Goal: Information Seeking & Learning: Learn about a topic

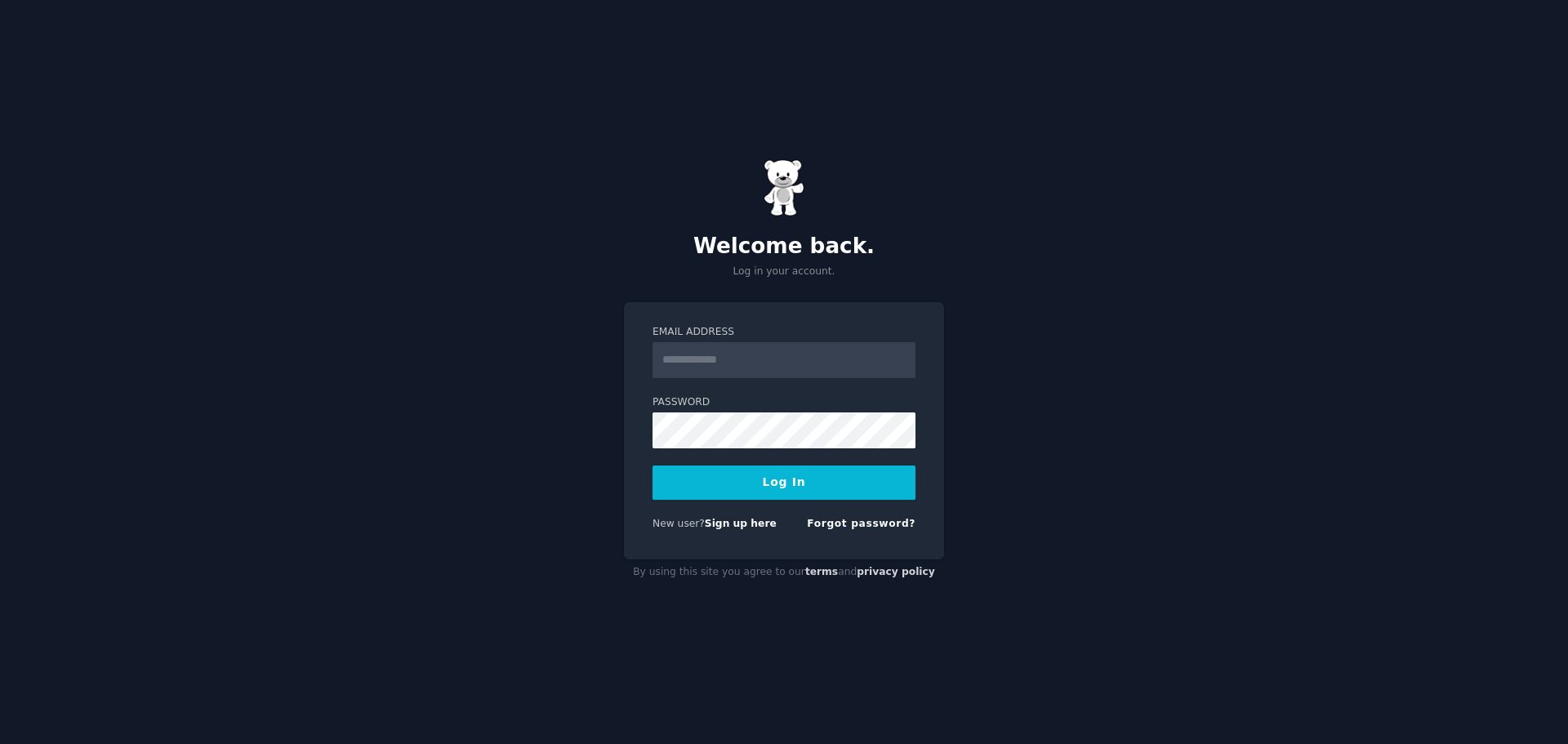
click at [713, 345] on input "Email Address" at bounding box center [783, 360] width 263 height 36
type input "**********"
click at [785, 405] on label "Password" at bounding box center [783, 402] width 263 height 15
click at [652, 465] on button "Log In" at bounding box center [783, 482] width 263 height 34
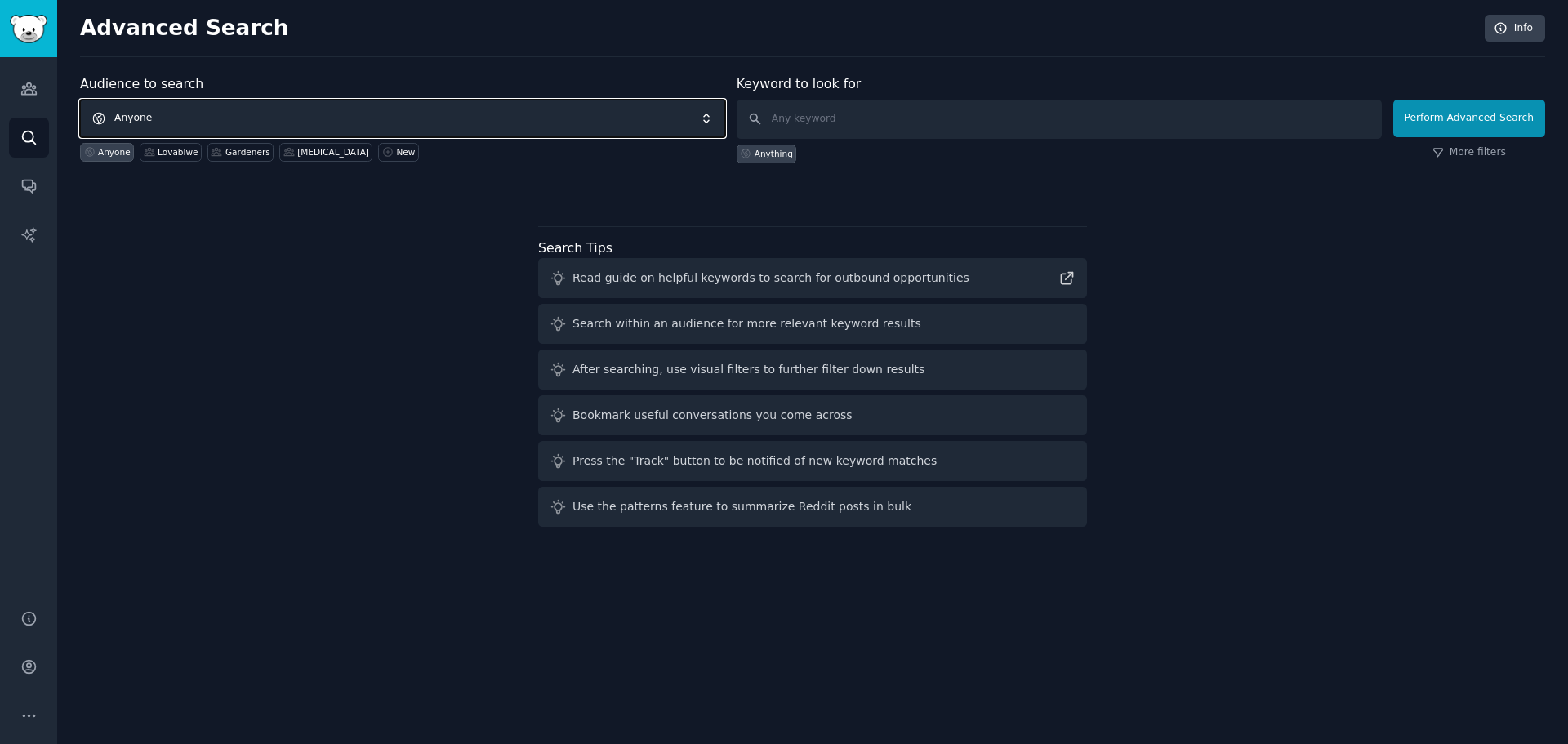
click at [549, 109] on span "Anyone" at bounding box center [402, 119] width 645 height 38
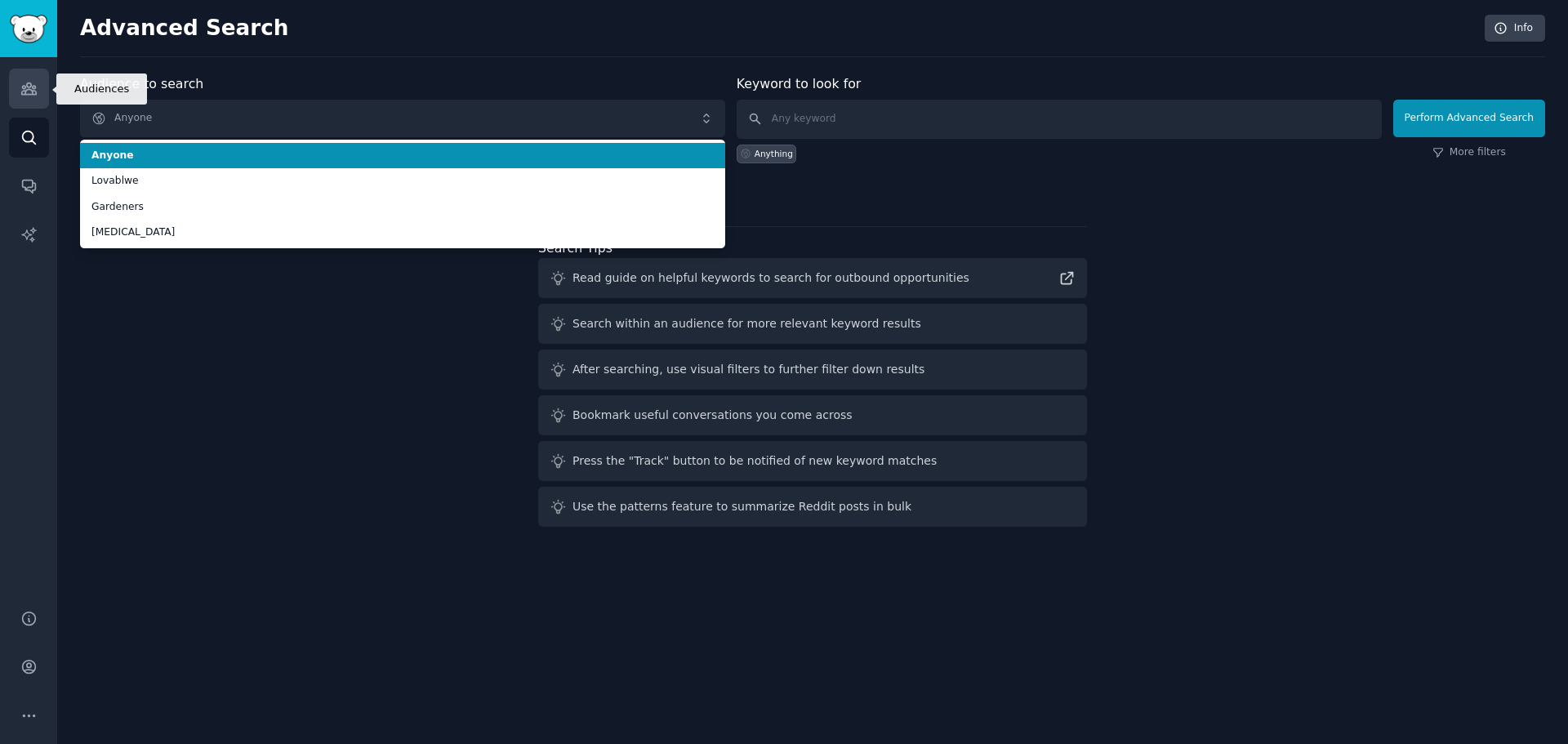
click at [30, 96] on icon "Sidebar" at bounding box center [28, 88] width 17 height 17
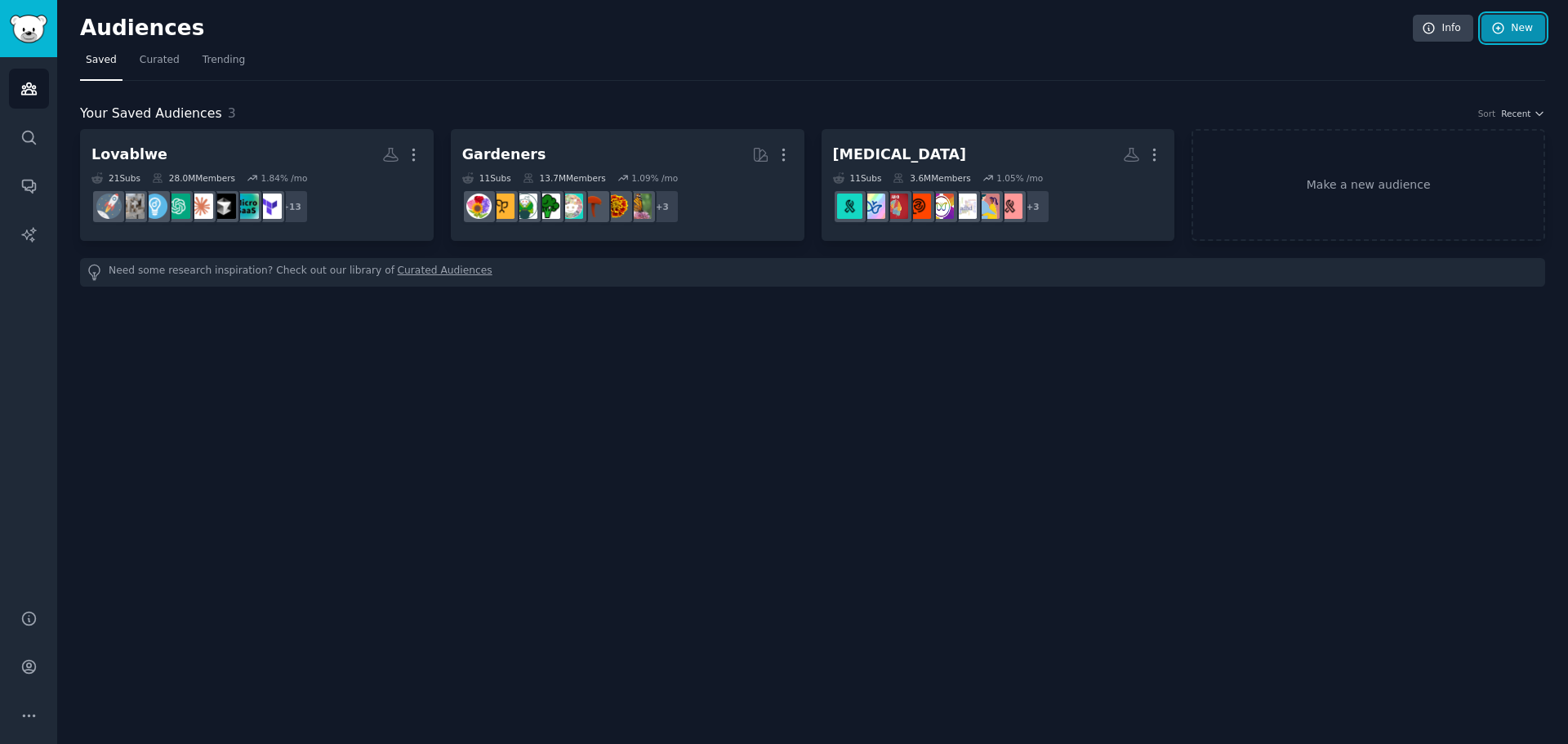
click at [1504, 19] on link "New" at bounding box center [1513, 29] width 64 height 28
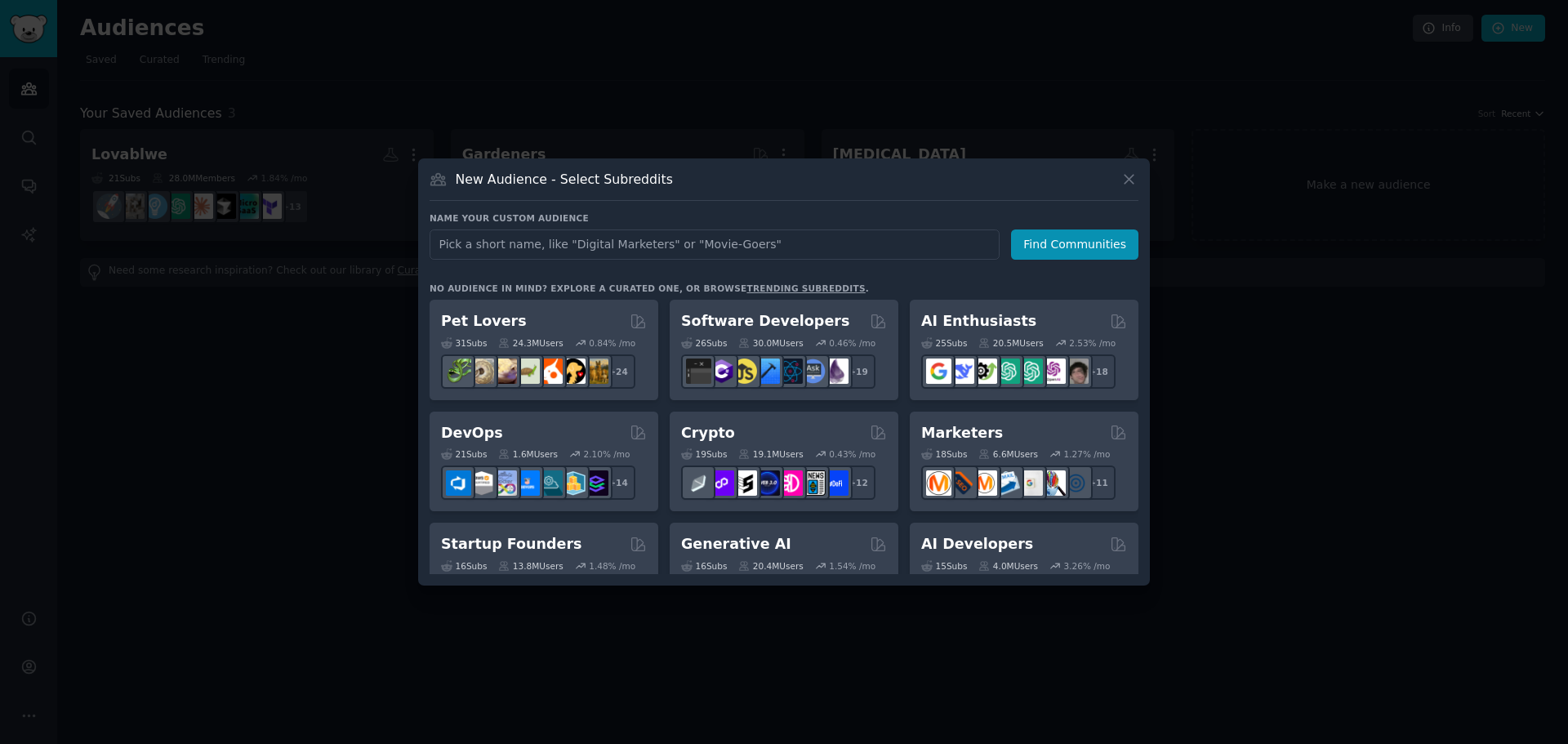
click at [185, 292] on div at bounding box center [784, 372] width 1568 height 744
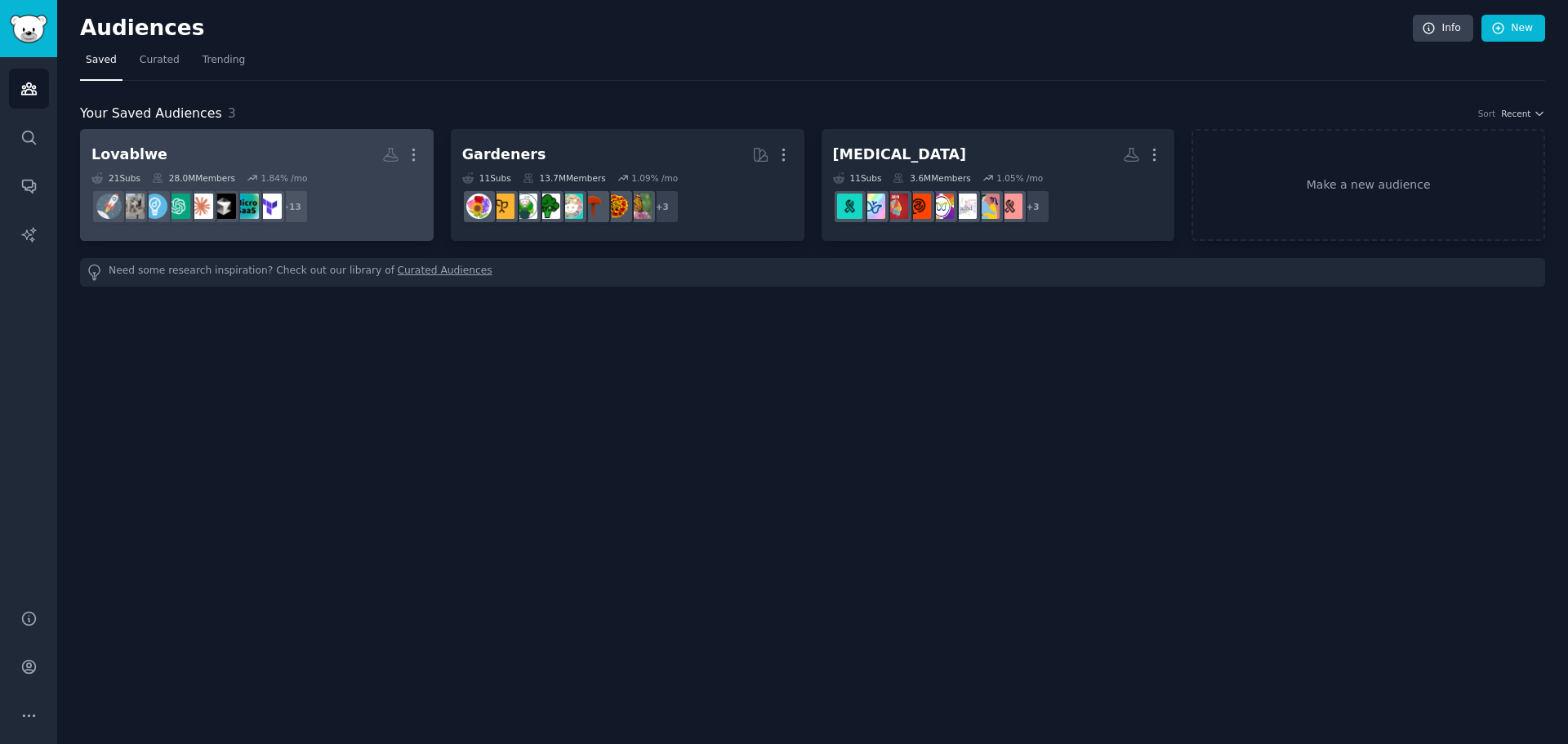
click at [338, 207] on dd "r/business, r/Cloud, r/founder, r/smallbusiness, r/startup, r/webdev, r/replit,…" at bounding box center [256, 207] width 331 height 46
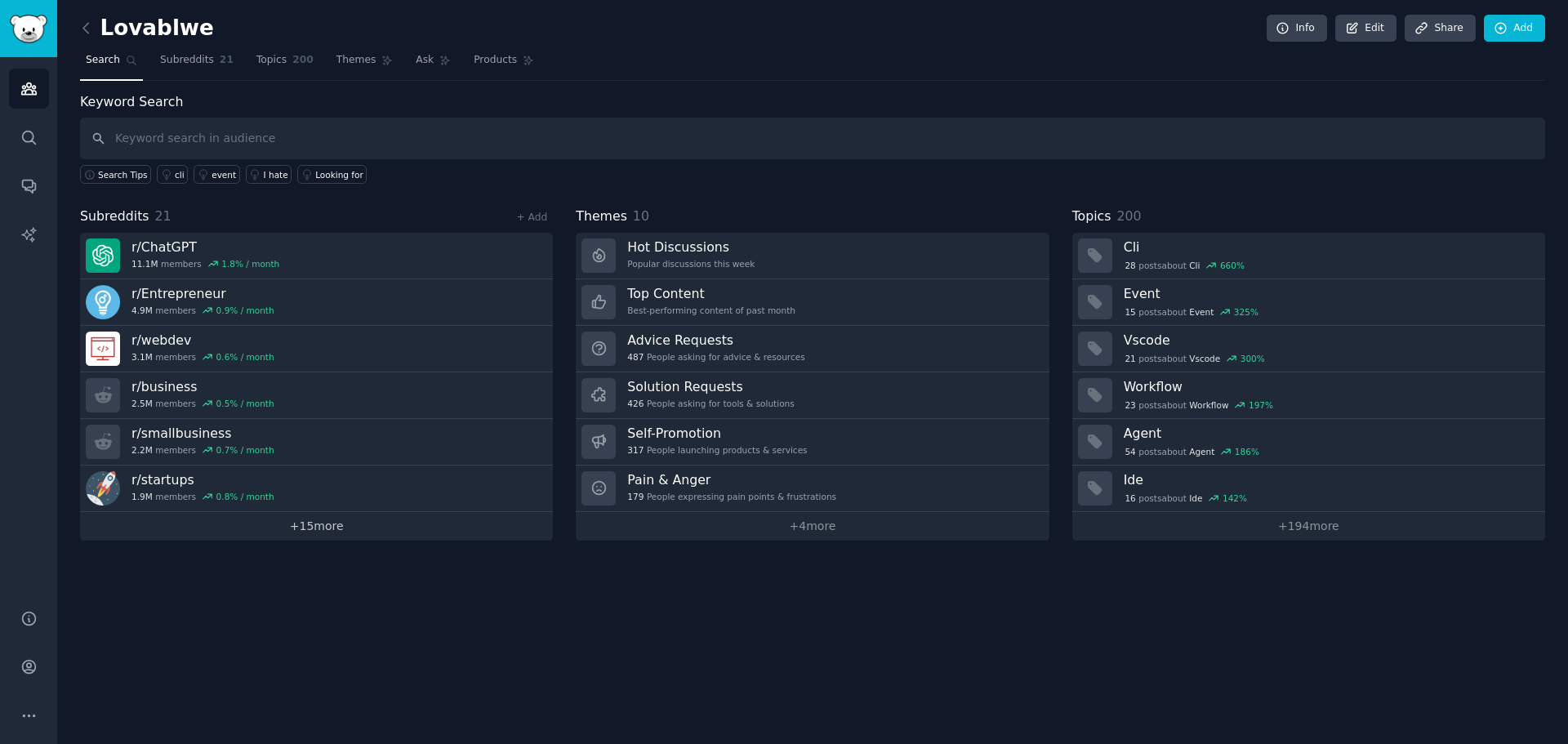
click at [342, 514] on link "+ 15 more" at bounding box center [316, 526] width 473 height 29
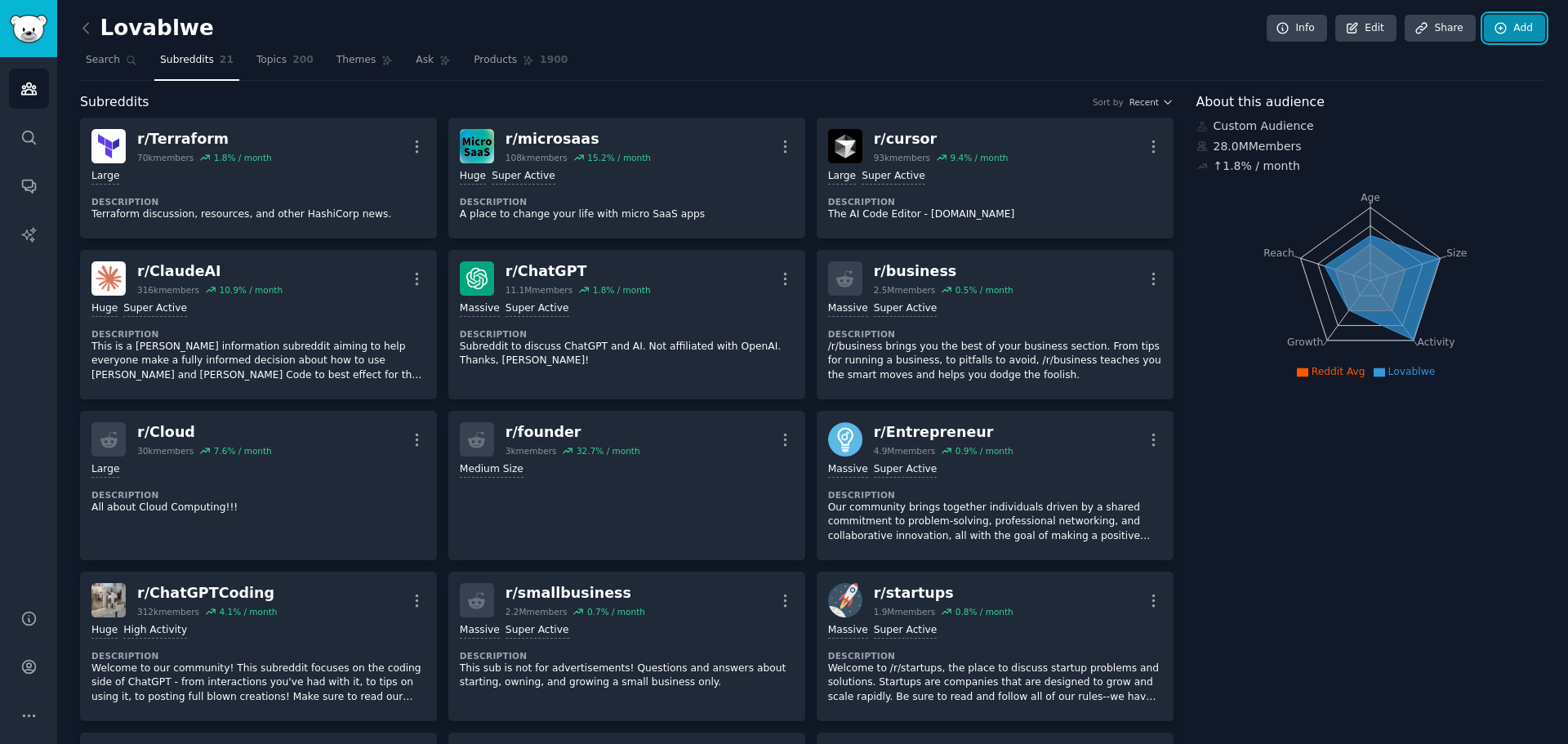
click at [1505, 31] on link "Add" at bounding box center [1513, 29] width 61 height 28
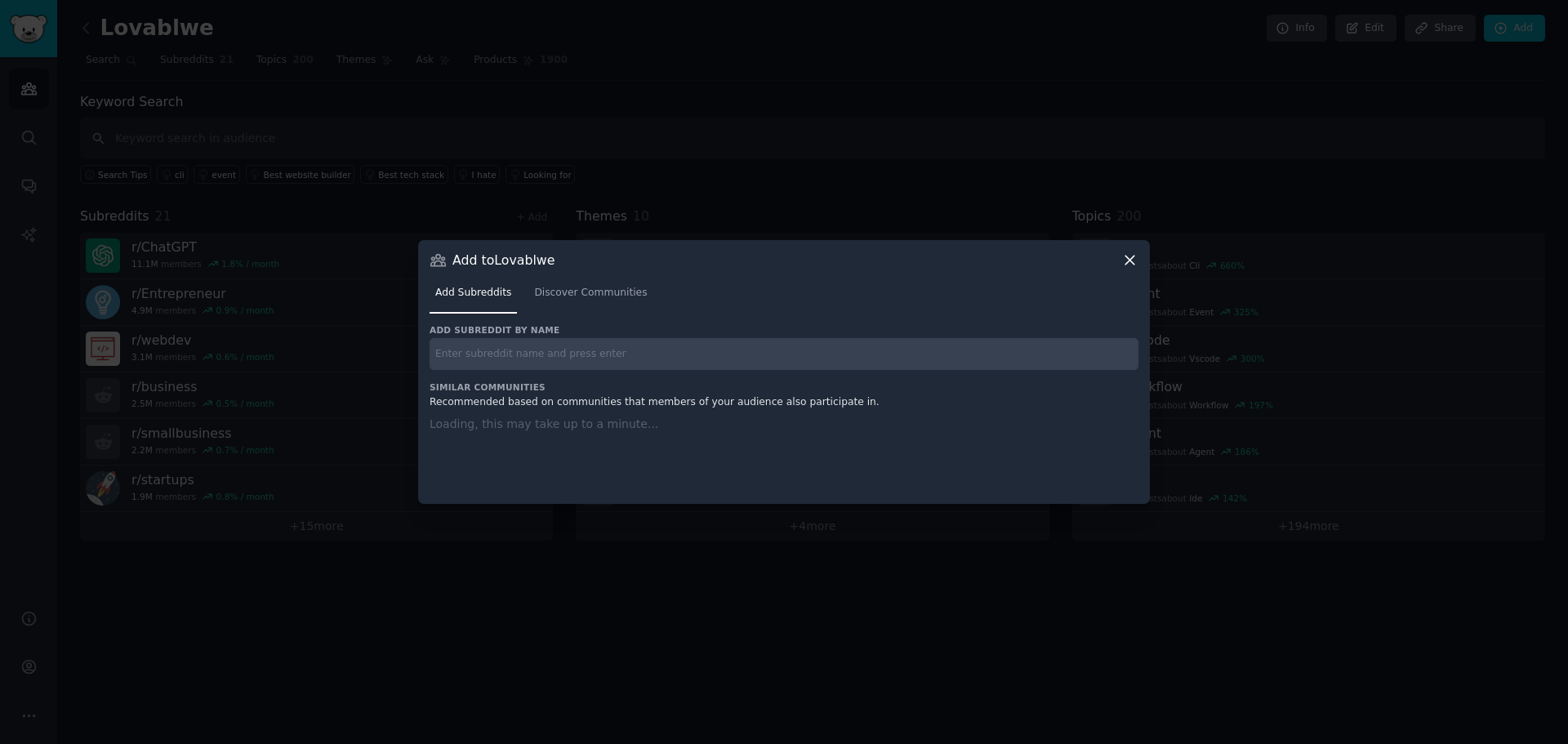
click at [741, 350] on input "text" at bounding box center [783, 354] width 709 height 32
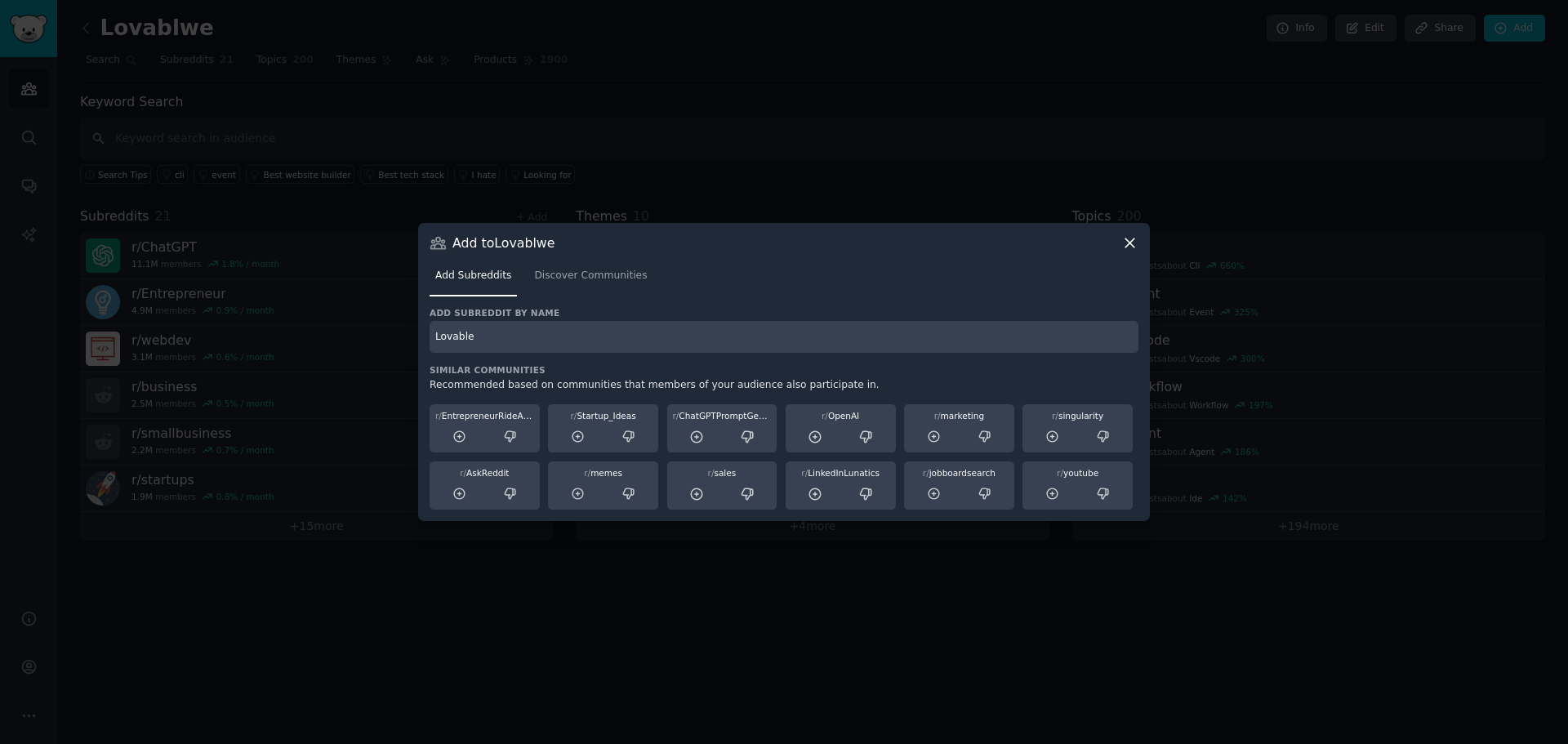
type input "Lovable"
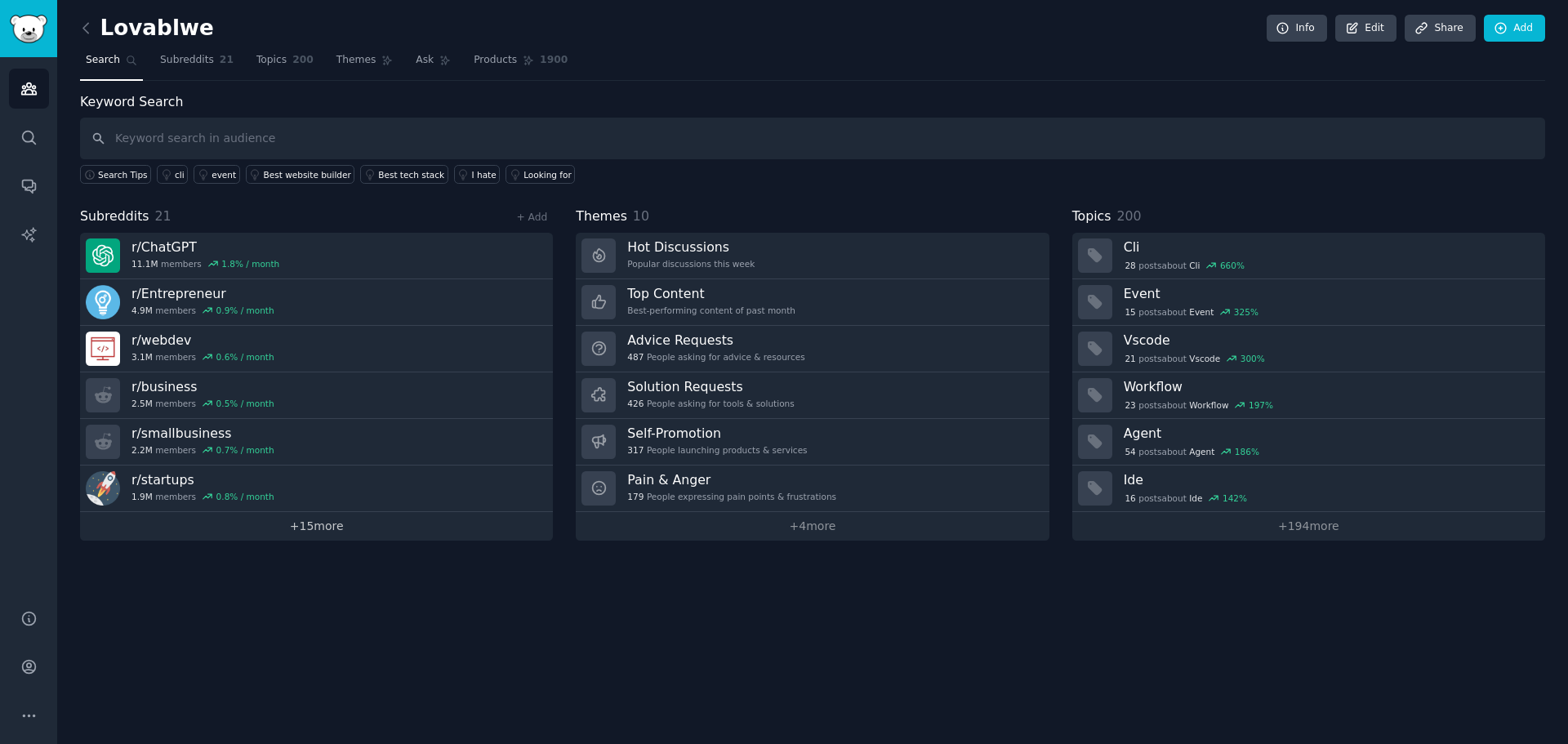
click at [321, 520] on link "+ 15 more" at bounding box center [316, 526] width 473 height 29
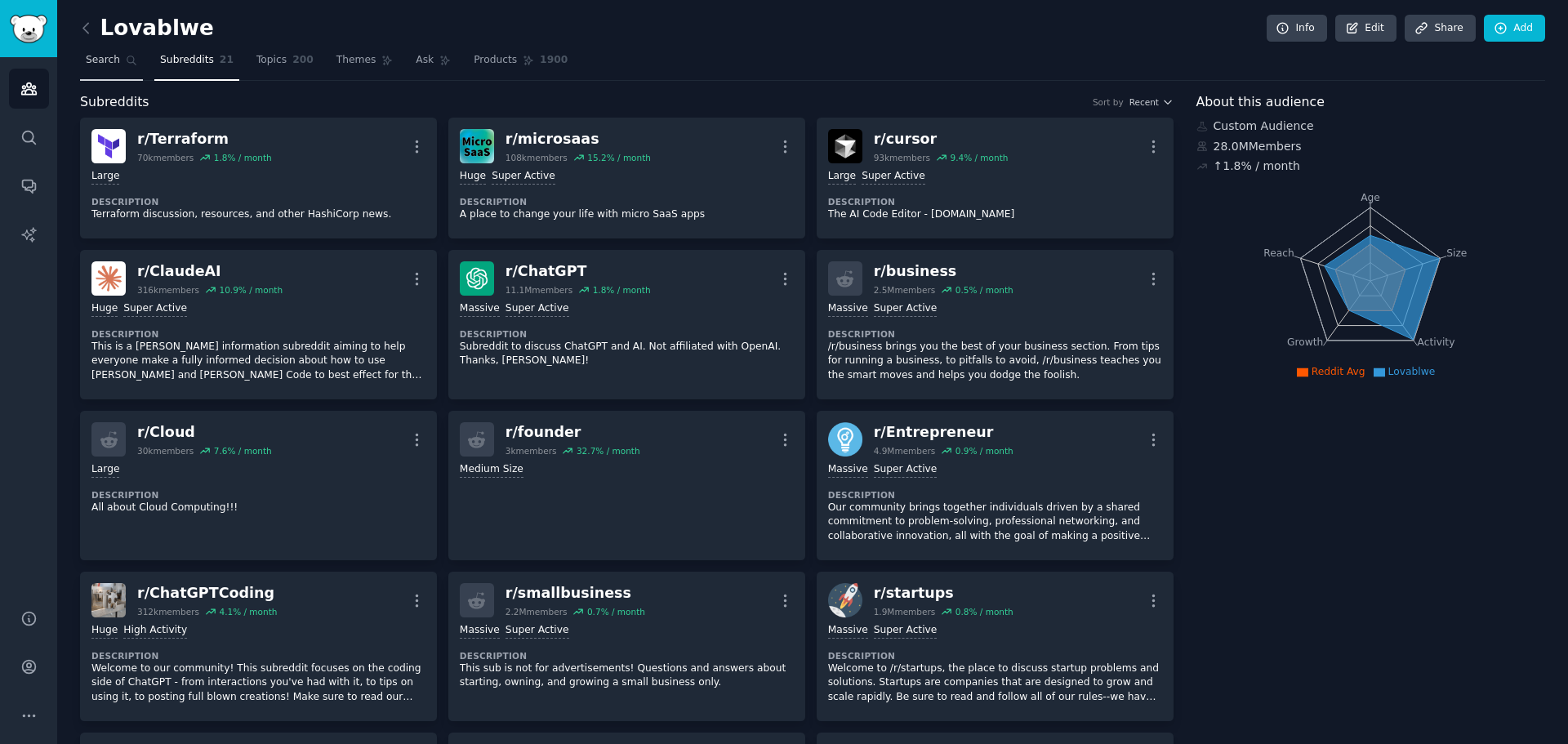
click at [118, 73] on link "Search" at bounding box center [111, 63] width 63 height 33
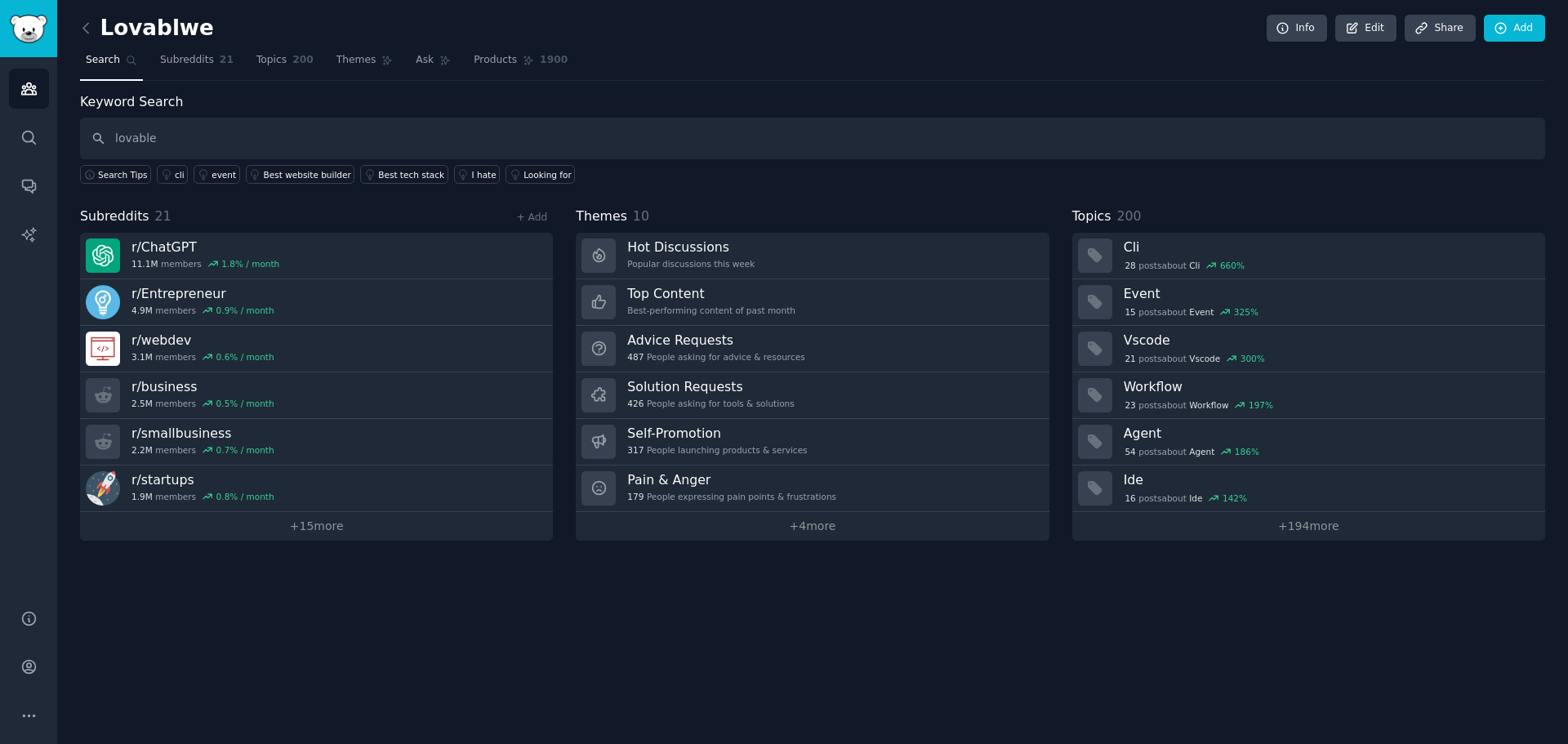
type input "lovable"
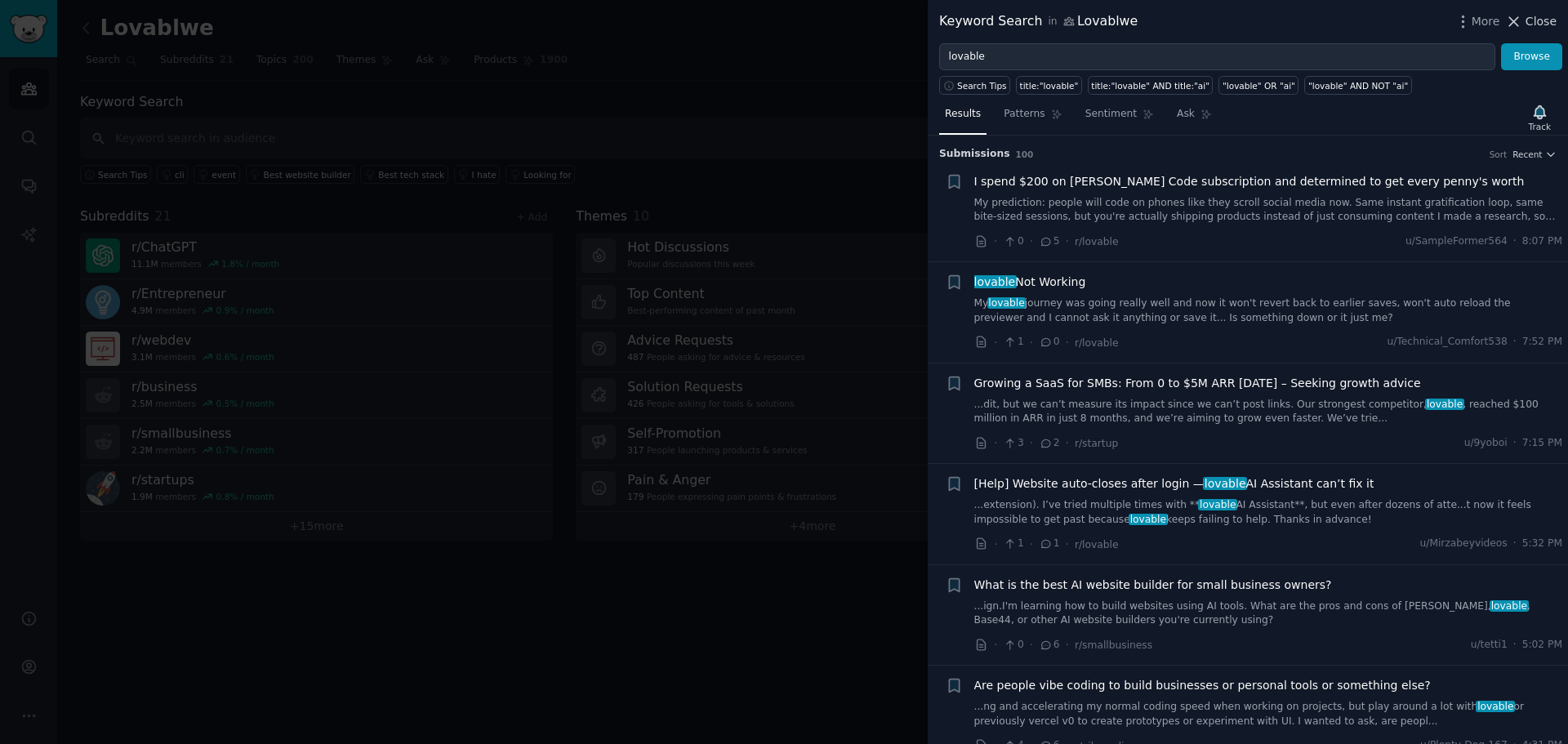
click at [1550, 28] on span "Close" at bounding box center [1540, 21] width 31 height 17
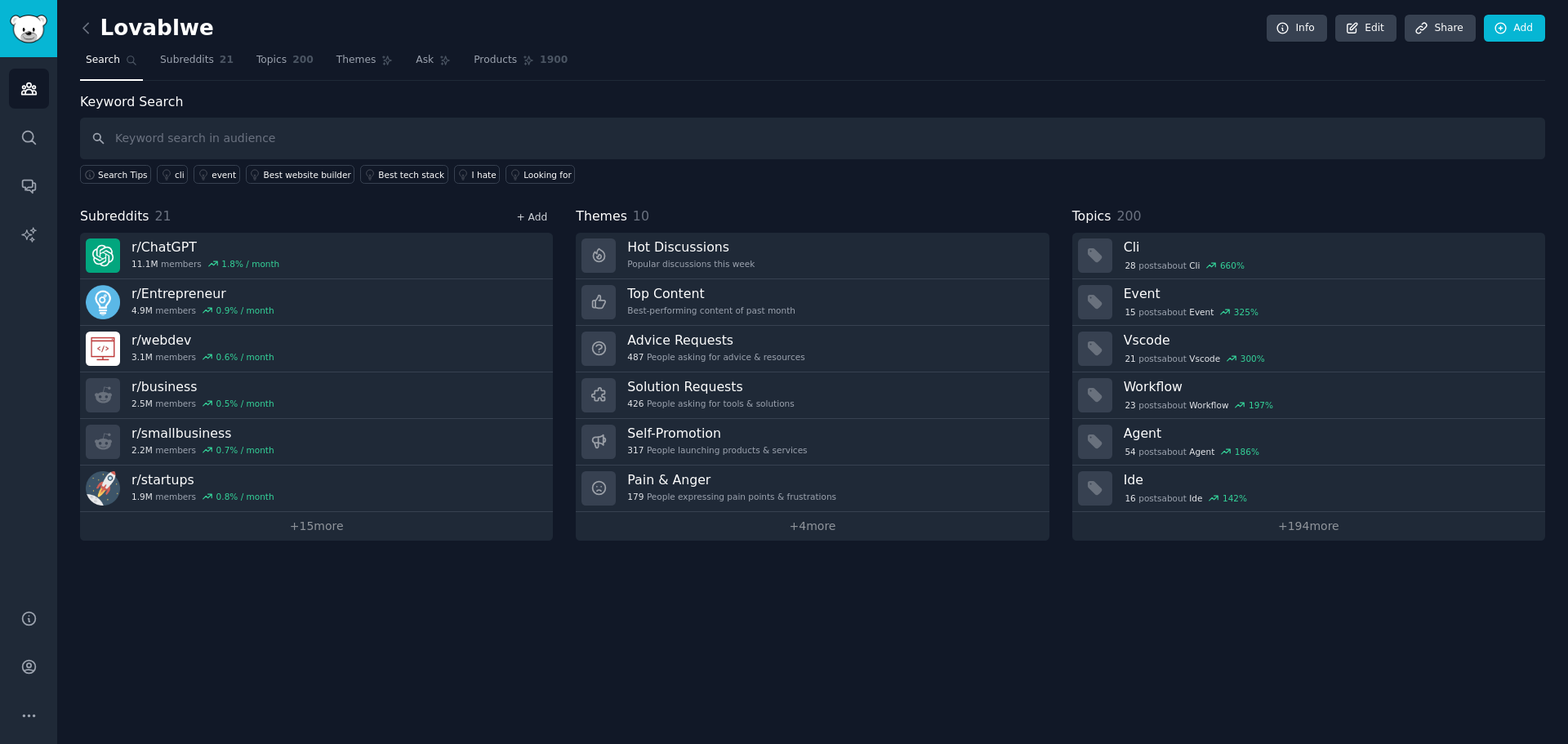
click at [540, 220] on link "+ Add" at bounding box center [531, 216] width 31 height 11
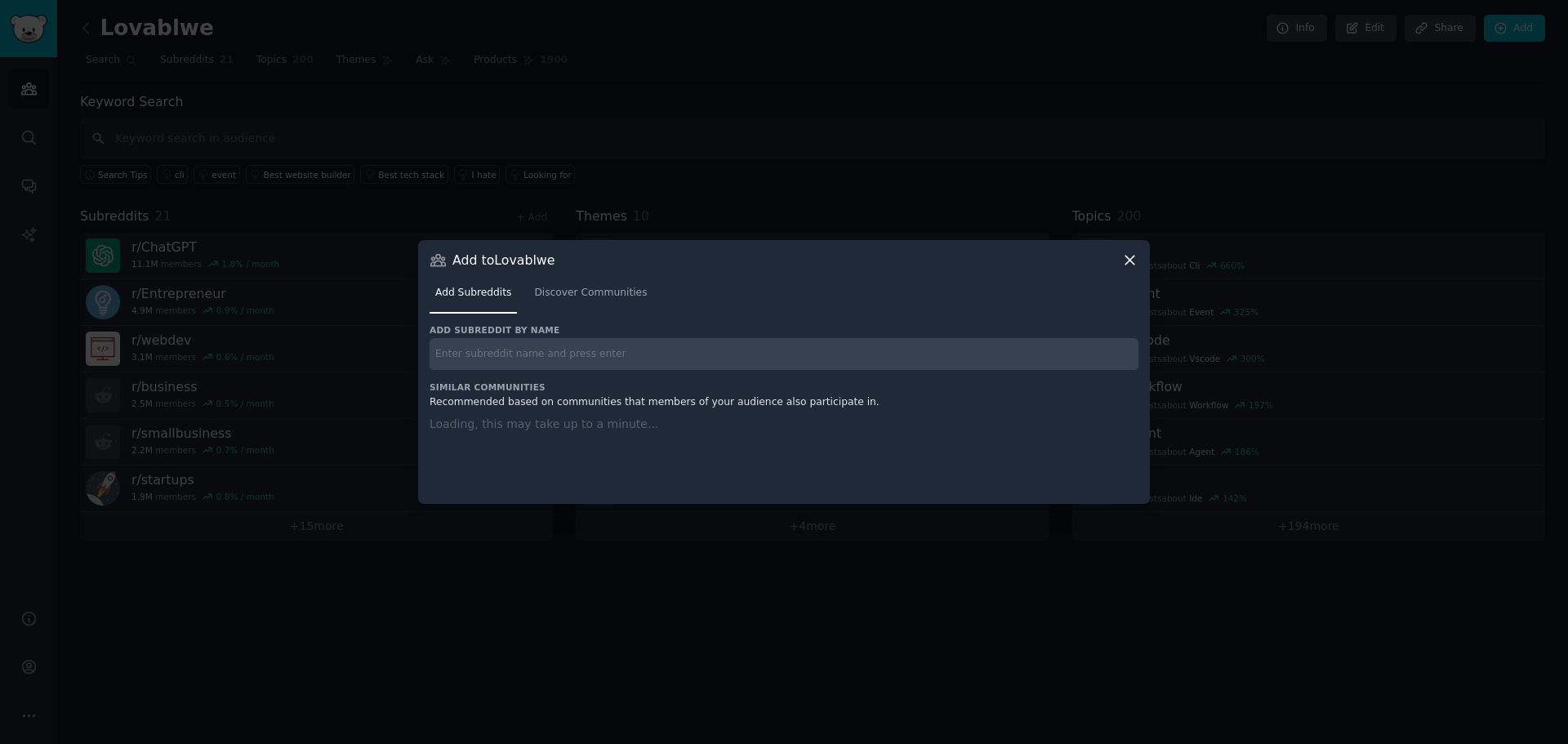
click at [540, 349] on input "text" at bounding box center [783, 354] width 709 height 32
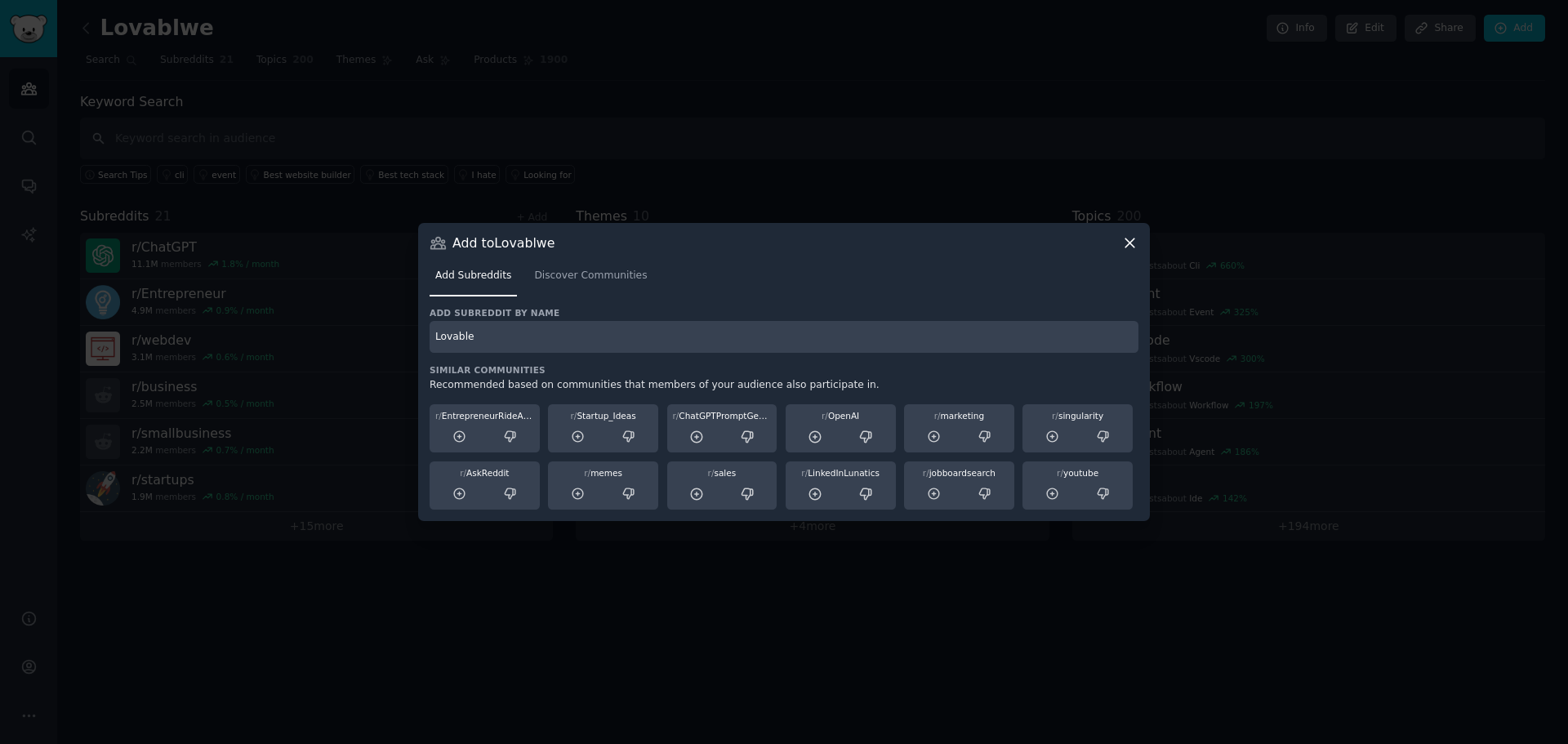
type input "Lovable"
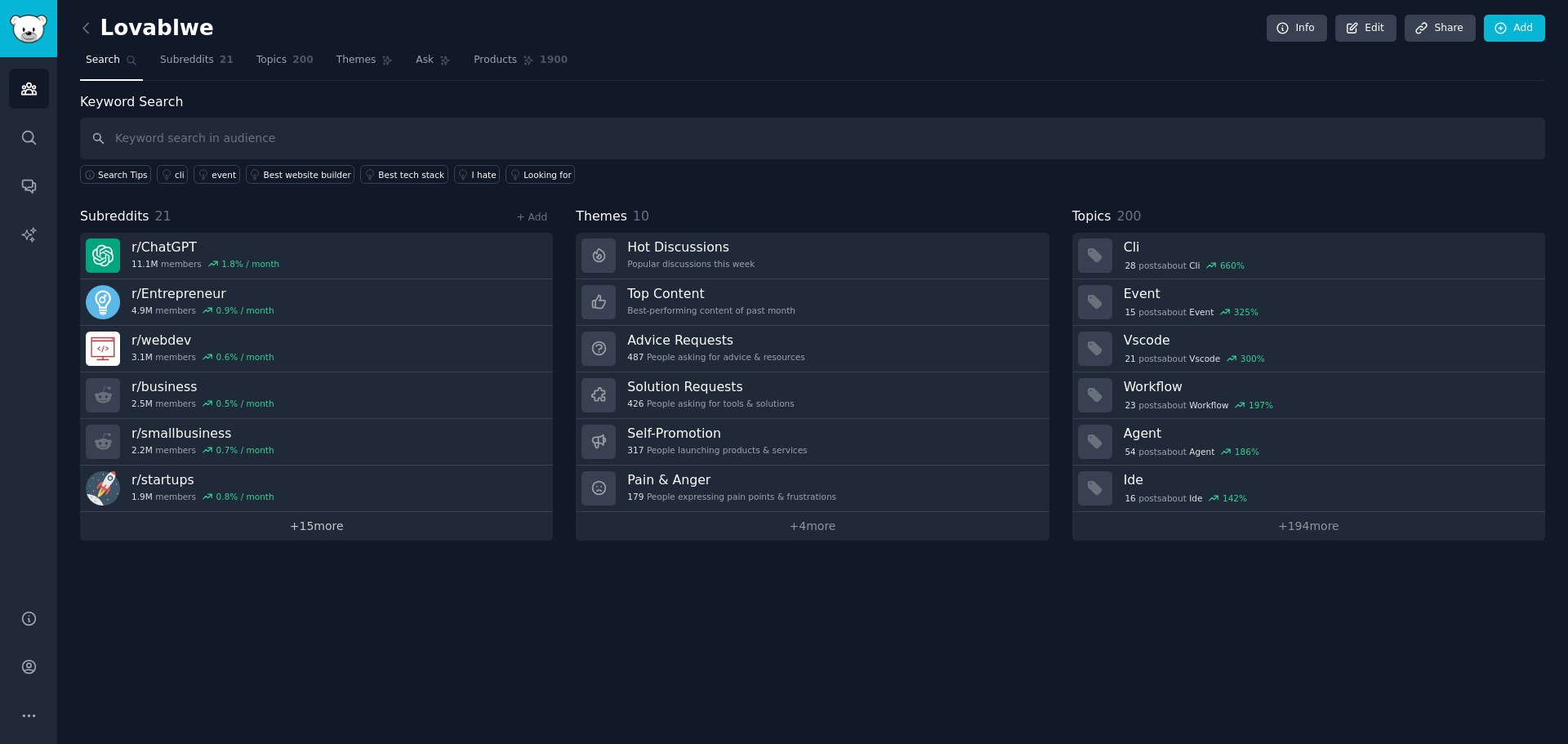
click at [366, 531] on link "+ 15 more" at bounding box center [316, 526] width 473 height 29
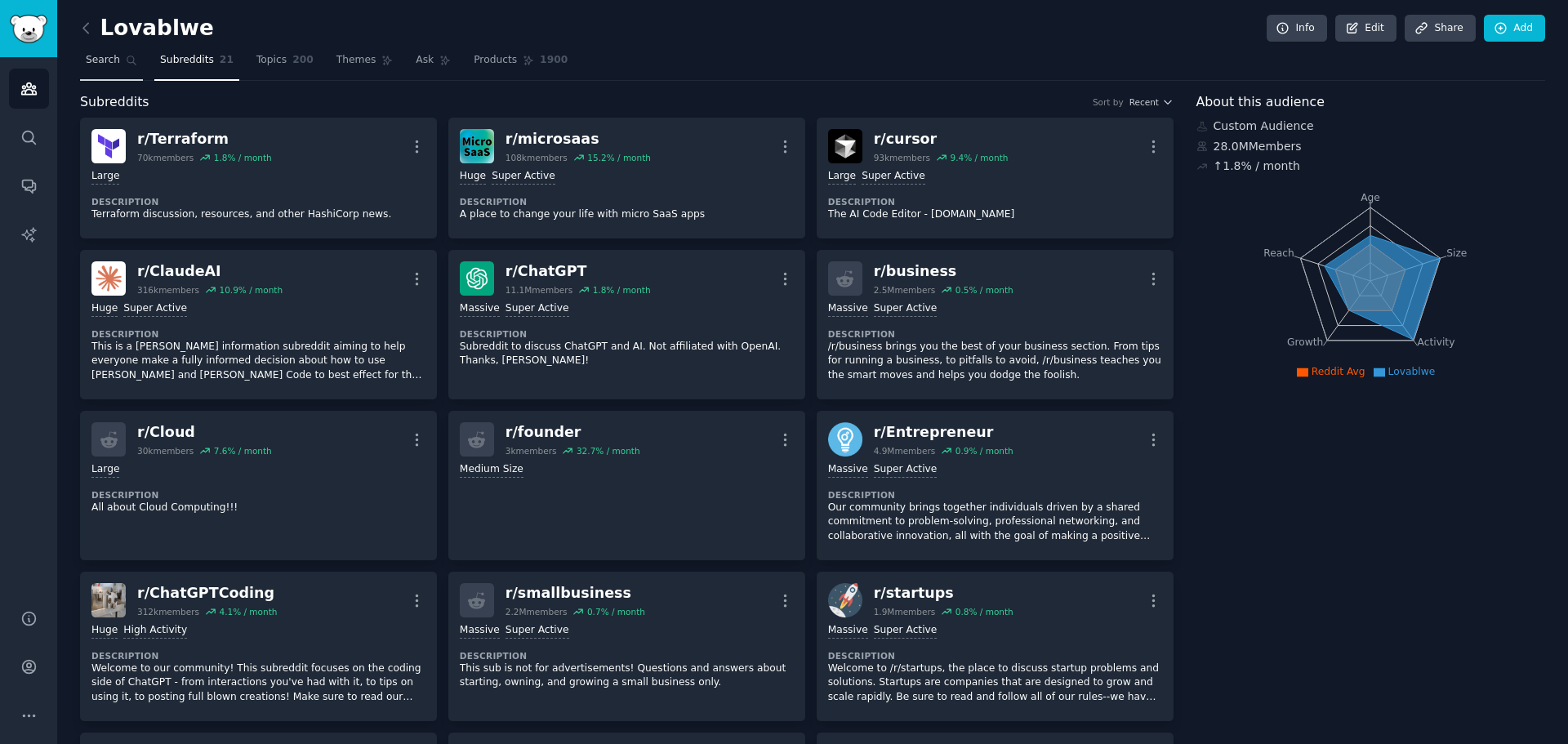
click at [110, 64] on span "Search" at bounding box center [103, 60] width 34 height 15
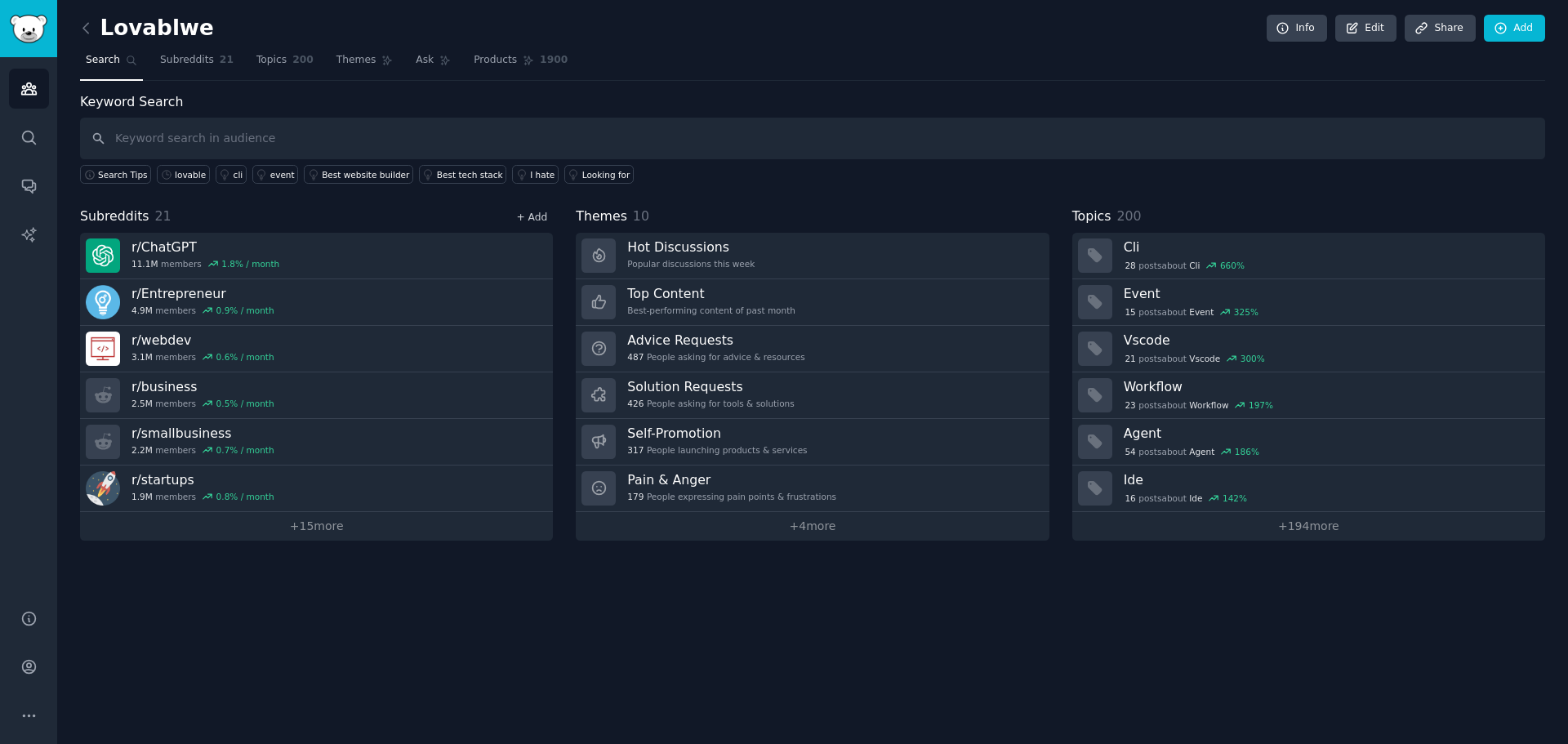
click at [539, 211] on link "+ Add" at bounding box center [531, 216] width 31 height 11
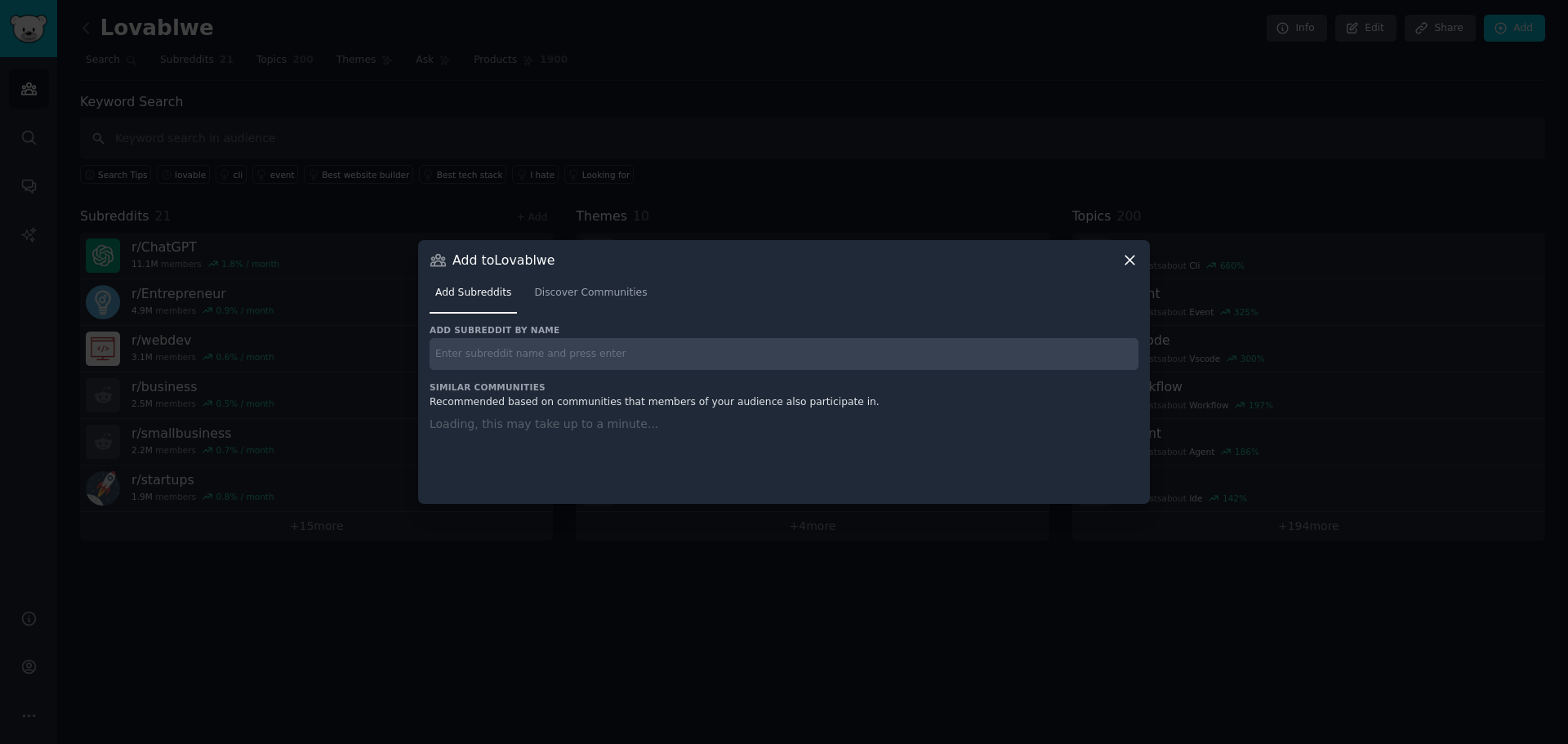
click at [564, 345] on input "text" at bounding box center [783, 354] width 709 height 32
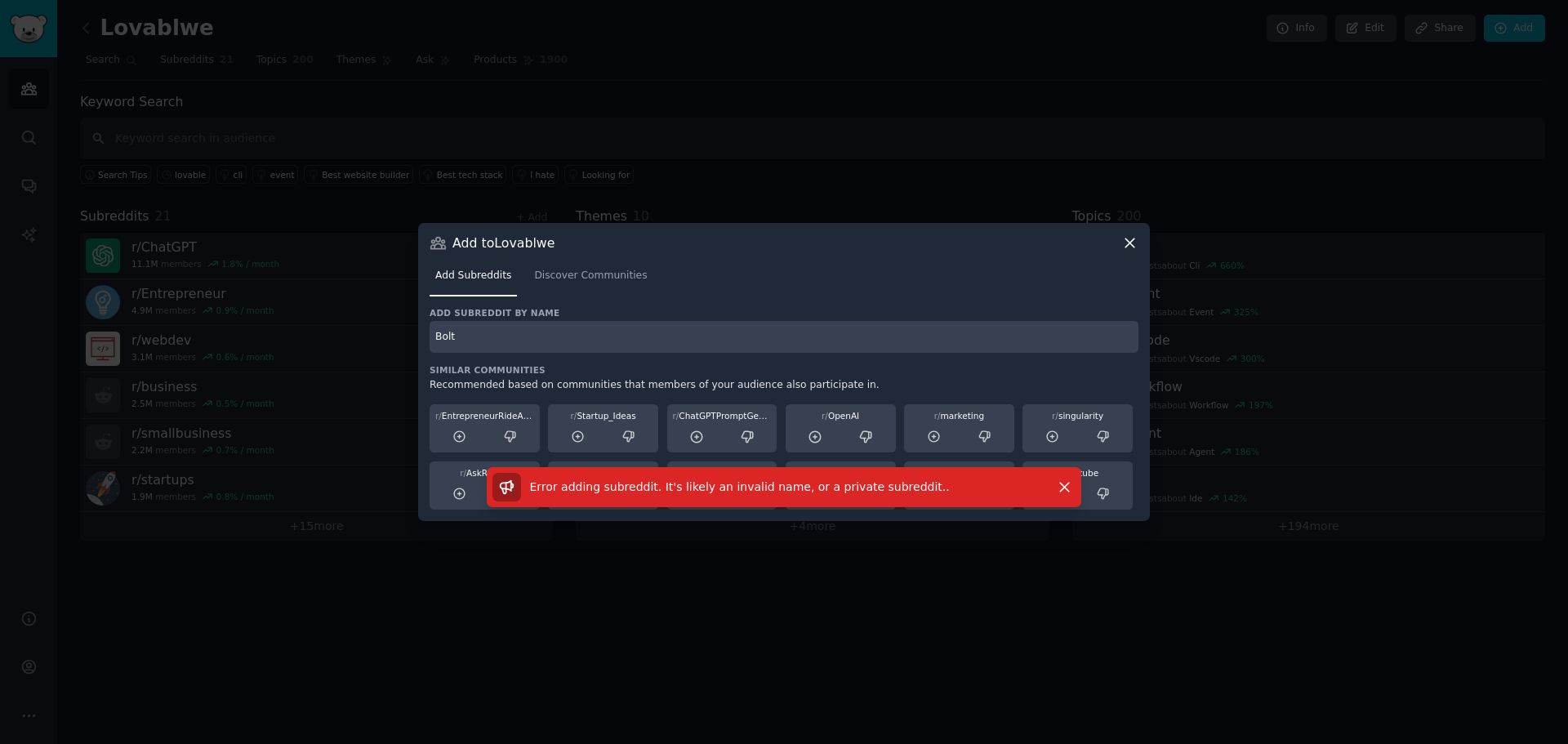
click at [589, 334] on input "Bolt" at bounding box center [783, 337] width 709 height 32
click at [501, 336] on input "Bolt" at bounding box center [783, 337] width 709 height 32
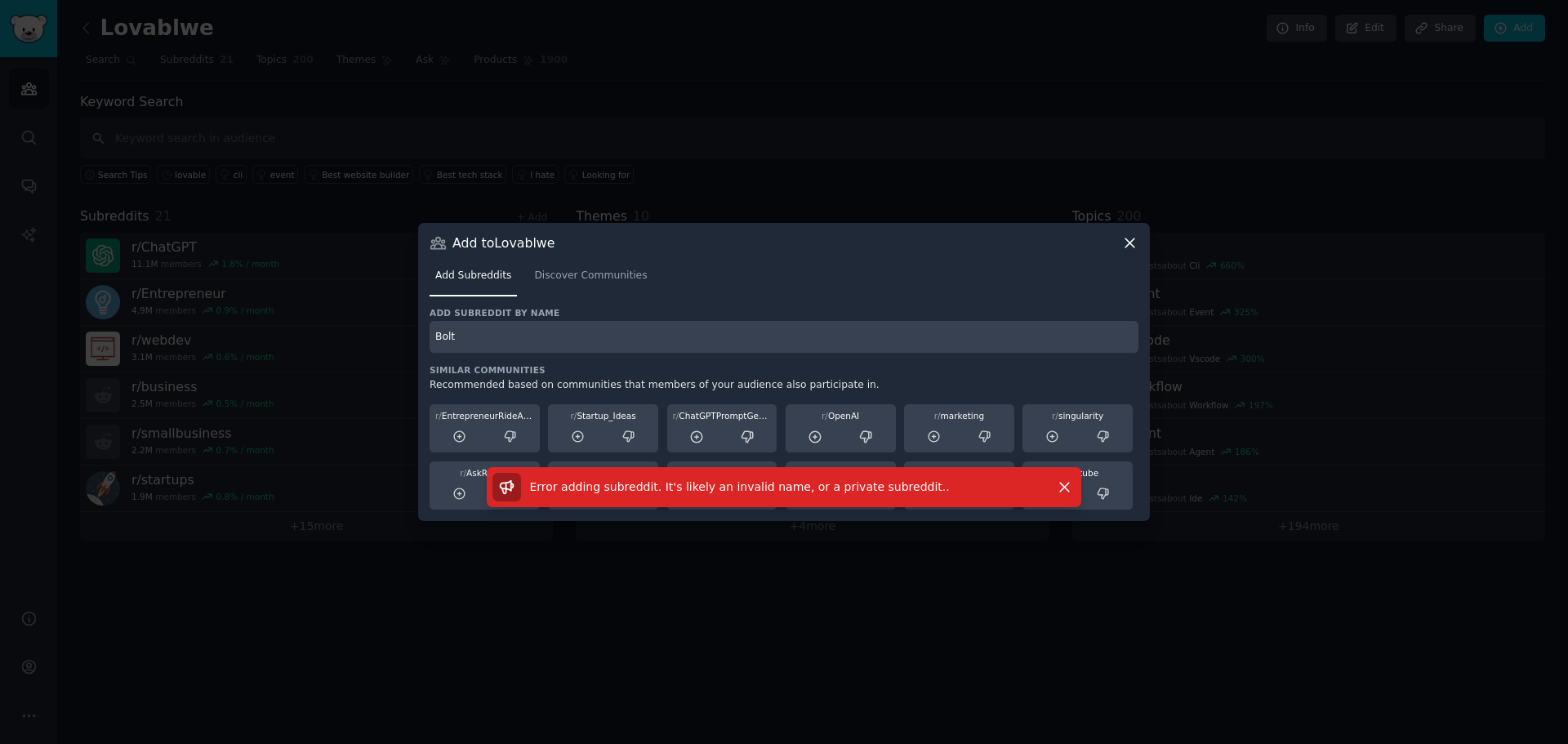
click at [501, 336] on input "Bolt" at bounding box center [783, 337] width 709 height 32
type input "bolt"
click at [542, 283] on link "Discover Communities" at bounding box center [590, 279] width 124 height 33
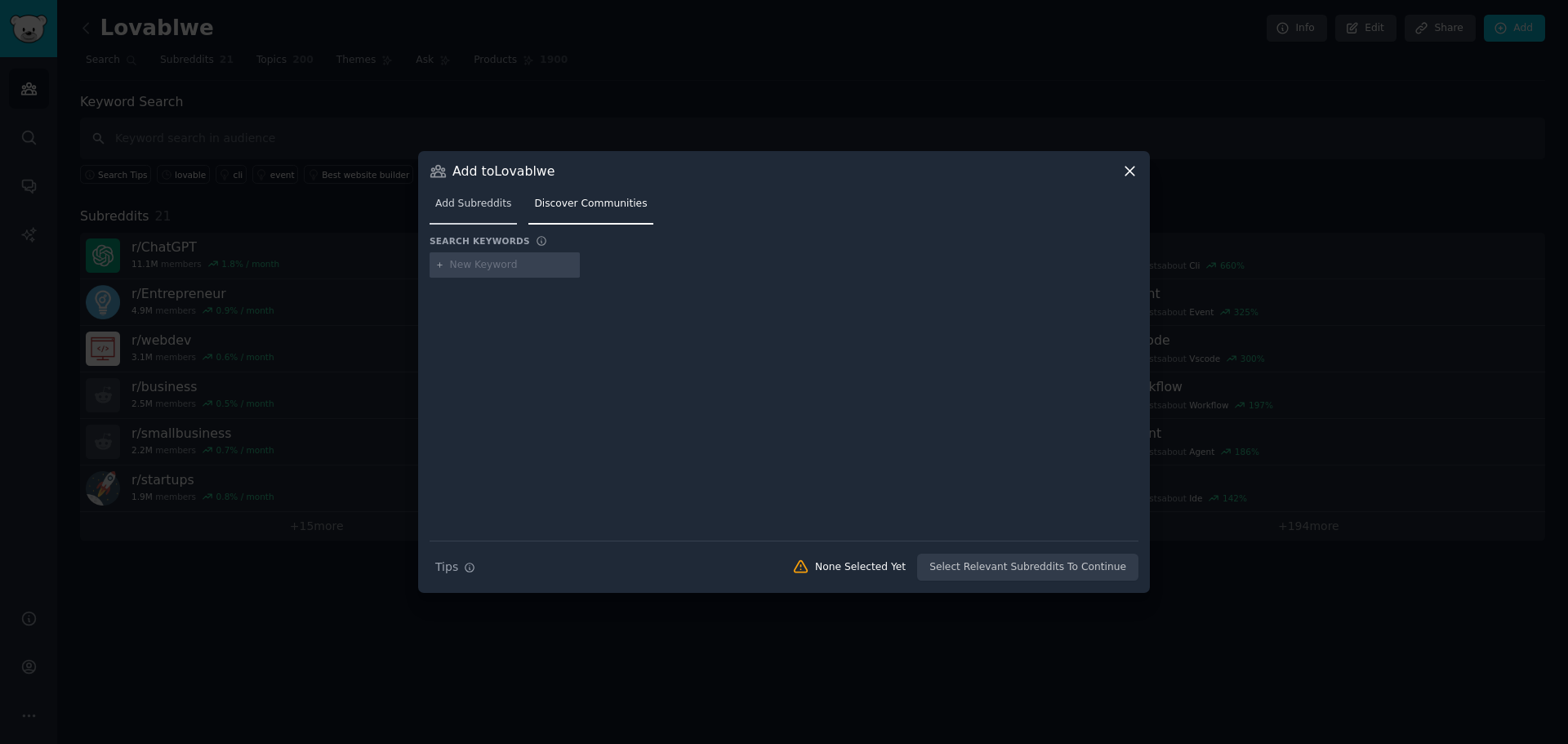
click at [469, 216] on link "Add Subreddits" at bounding box center [472, 207] width 87 height 33
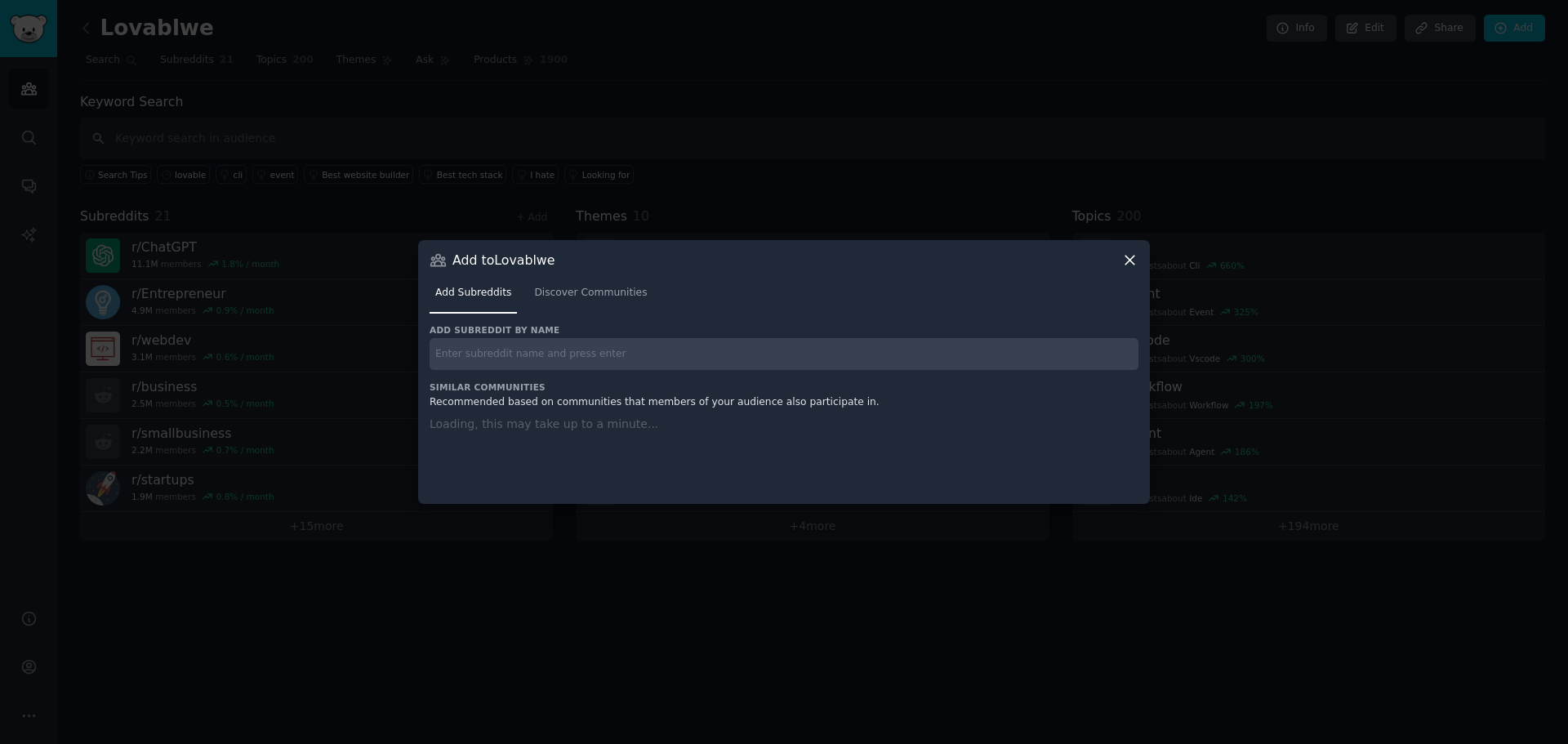
click at [496, 349] on input "text" at bounding box center [783, 354] width 709 height 32
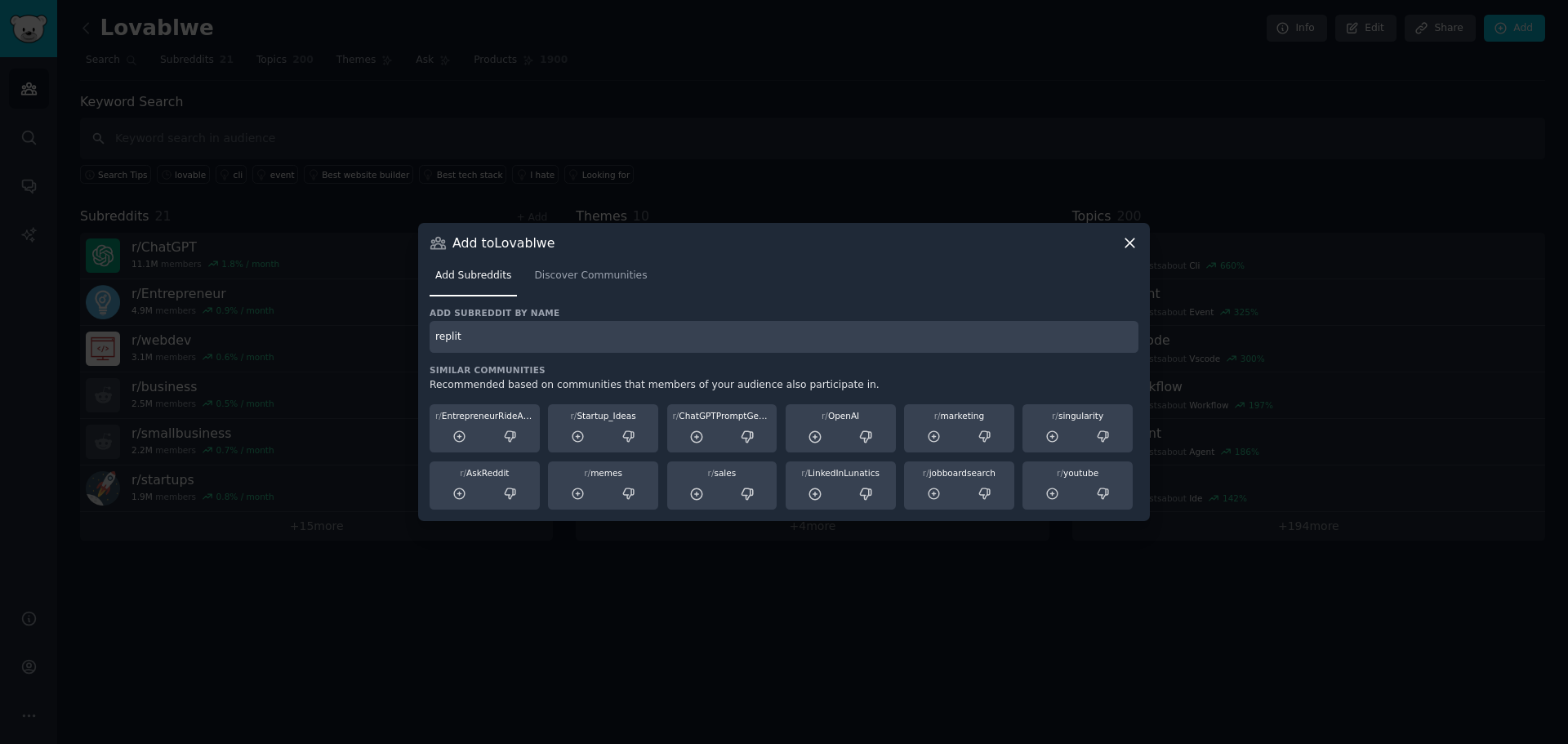
type input "replit"
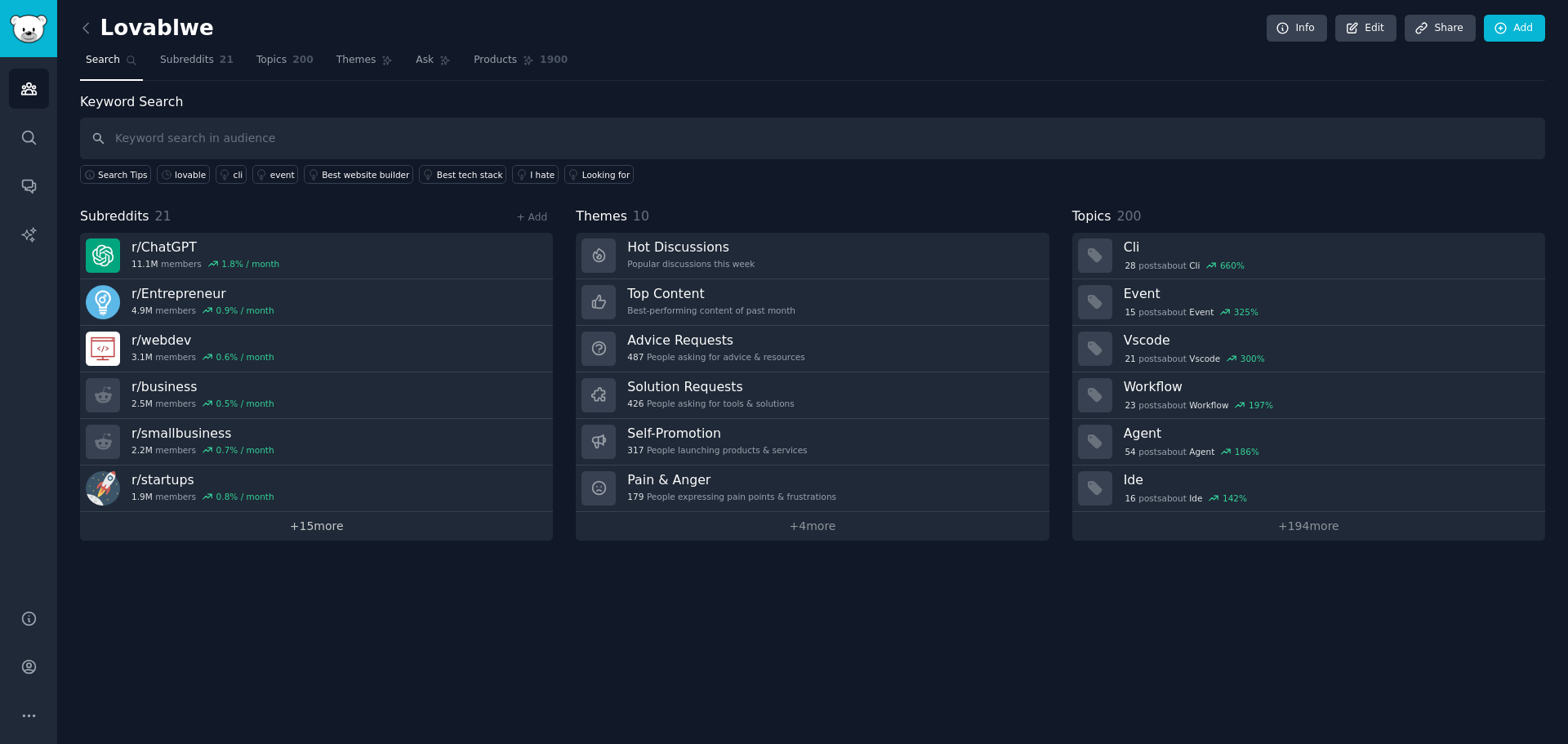
click at [360, 528] on link "+ 15 more" at bounding box center [316, 526] width 473 height 29
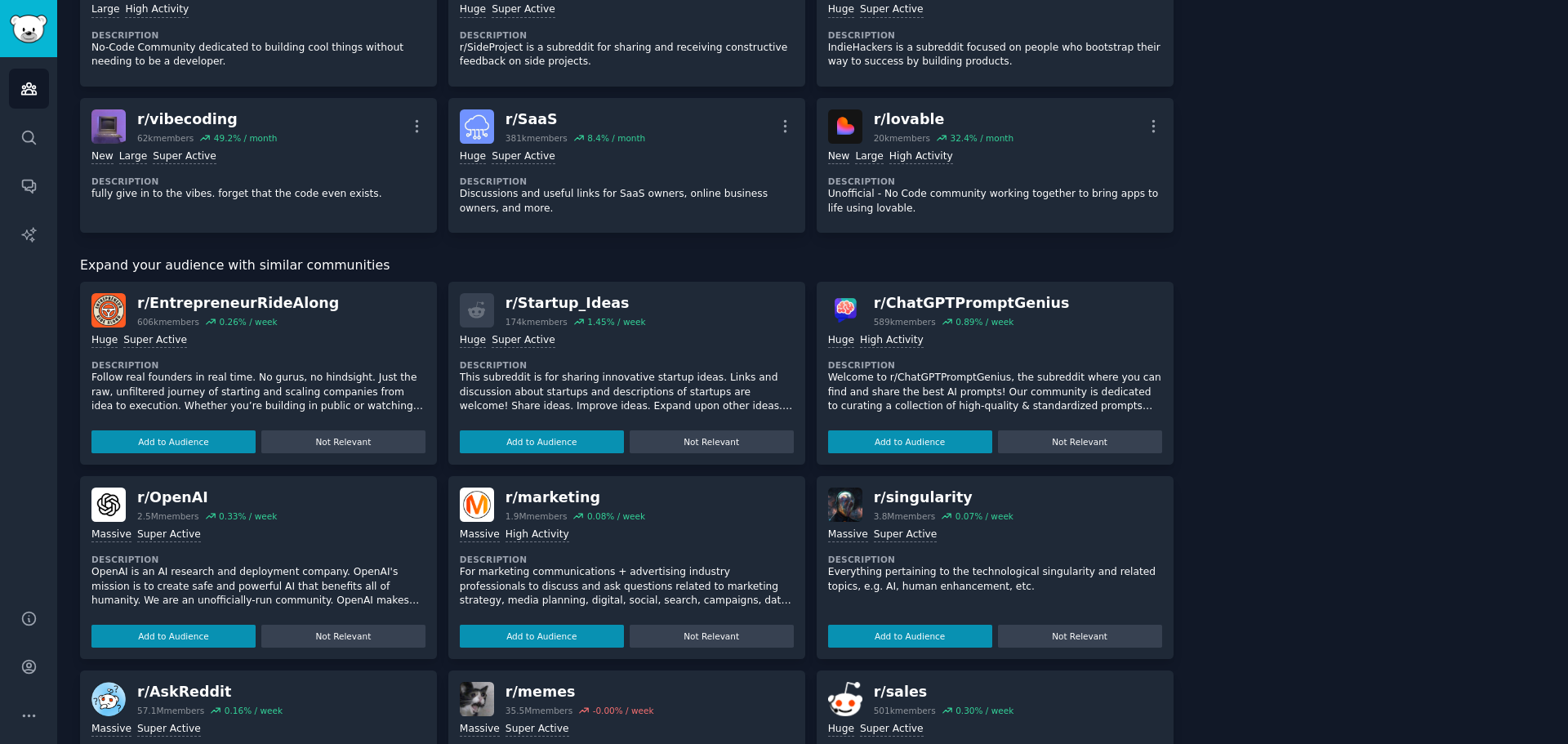
scroll to position [779, 0]
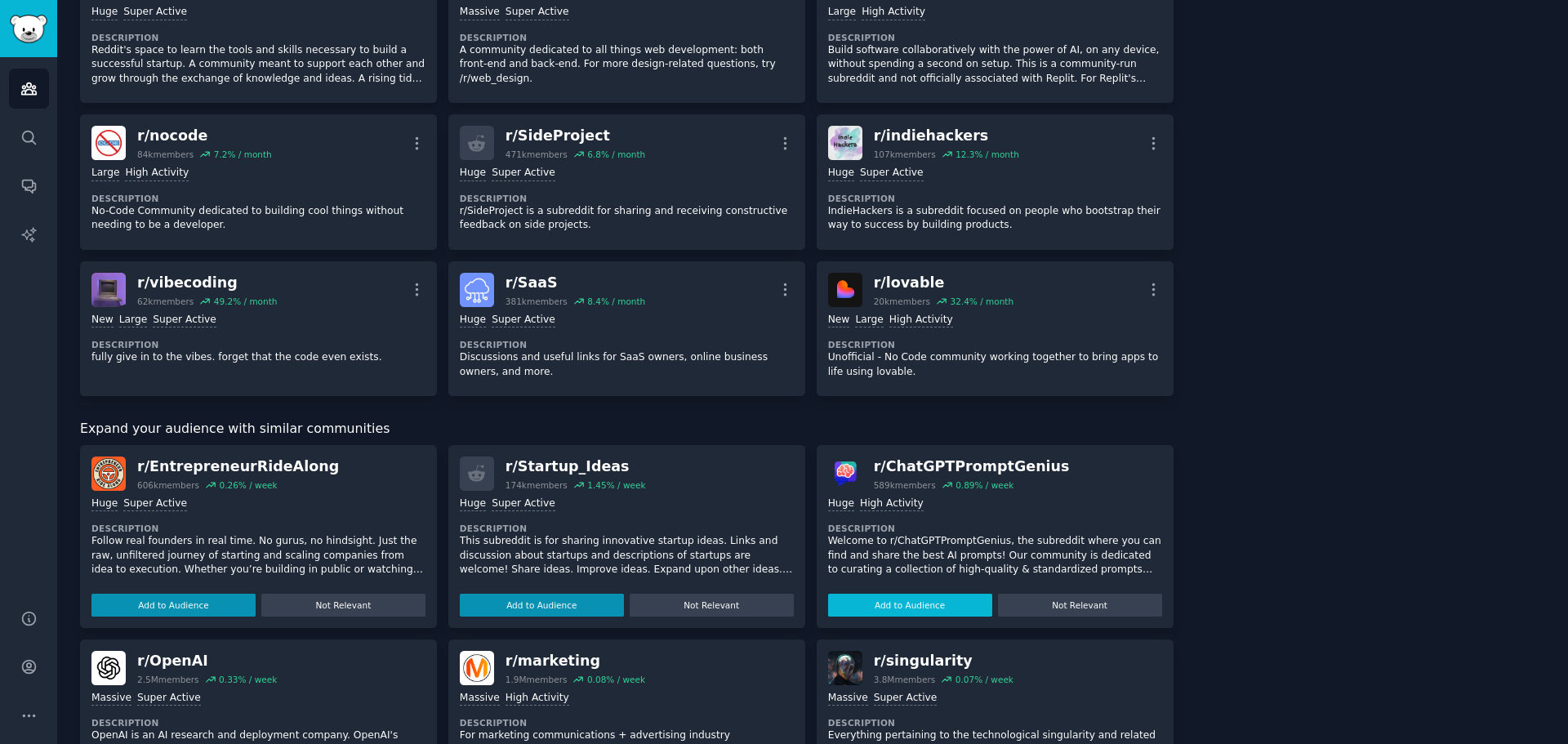
click at [944, 603] on button "Add to Audience" at bounding box center [910, 605] width 164 height 23
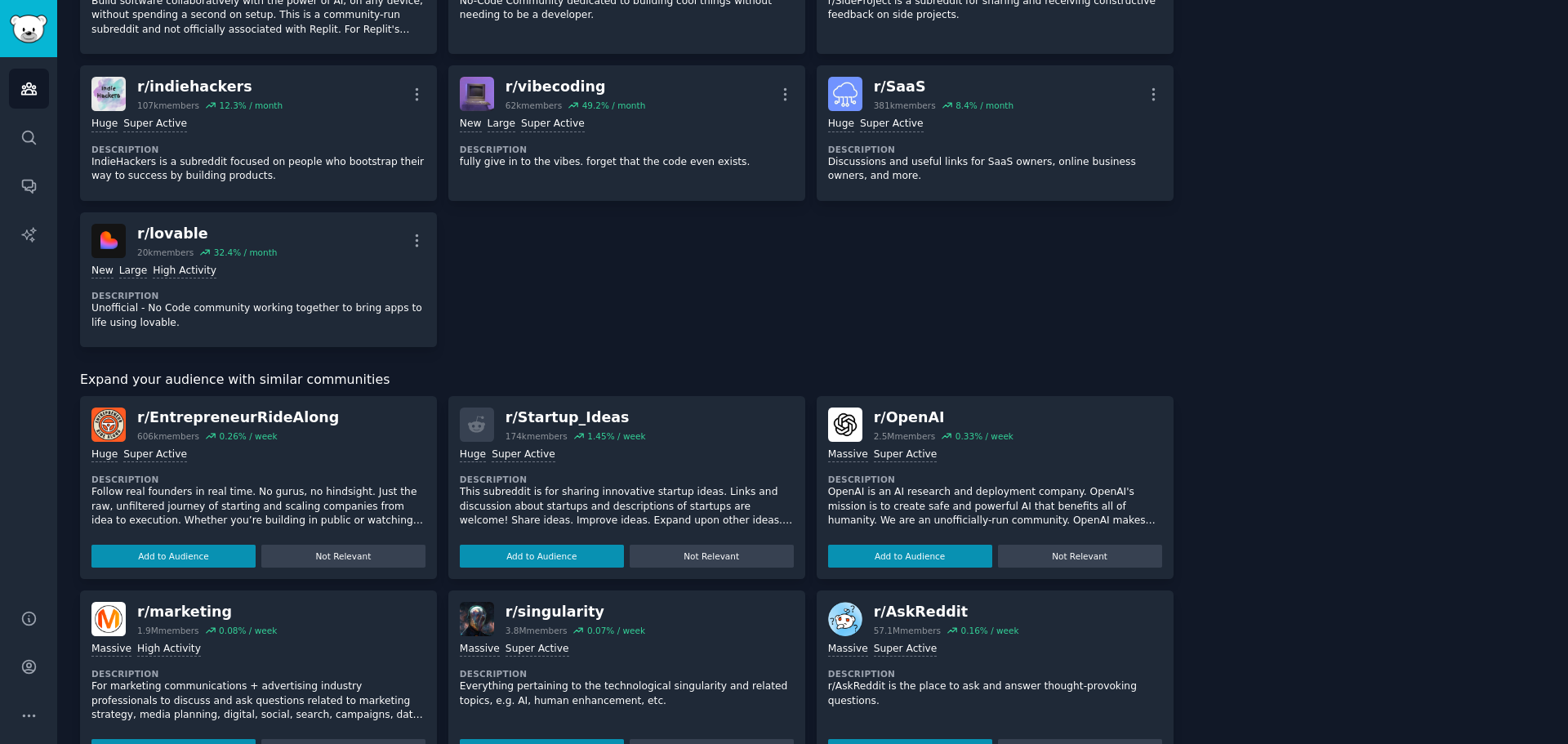
scroll to position [1216, 0]
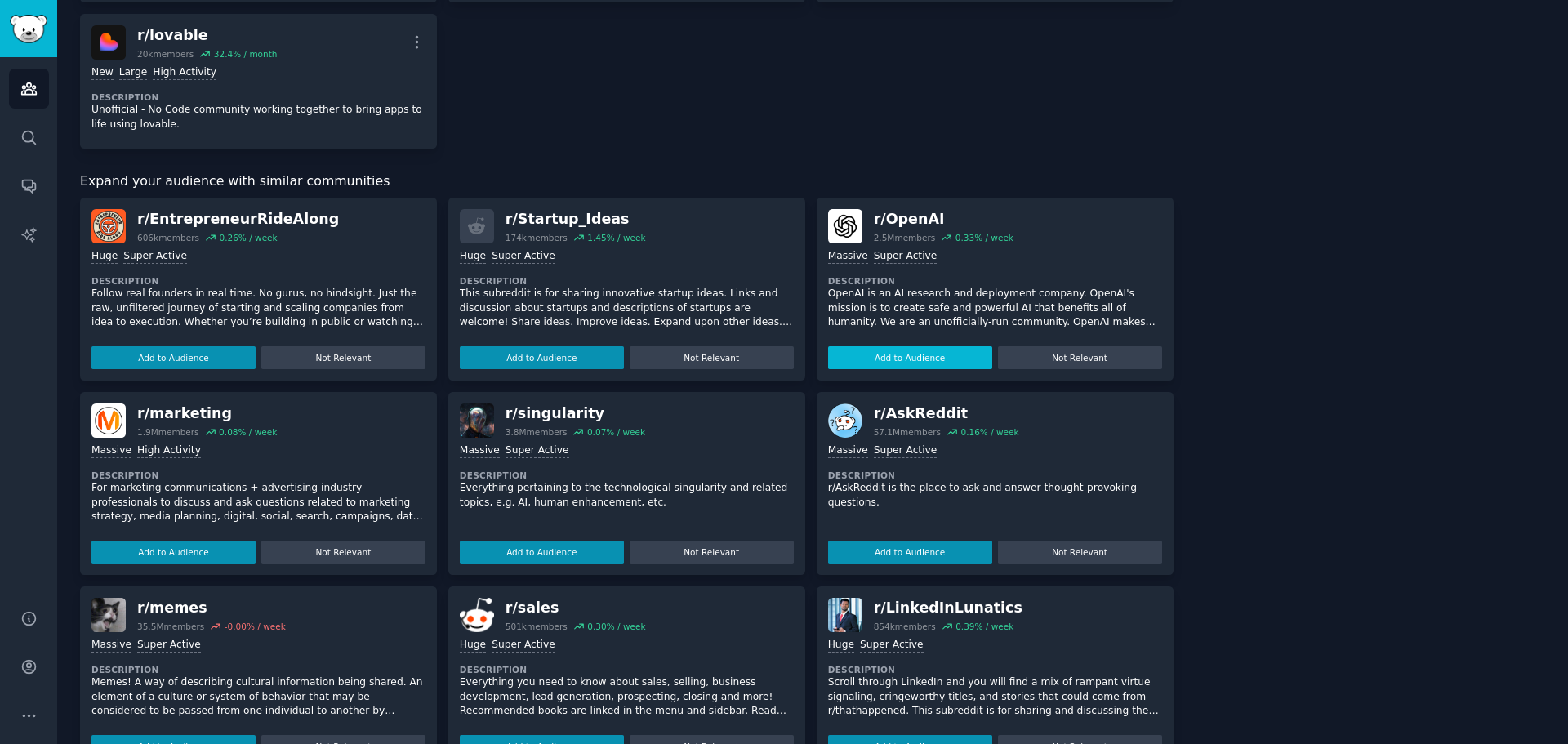
click at [900, 362] on button "Add to Audience" at bounding box center [910, 357] width 164 height 23
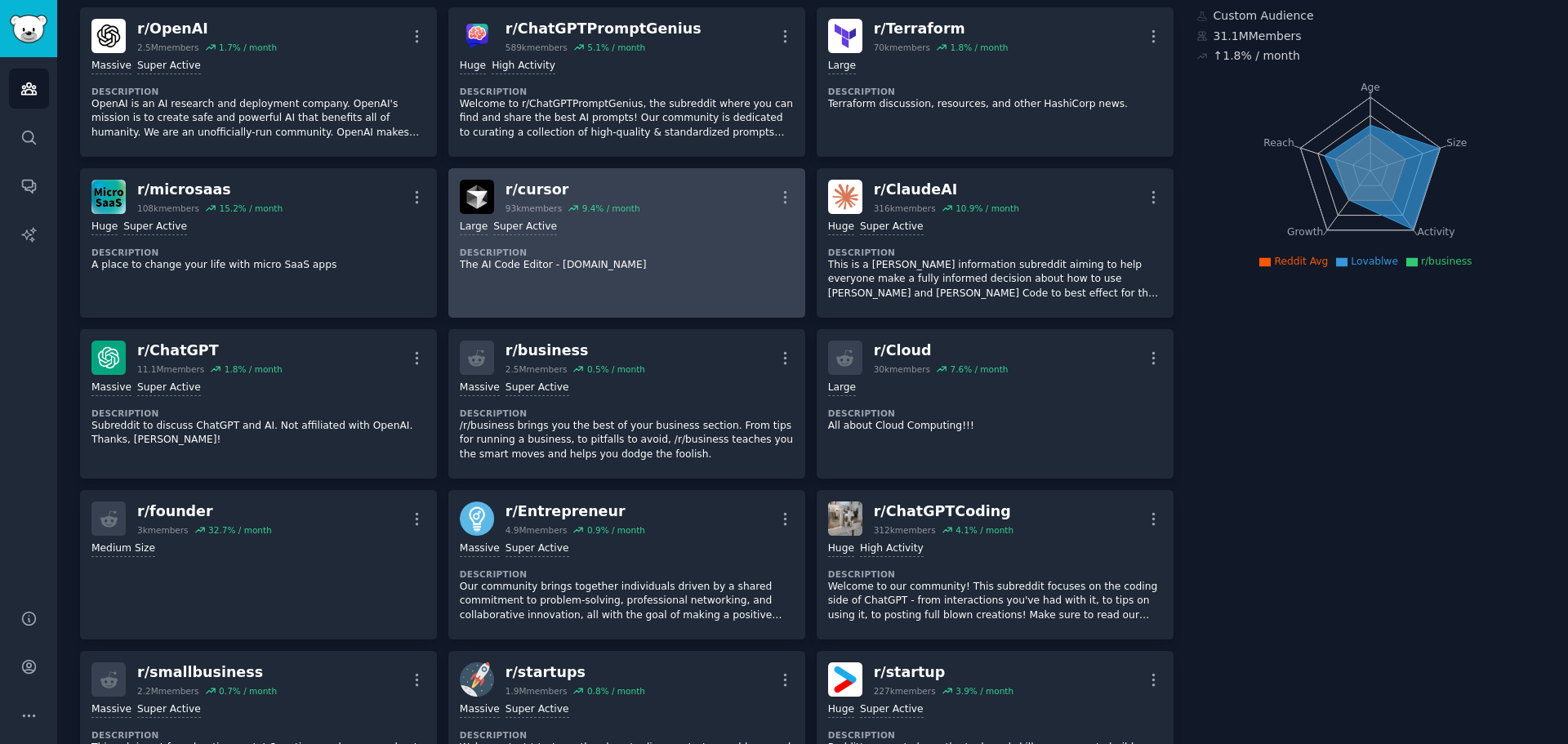
scroll to position [0, 0]
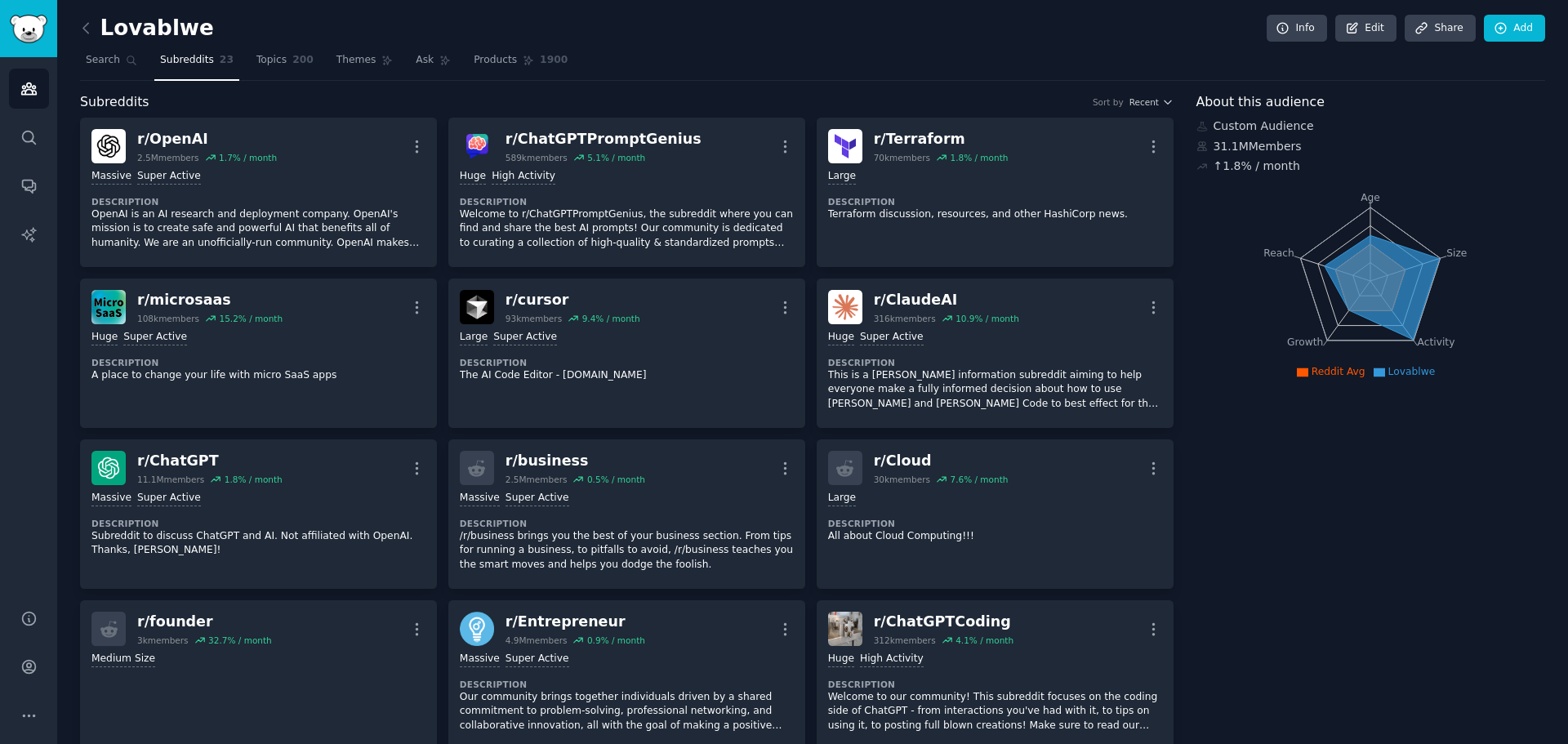
drag, startPoint x: 145, startPoint y: 29, endPoint x: 119, endPoint y: 29, distance: 25.3
click at [145, 29] on h2 "Lovablwe" at bounding box center [147, 29] width 134 height 26
click at [87, 28] on icon at bounding box center [86, 28] width 17 height 17
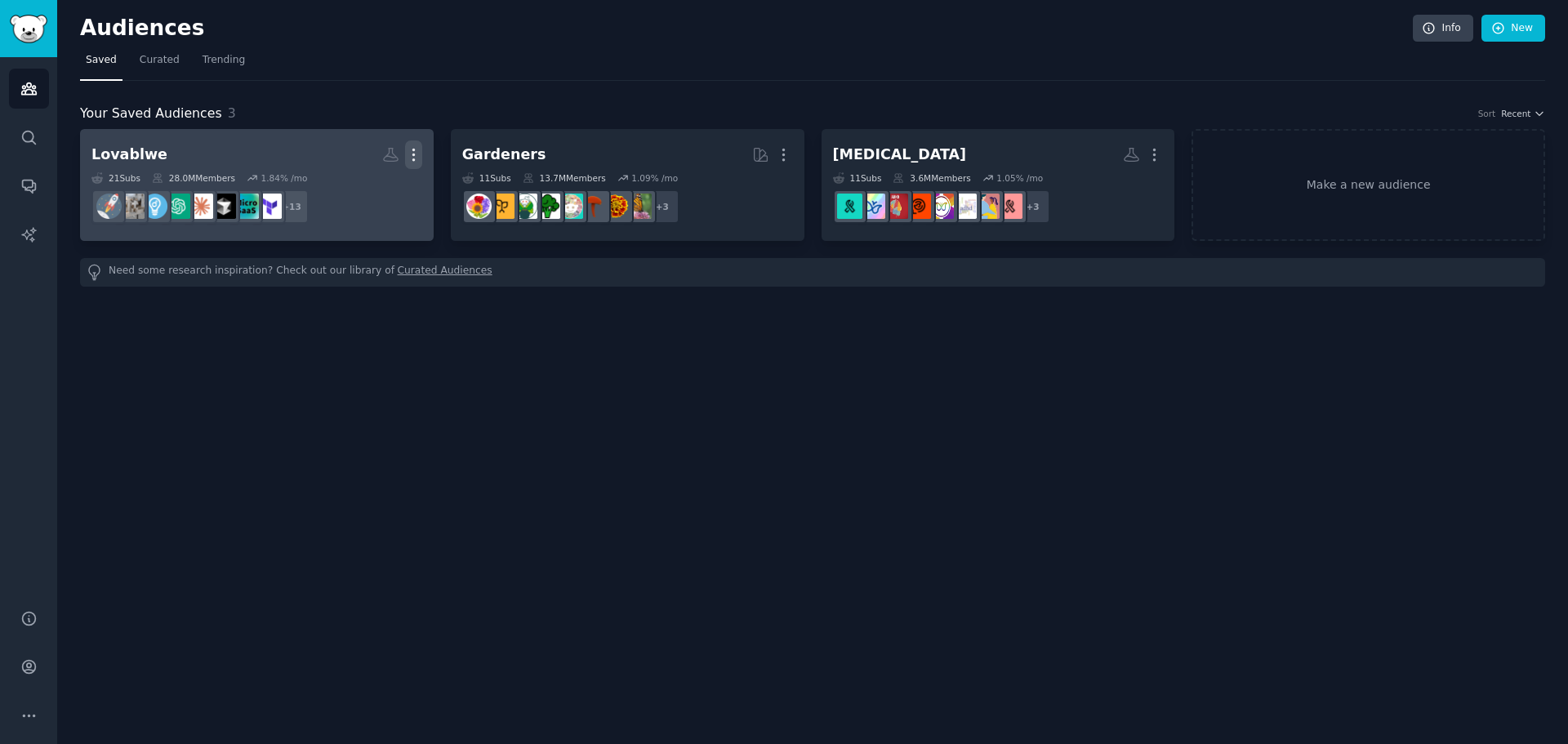
click at [409, 144] on button "More" at bounding box center [413, 154] width 17 height 29
click at [251, 157] on h2 "Lovablwe More View Delete" at bounding box center [256, 154] width 331 height 29
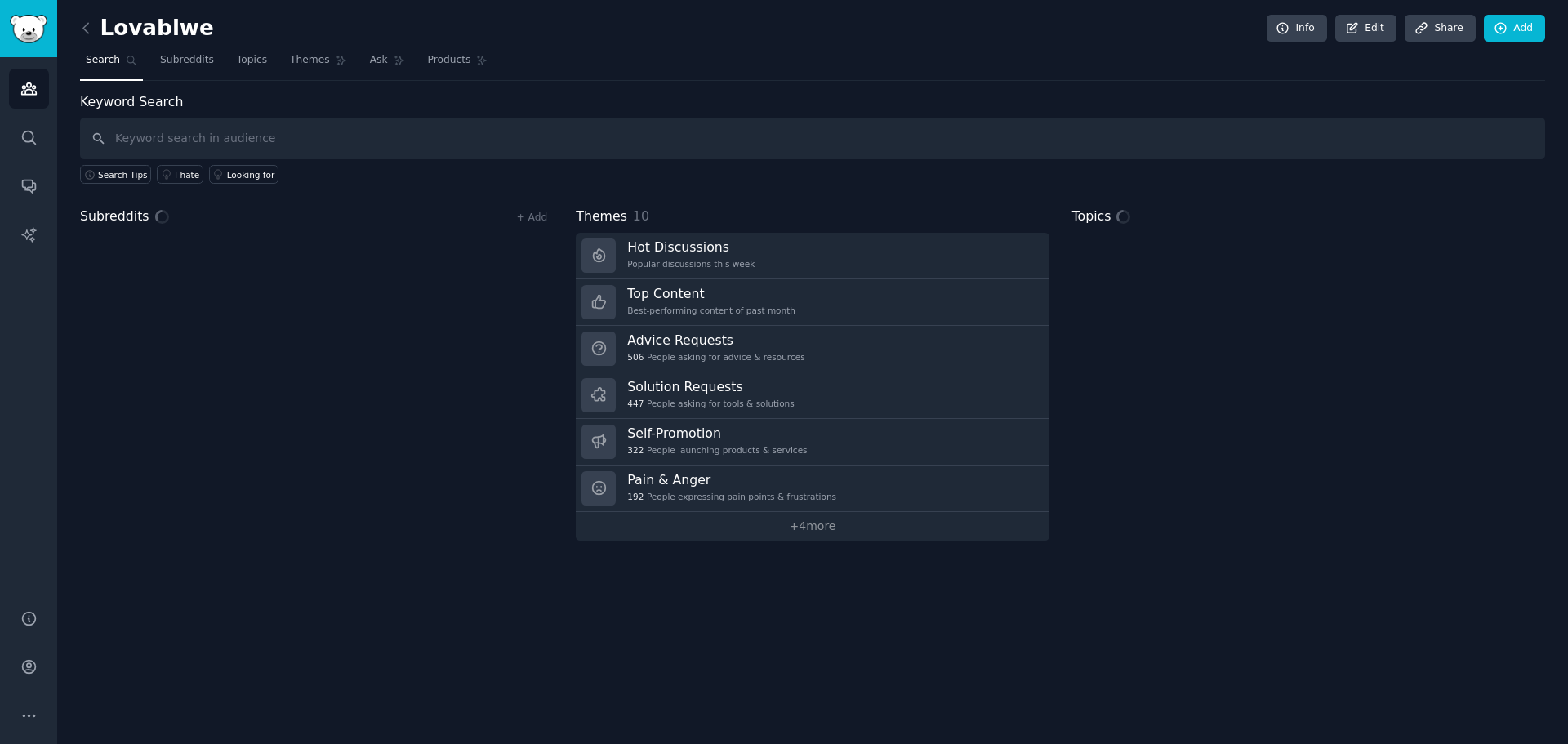
click at [407, 138] on input "text" at bounding box center [812, 139] width 1465 height 42
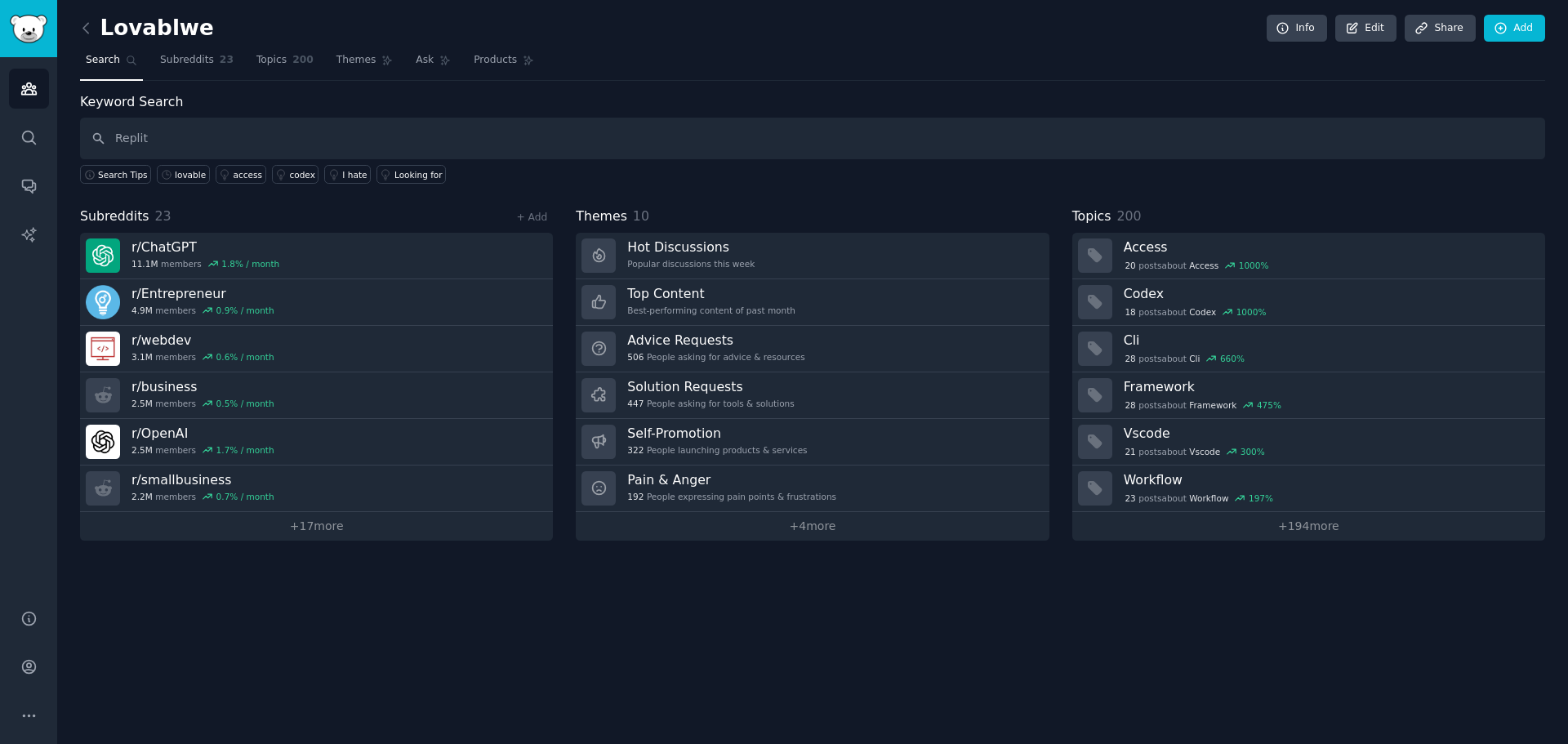
type input "Replit"
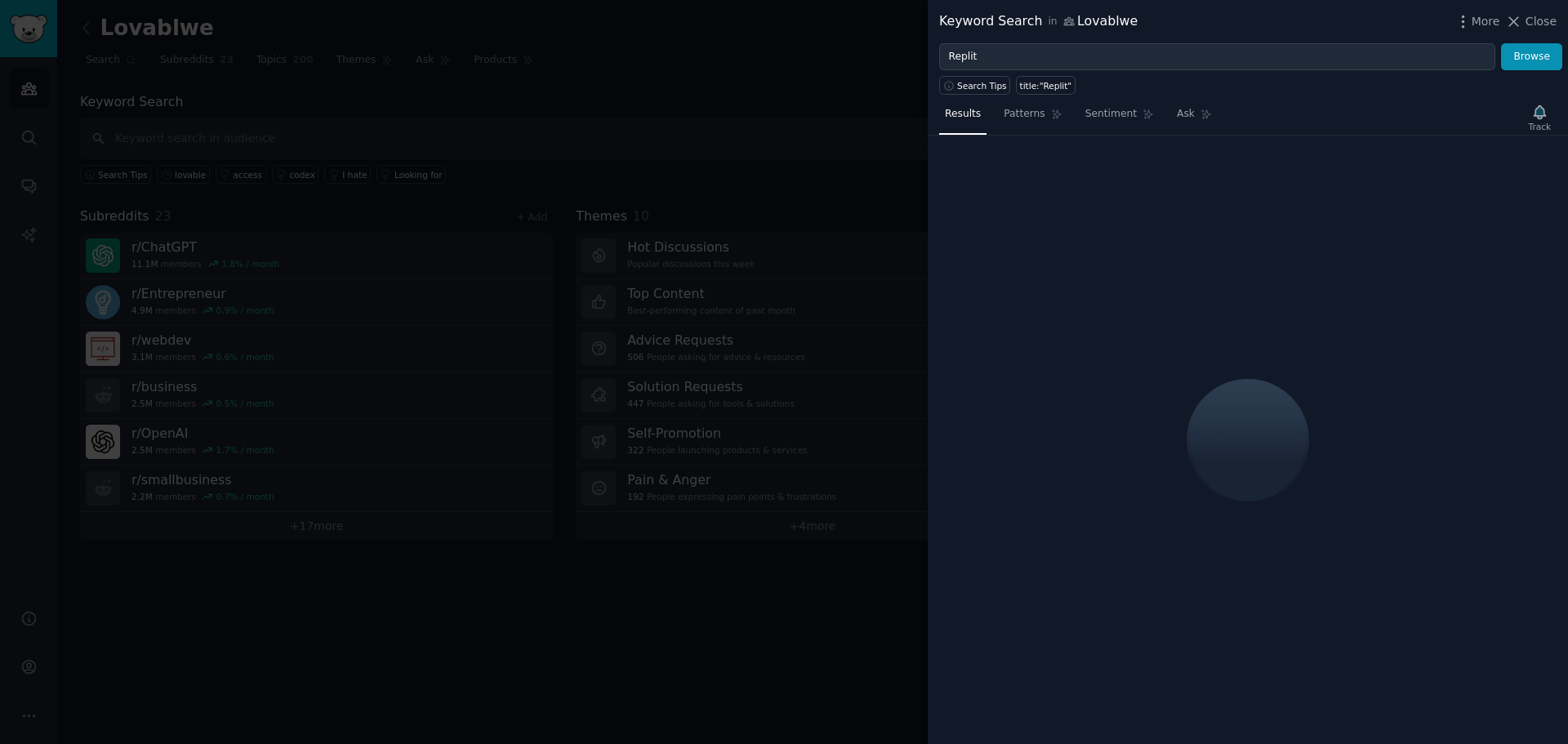
click at [802, 15] on div at bounding box center [784, 372] width 1568 height 744
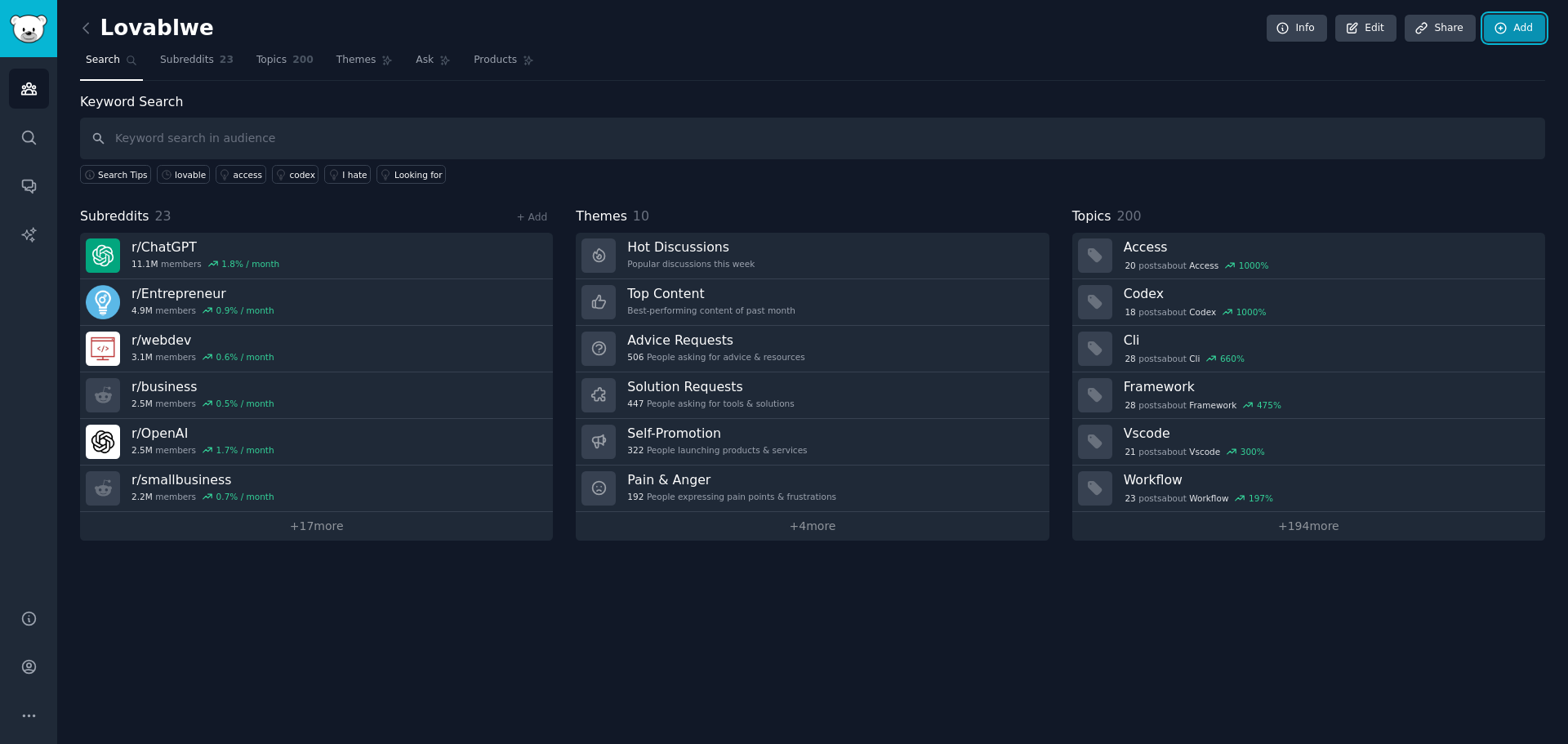
click at [1519, 20] on link "Add" at bounding box center [1513, 29] width 61 height 28
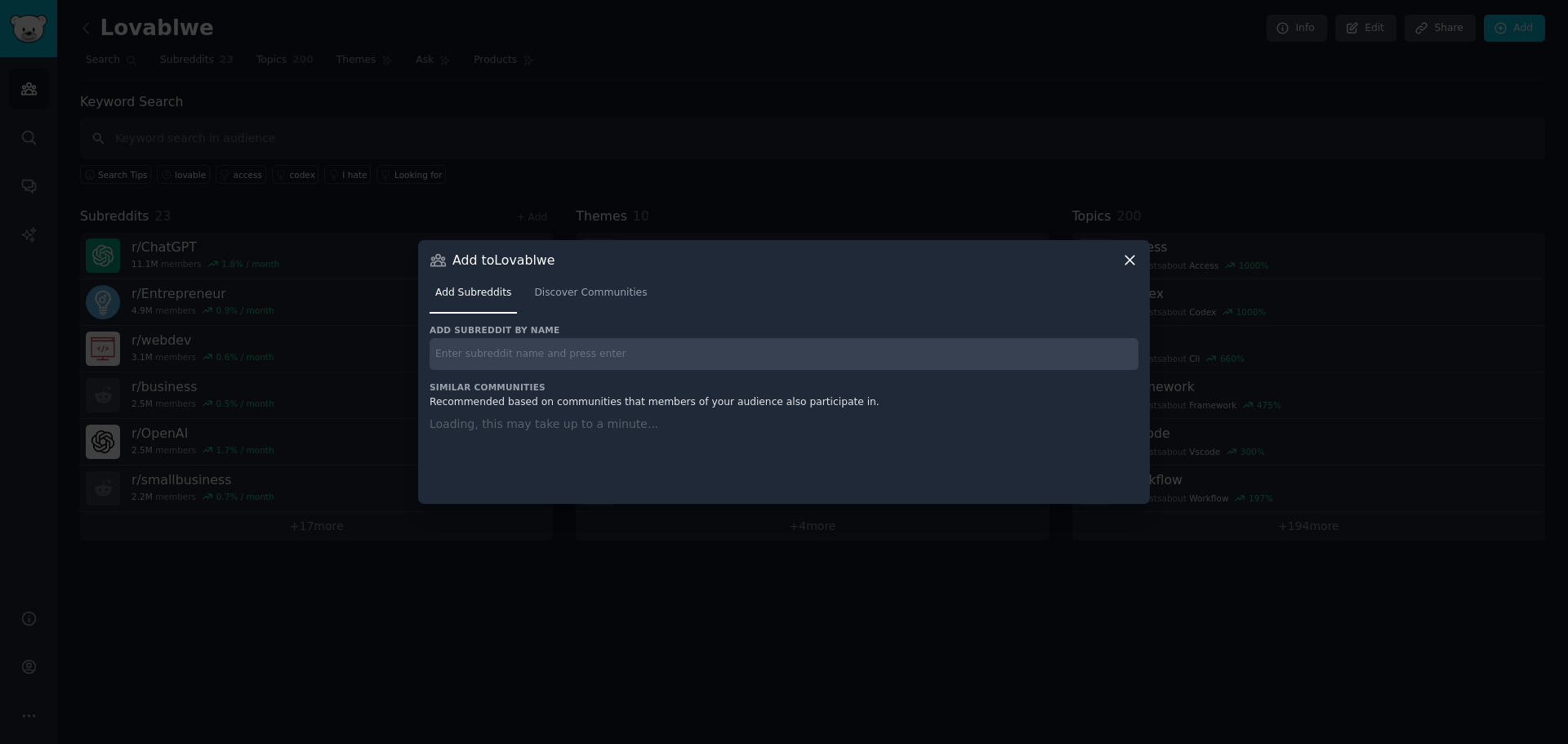
click at [619, 356] on input "text" at bounding box center [783, 354] width 709 height 32
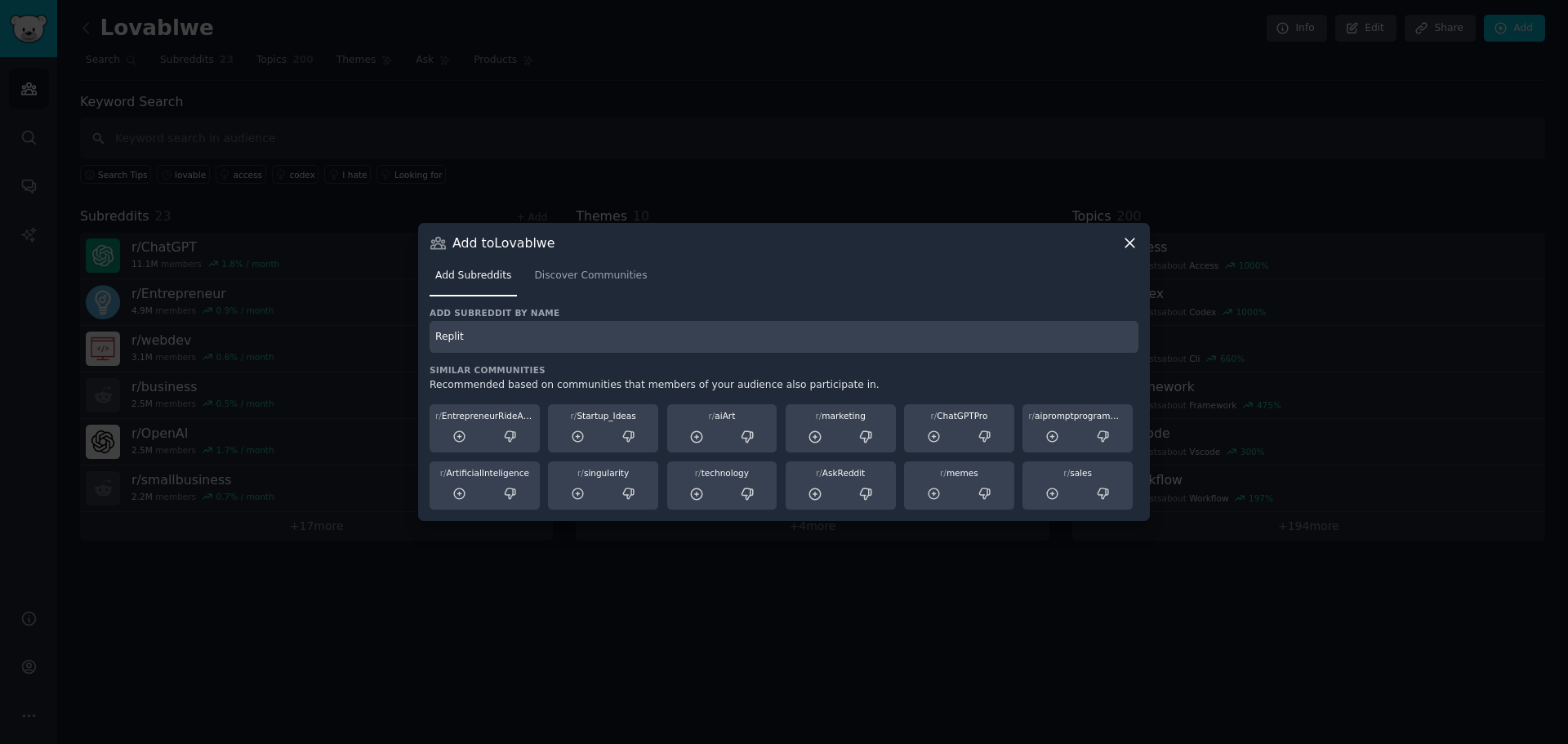
type input "Replit"
click at [1389, 282] on div at bounding box center [784, 372] width 1568 height 744
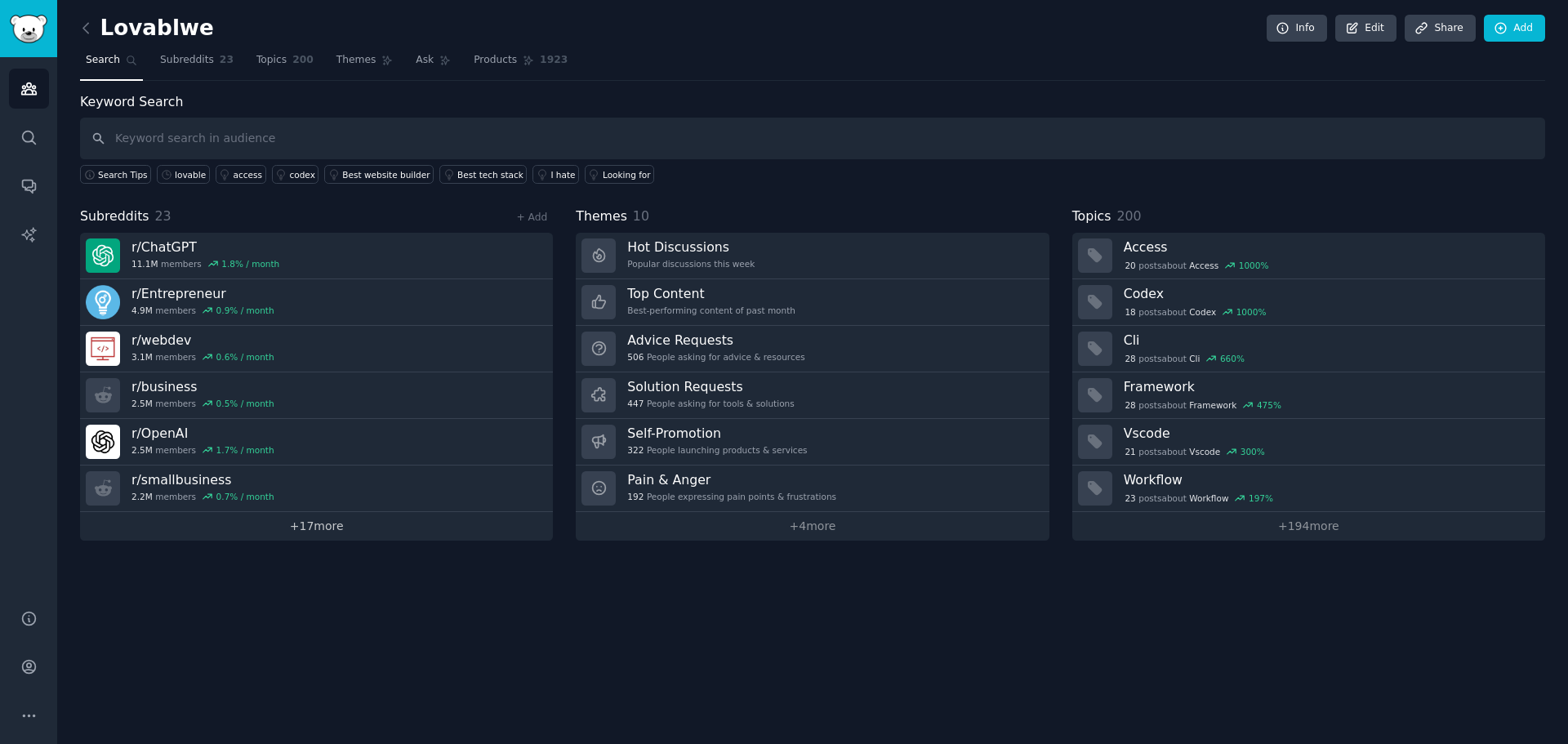
click at [371, 520] on link "+ 17 more" at bounding box center [316, 526] width 473 height 29
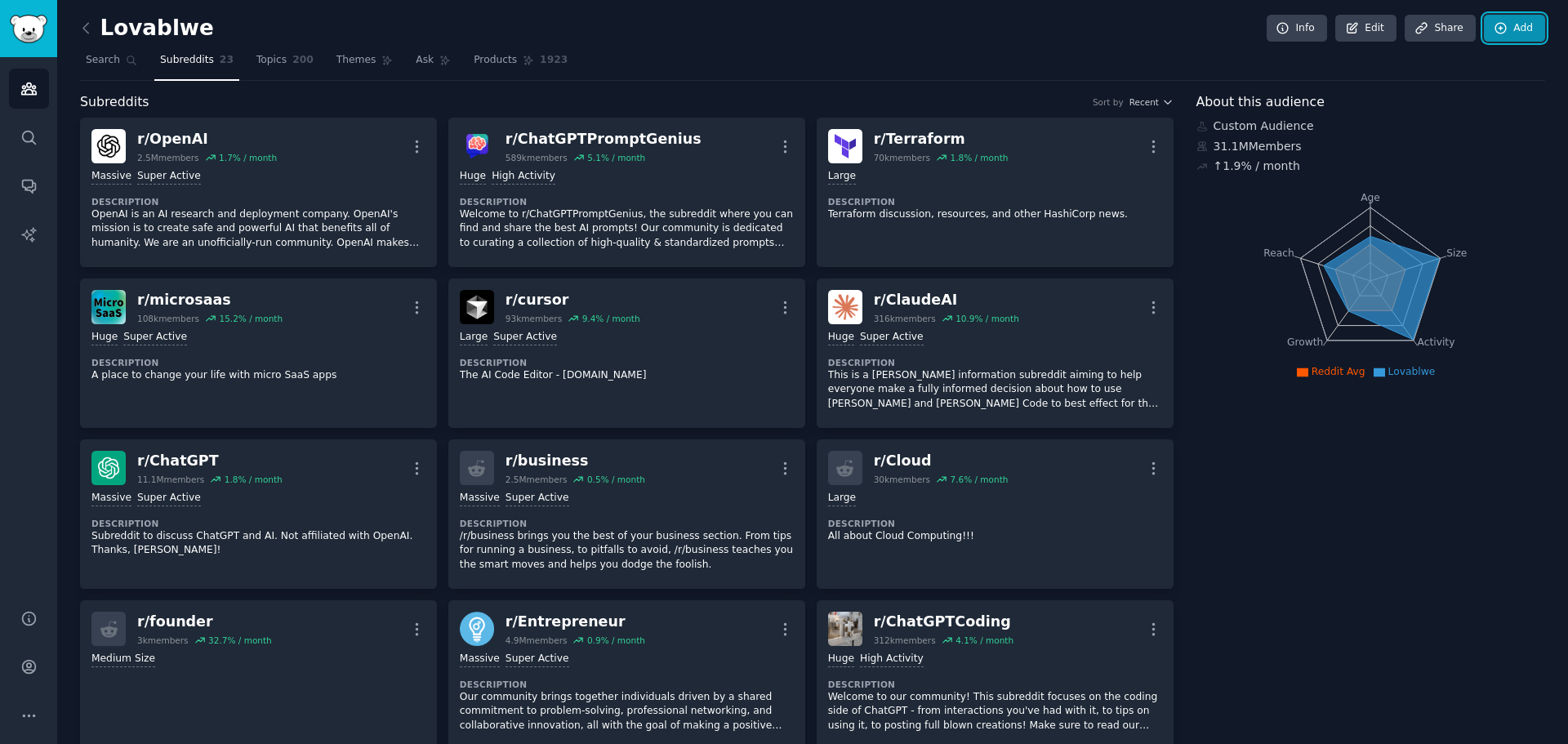
click at [1483, 20] on link "Add" at bounding box center [1513, 29] width 61 height 28
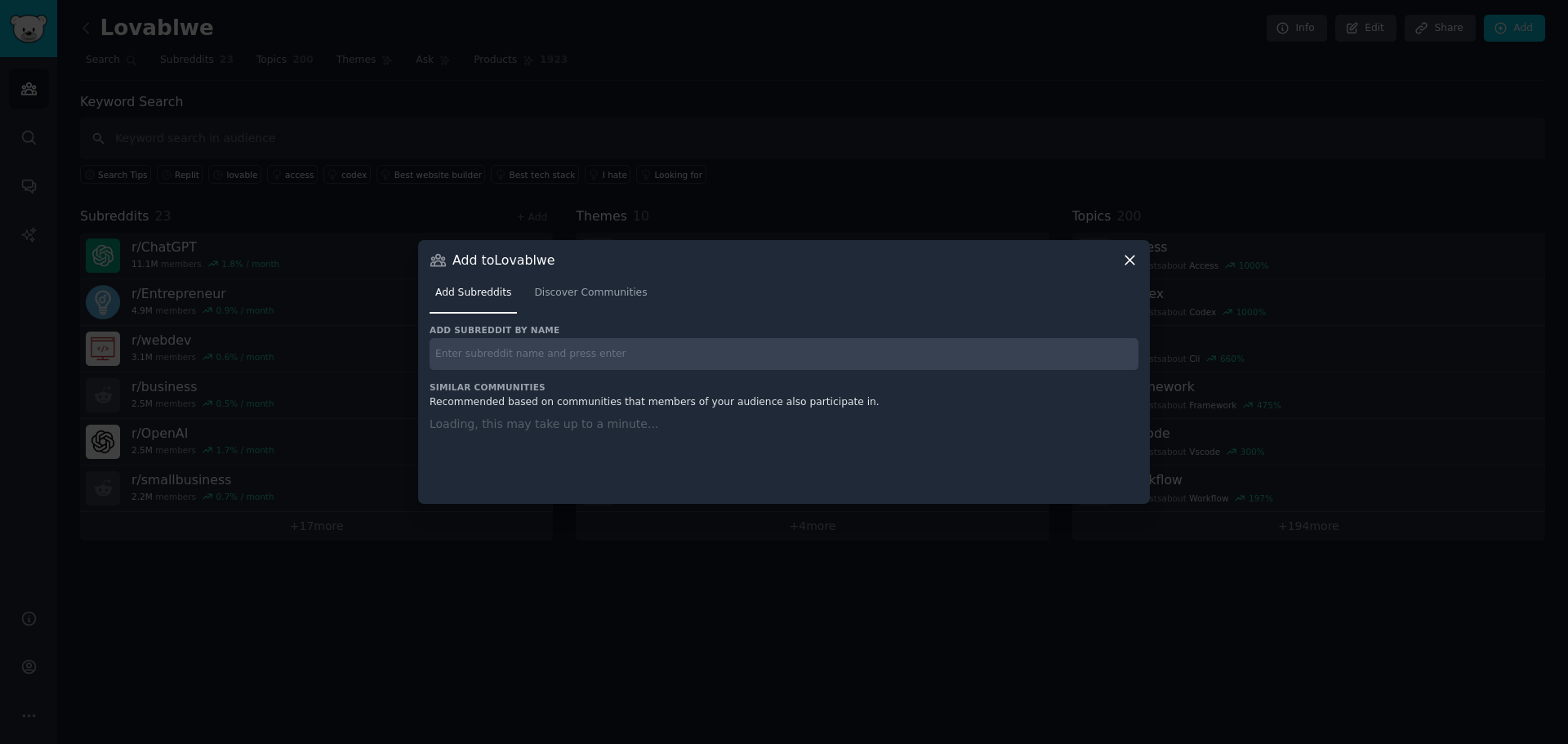
click at [720, 357] on input "text" at bounding box center [783, 354] width 709 height 32
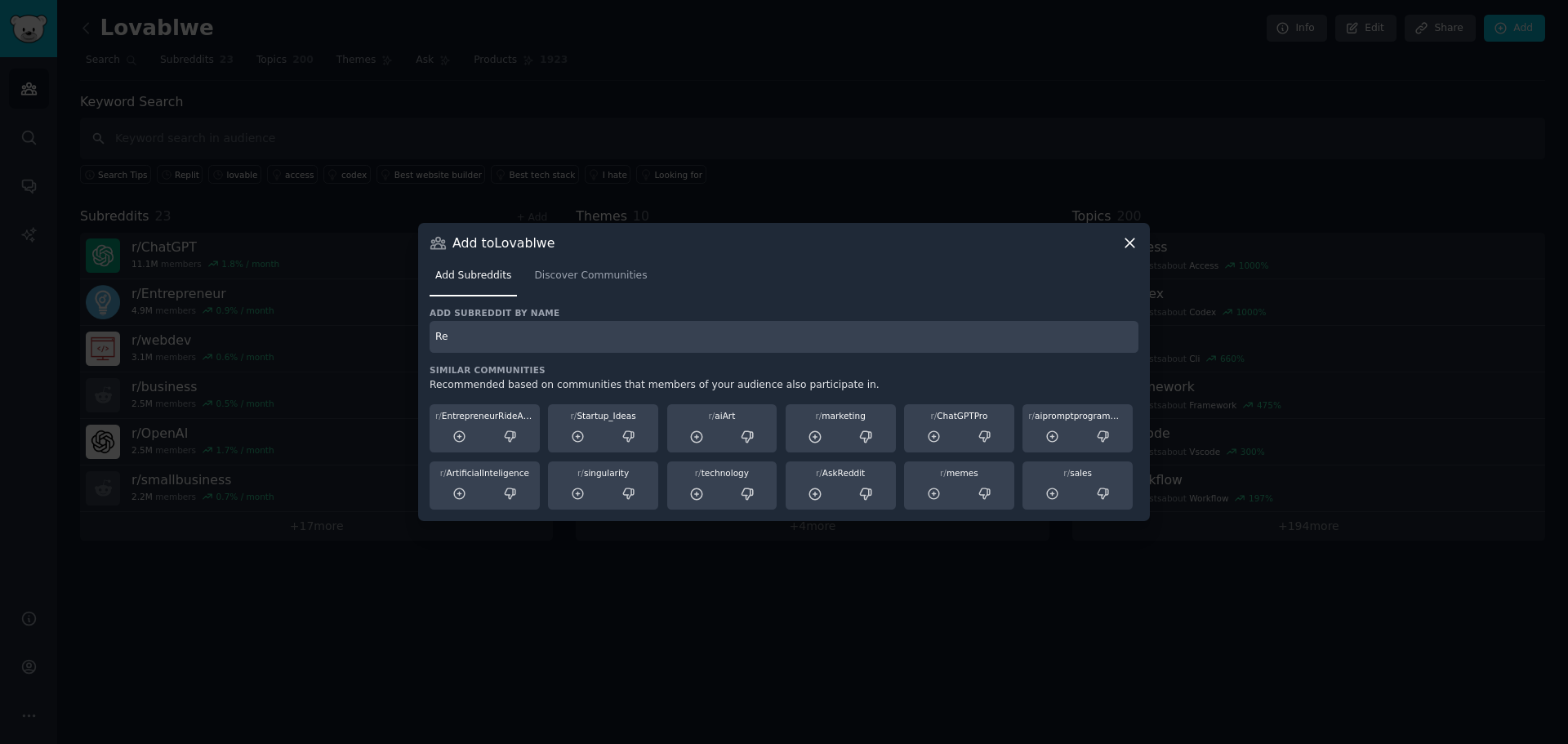
type input "R"
type input "f"
type input "p"
type input "Replit"
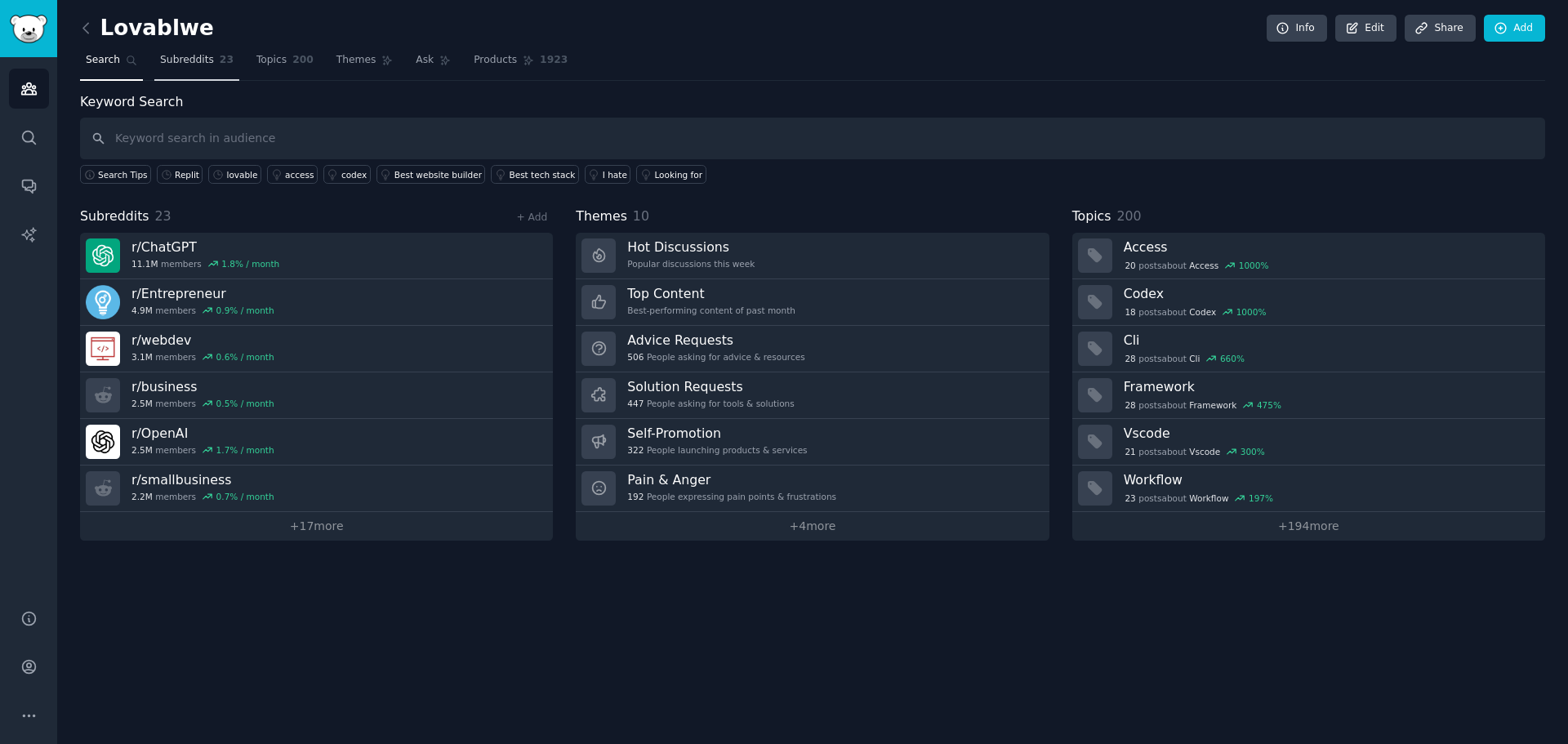
click at [202, 56] on span "Subreddits" at bounding box center [187, 60] width 54 height 15
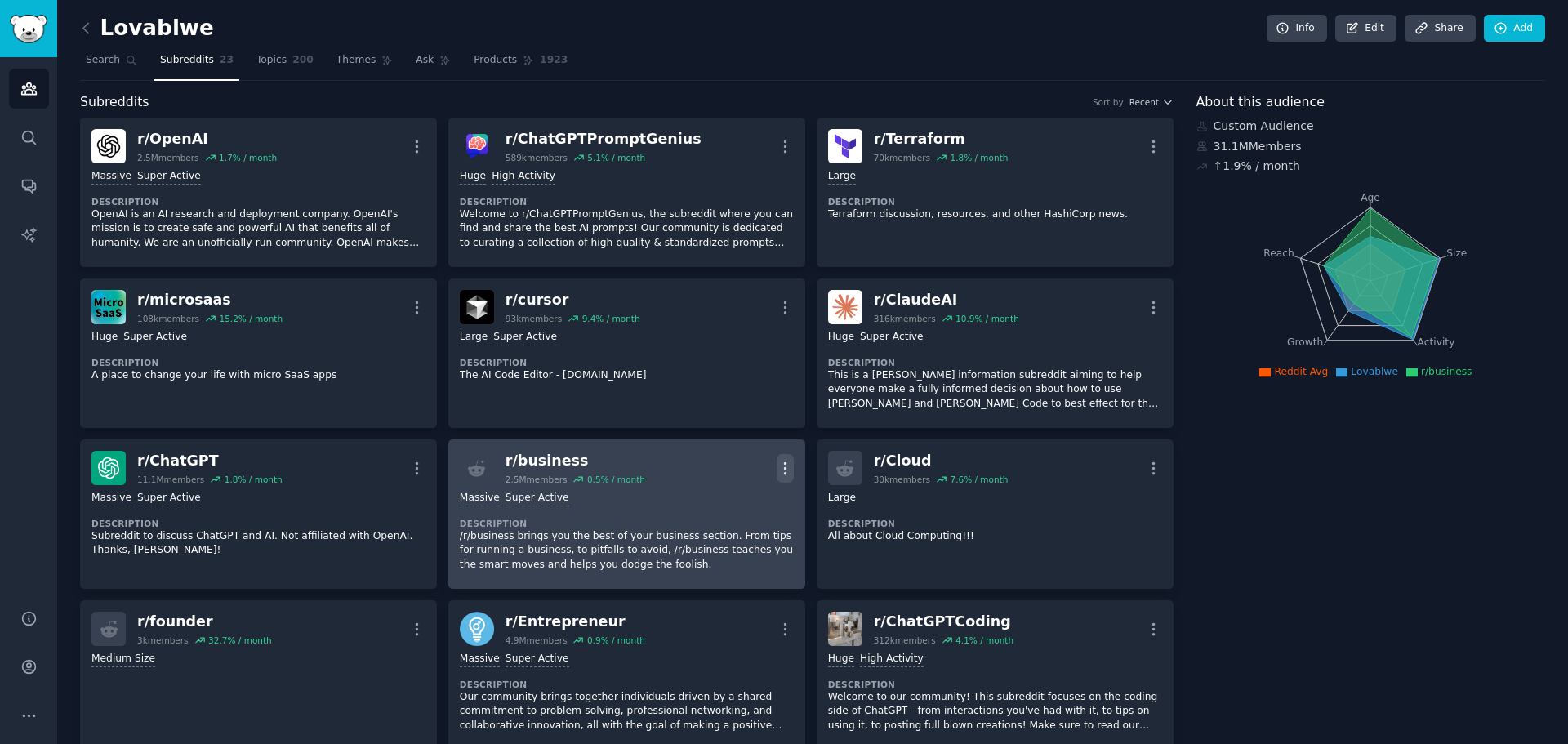
click at [780, 472] on icon "button" at bounding box center [784, 468] width 17 height 17
click at [713, 523] on p "Delete" at bounding box center [721, 531] width 38 height 17
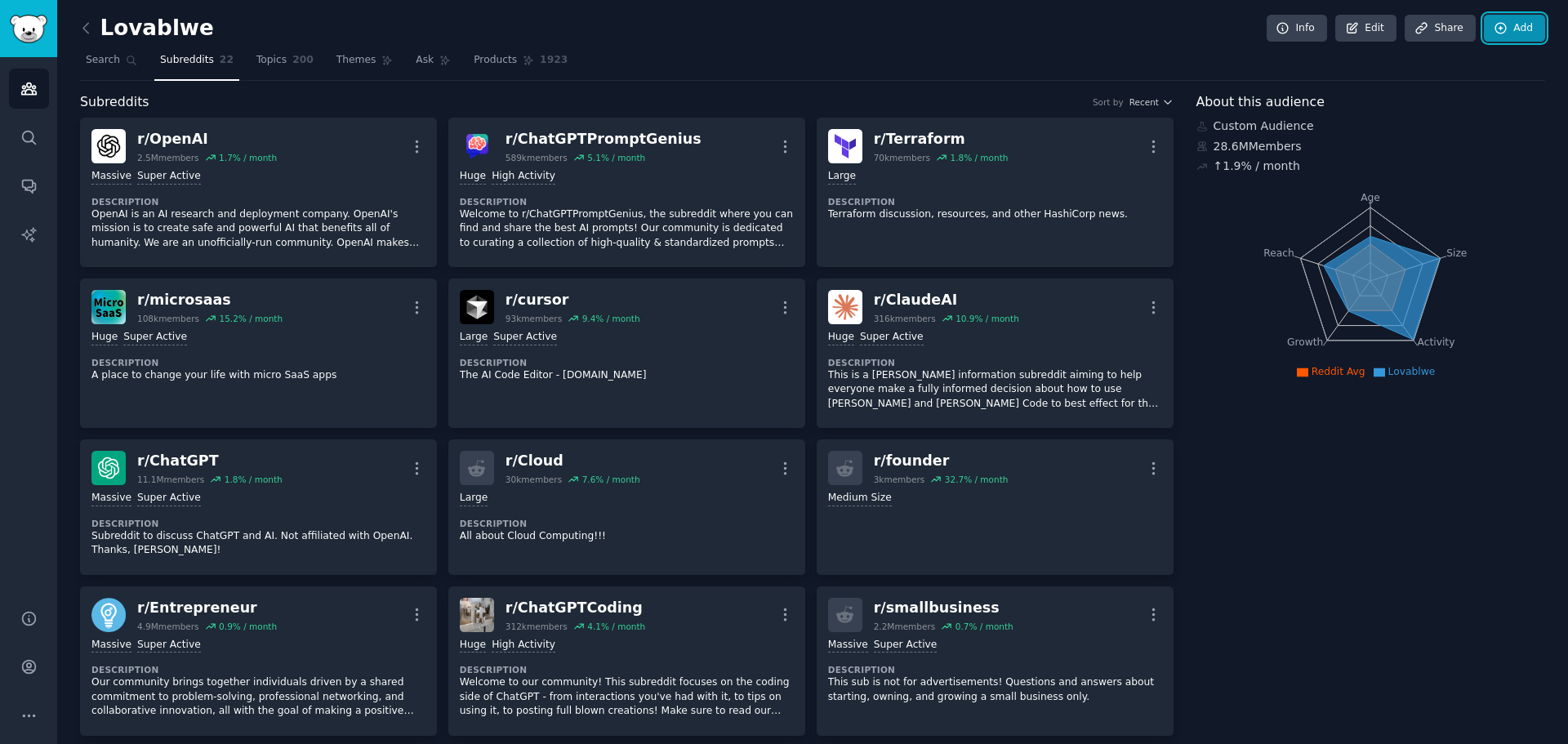
click at [1507, 24] on link "Add" at bounding box center [1513, 29] width 61 height 28
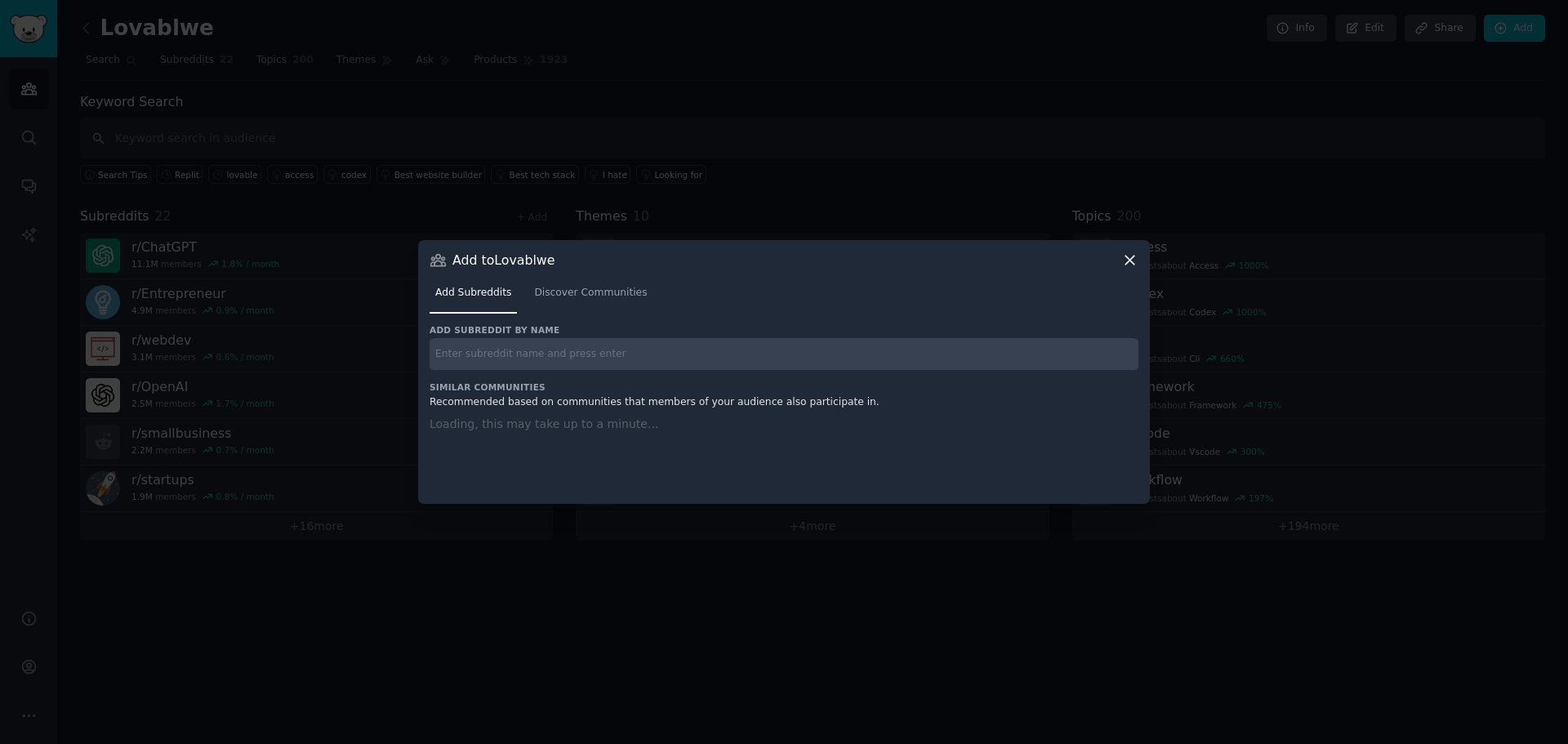
click at [728, 349] on input "text" at bounding box center [783, 354] width 709 height 32
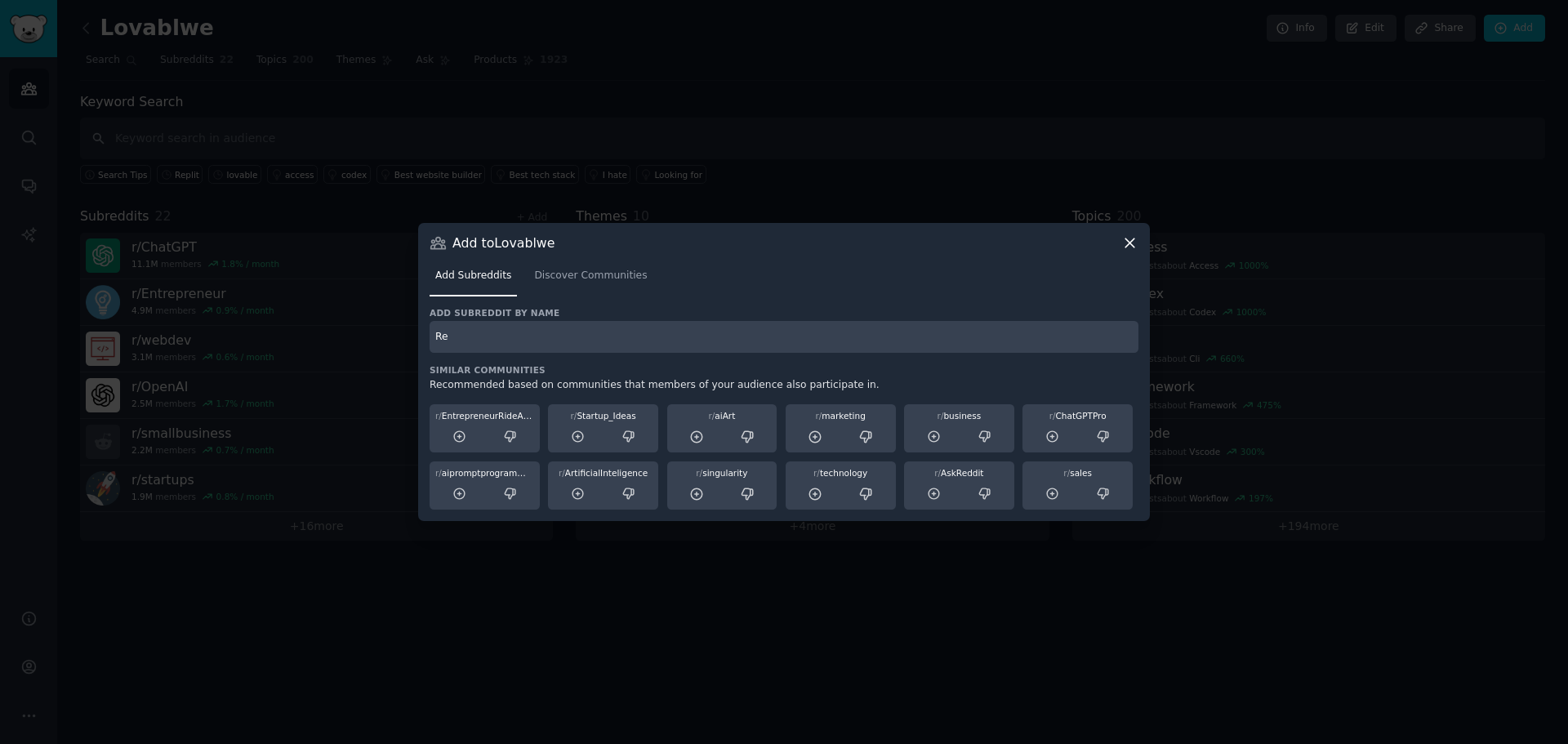
type input "Re"
drag, startPoint x: 928, startPoint y: 91, endPoint x: 928, endPoint y: 100, distance: 9.0
click at [928, 100] on div at bounding box center [784, 372] width 1568 height 744
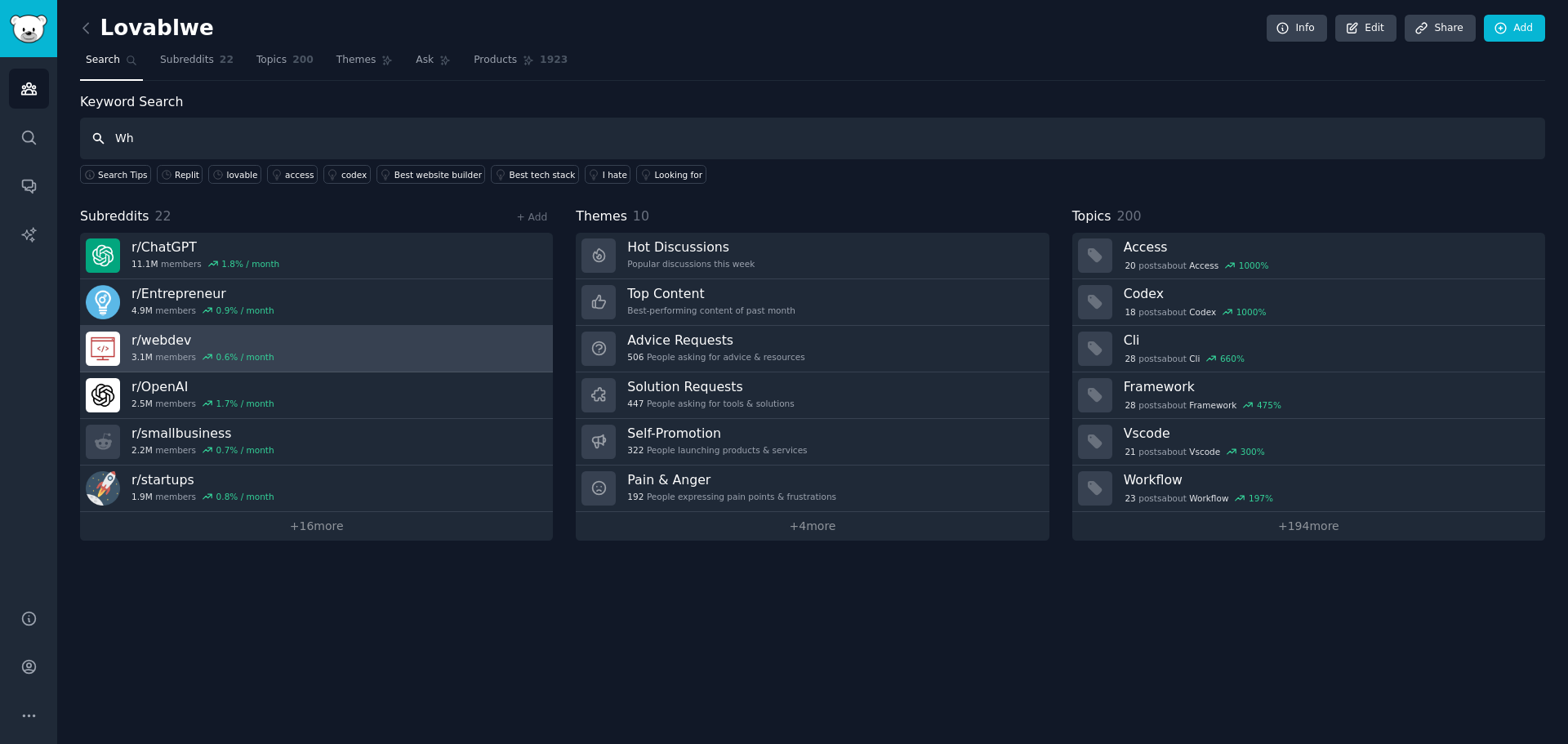
type input "W"
type input "Deploying backend and frontend issues lovable"
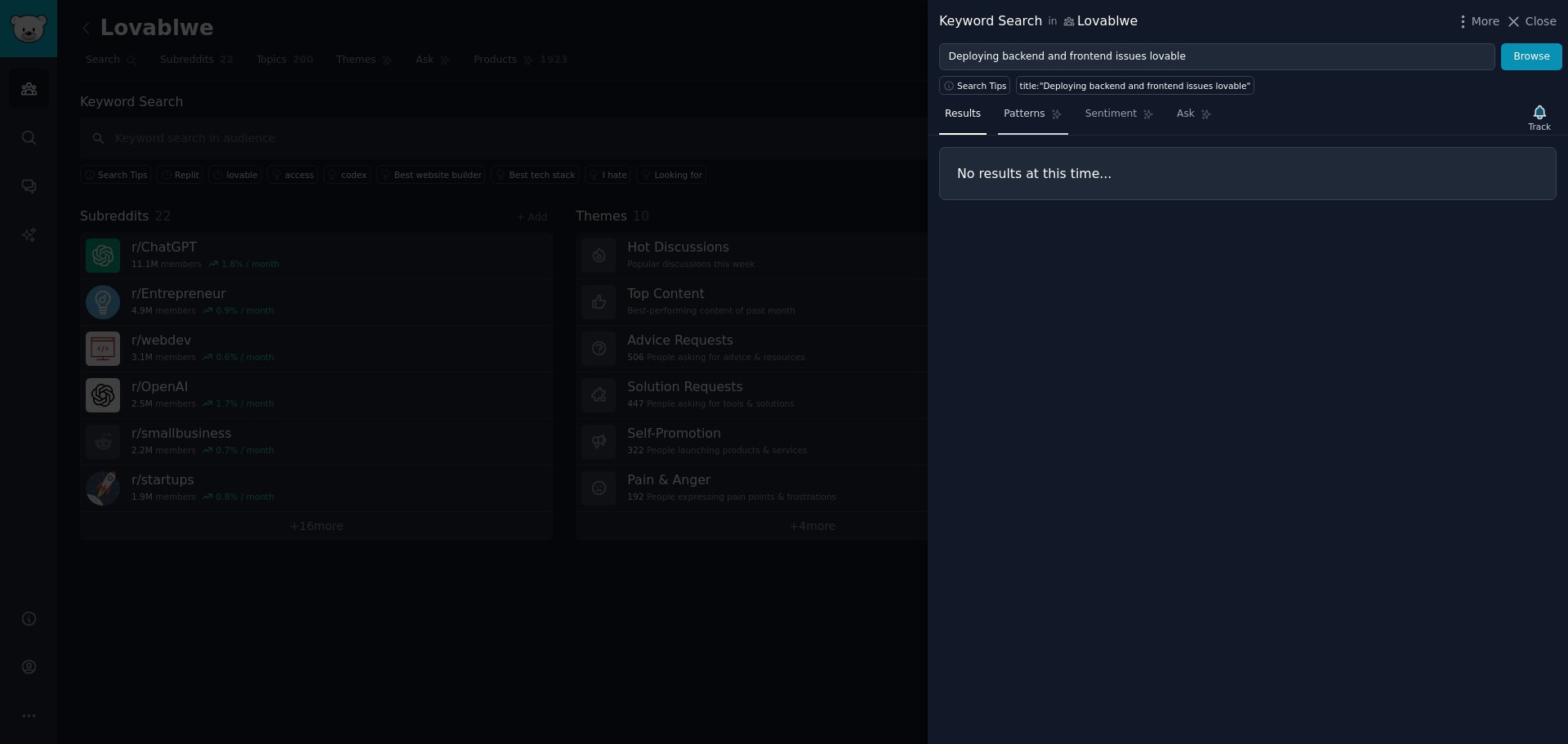
click at [1055, 113] on link "Patterns" at bounding box center [1032, 117] width 69 height 33
click at [1141, 119] on link "Sentiment" at bounding box center [1119, 117] width 80 height 33
click at [976, 122] on link "Results" at bounding box center [962, 117] width 47 height 33
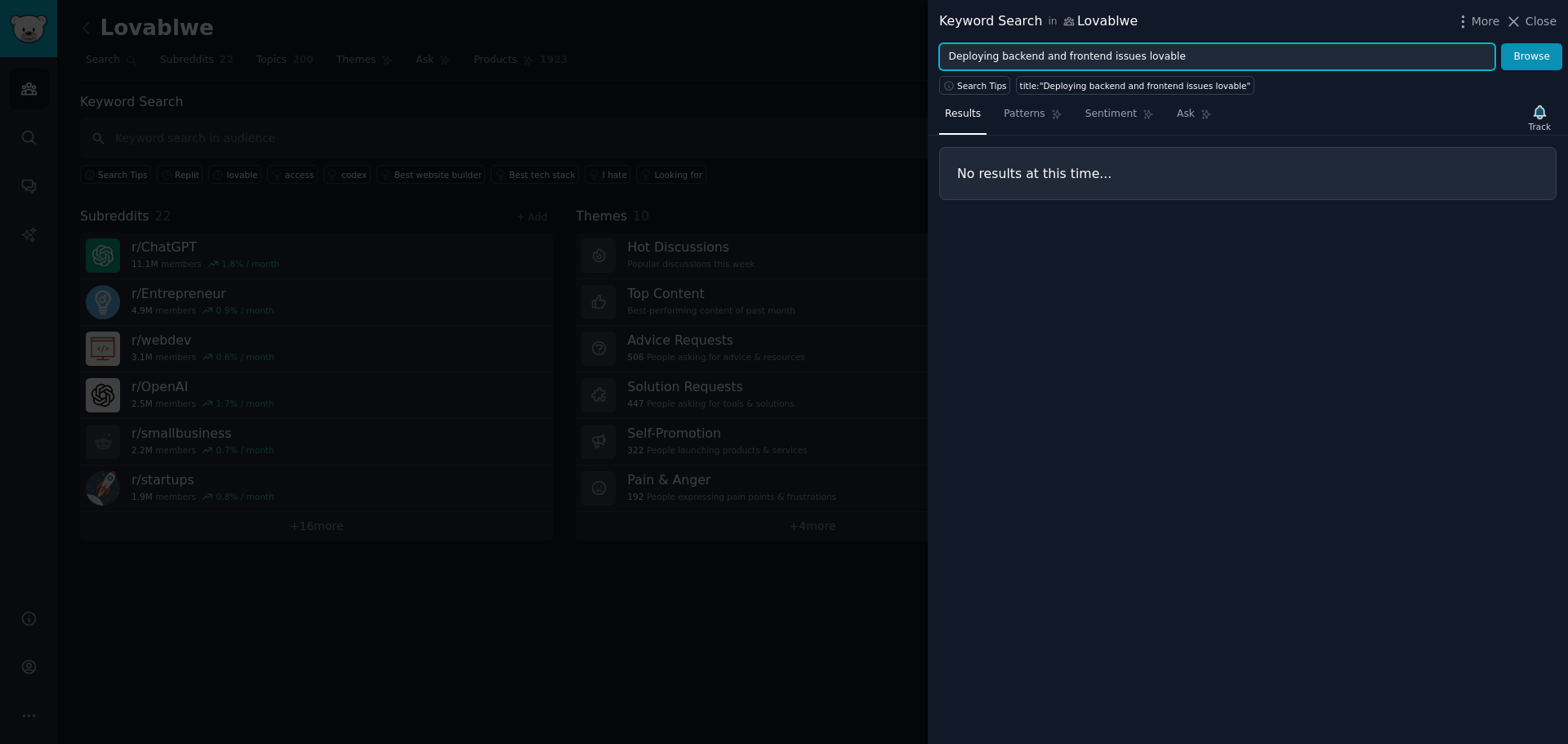
drag, startPoint x: 1359, startPoint y: 45, endPoint x: 737, endPoint y: 59, distance: 622.3
click at [737, 59] on div "Keyword Search in Lovablwe More Close Deploying backend and frontend issues lov…" at bounding box center [784, 372] width 1568 height 744
click at [1501, 43] on button "Browse" at bounding box center [1531, 57] width 61 height 28
click at [1028, 64] on input "deploying issues on lovable" at bounding box center [1217, 57] width 556 height 28
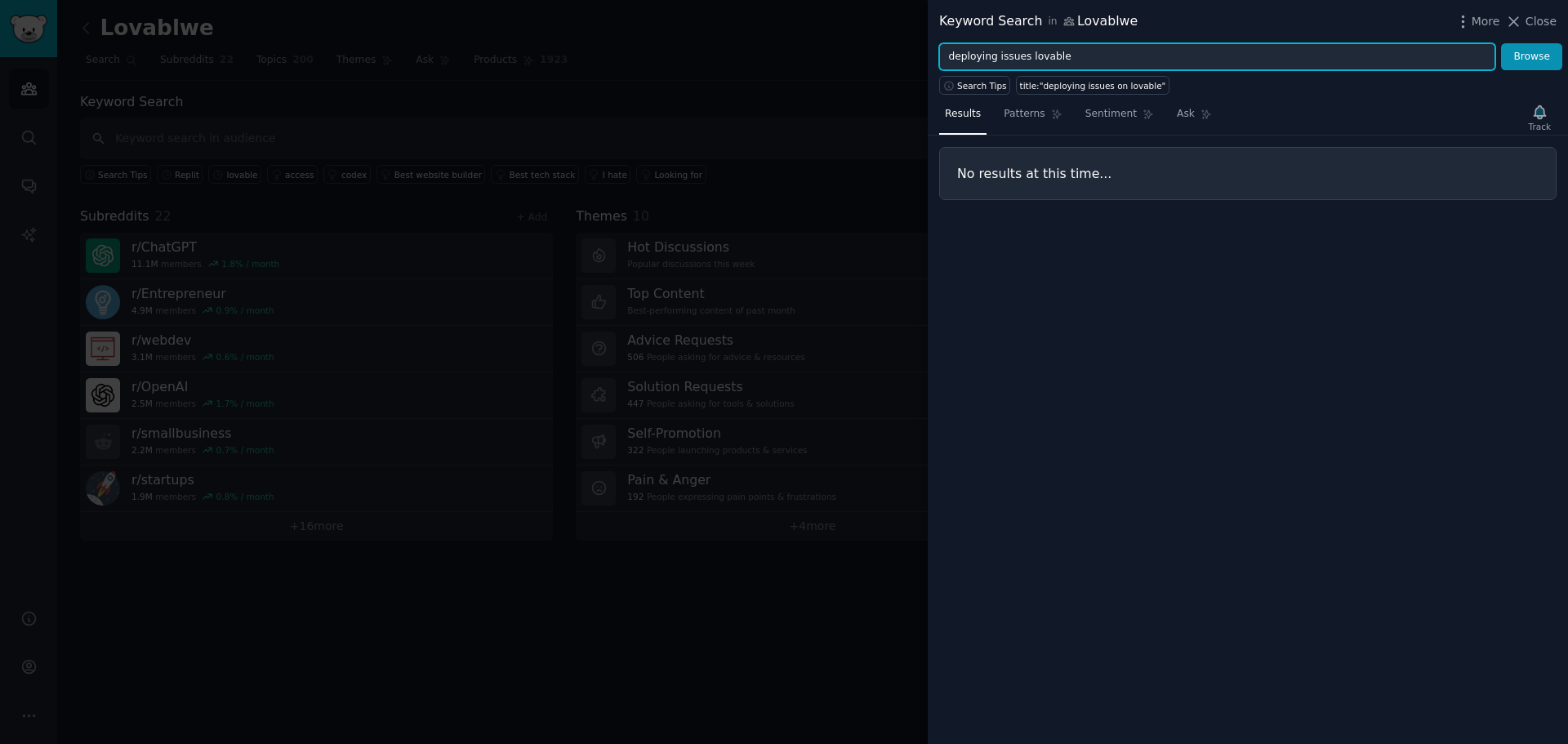
click at [1501, 43] on button "Browse" at bounding box center [1531, 57] width 61 height 28
type input "deploying issues"
click at [1501, 43] on button "Browse" at bounding box center [1531, 57] width 61 height 28
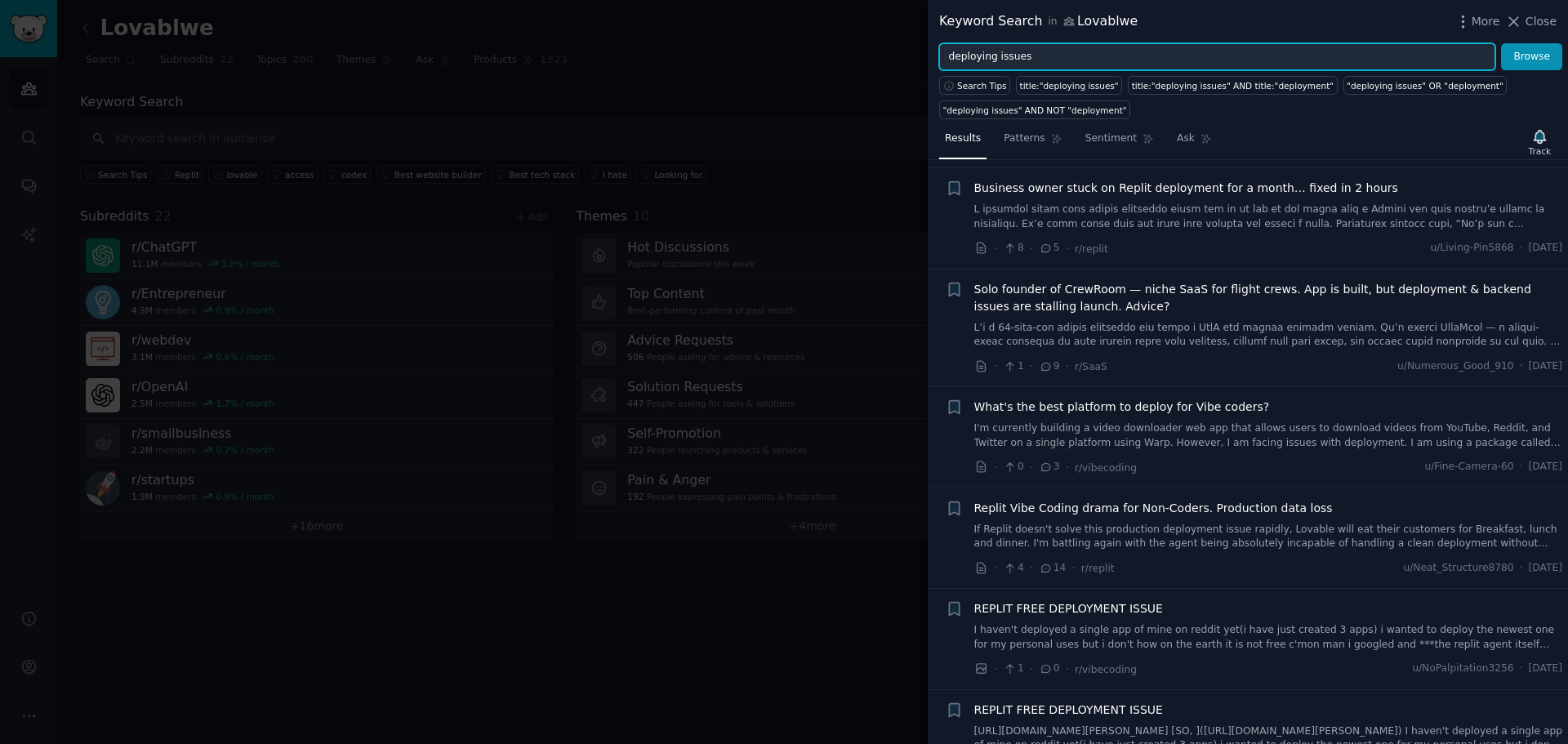
scroll to position [245, 0]
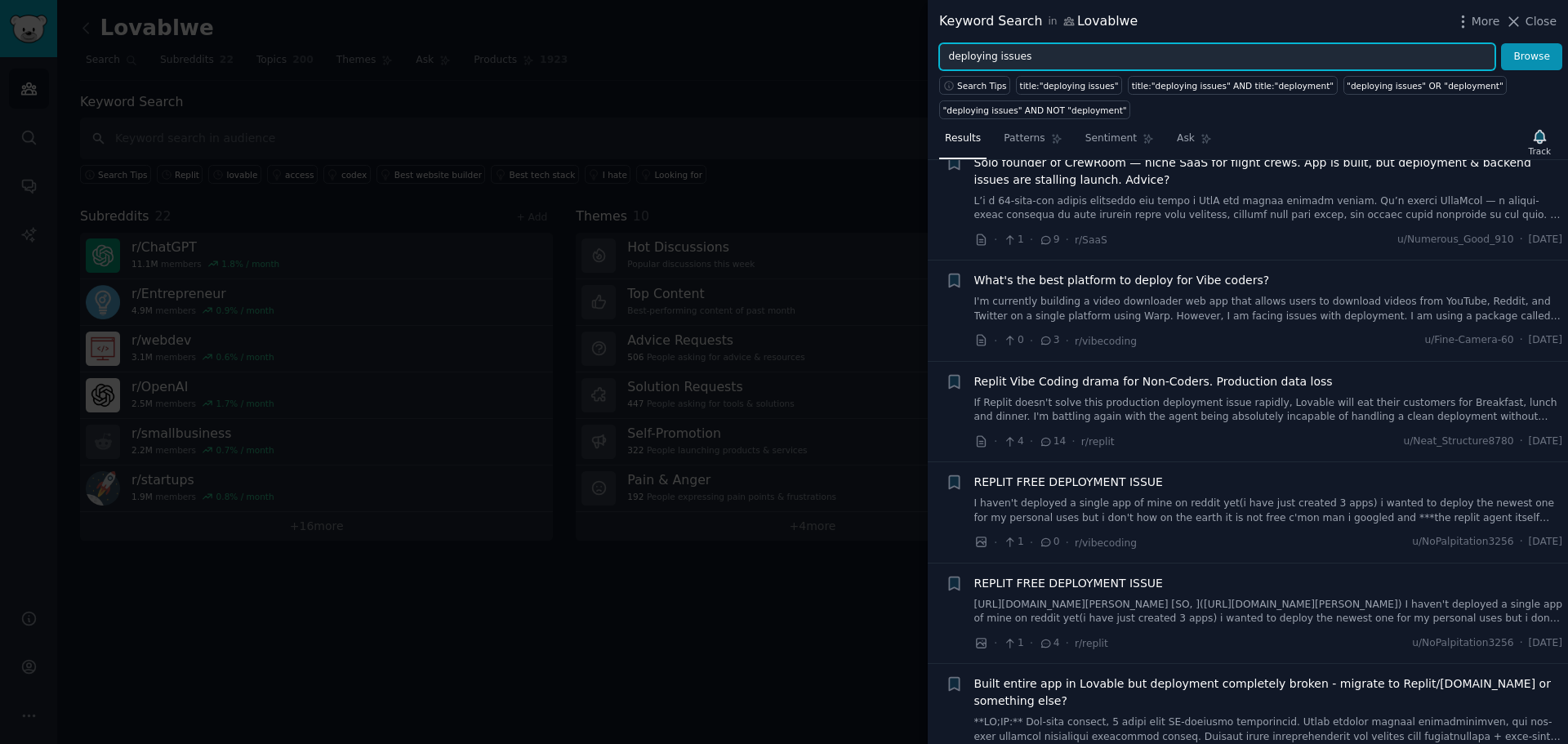
drag, startPoint x: 1453, startPoint y: 52, endPoint x: 620, endPoint y: 70, distance: 833.8
click at [620, 70] on div "Keyword Search in Lovablwe More Close deploying issues Browse Search Tips title…" at bounding box center [784, 372] width 1568 height 744
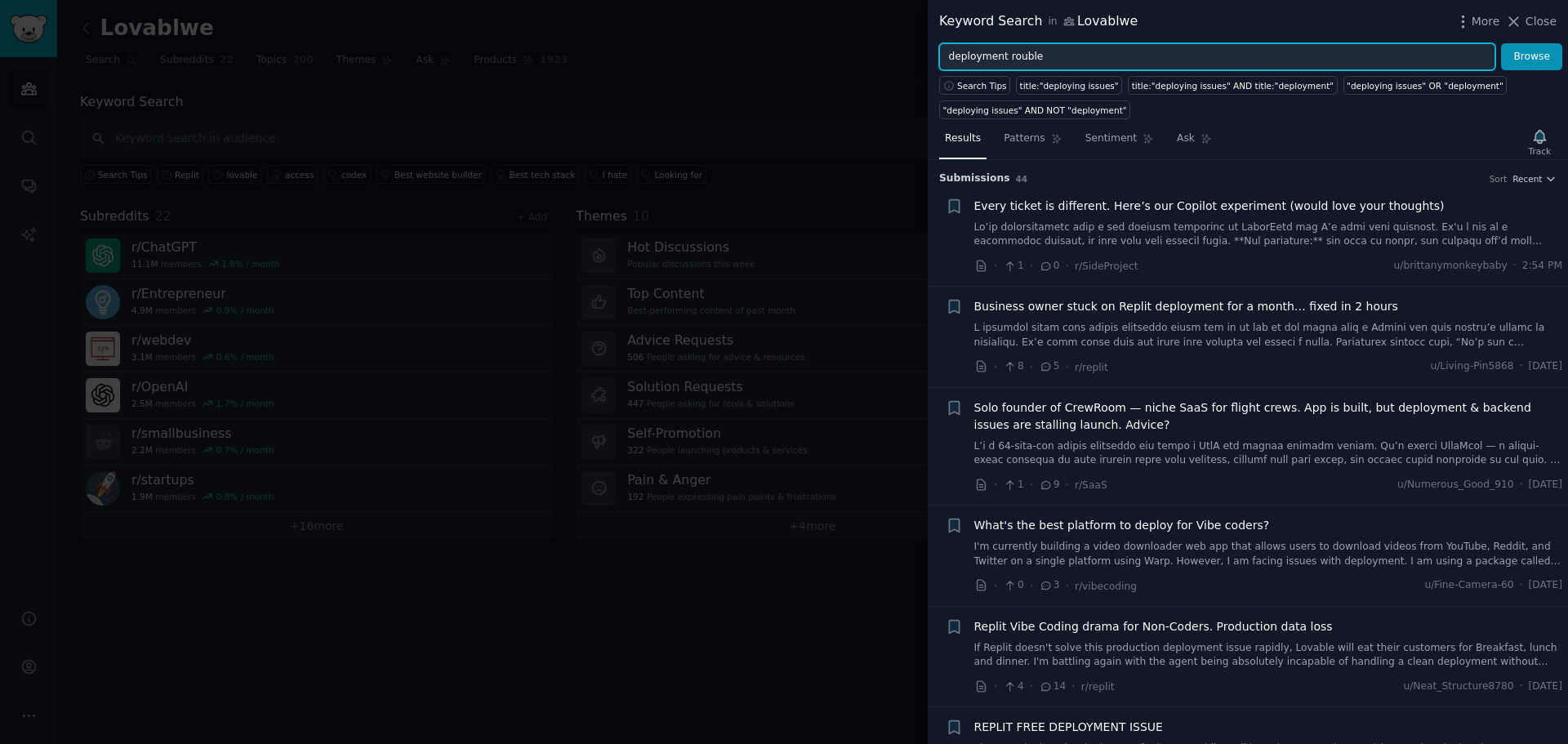
click at [1501, 43] on button "Browse" at bounding box center [1531, 57] width 61 height 28
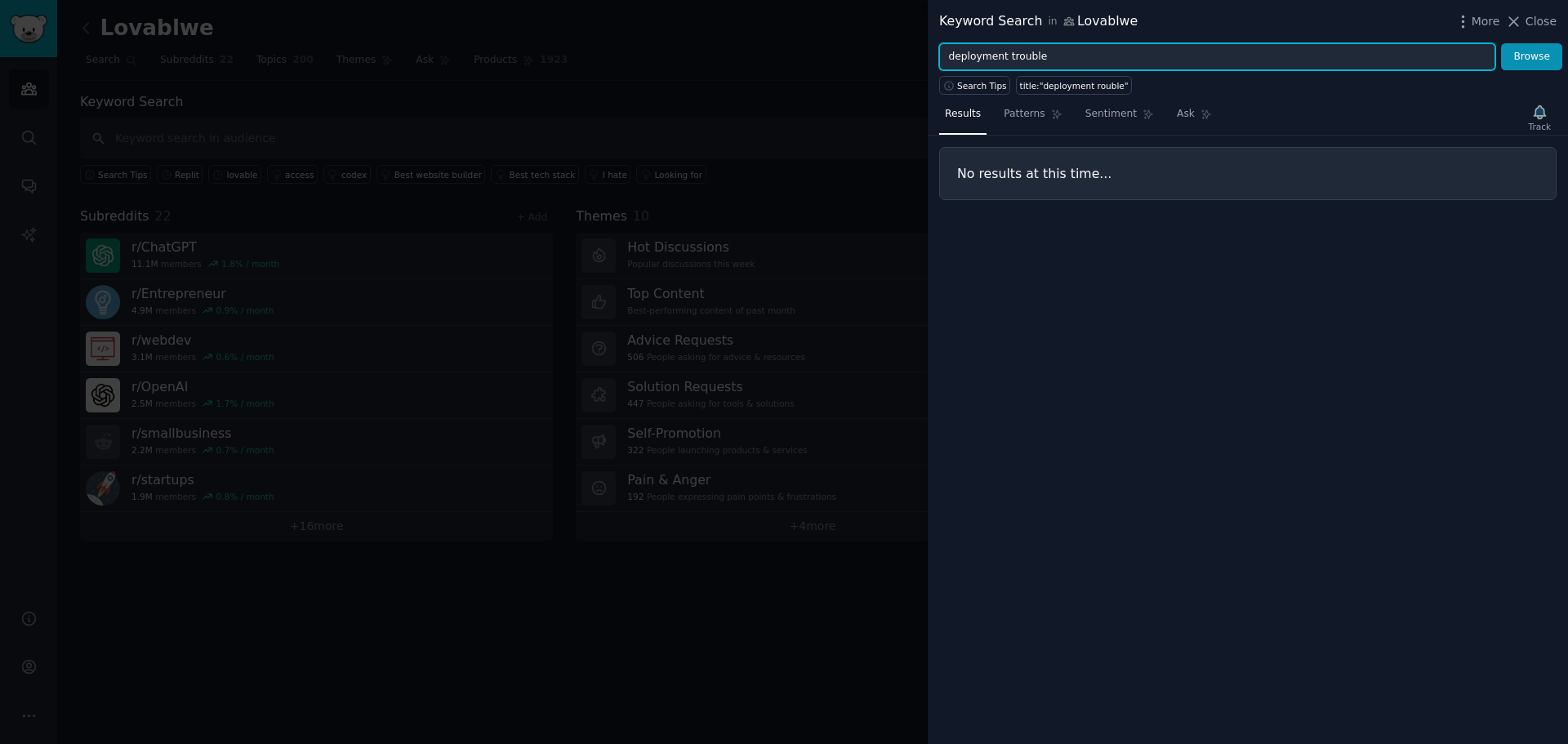
click at [1501, 43] on button "Browse" at bounding box center [1531, 57] width 61 height 28
type input "deployment lovable"
click at [1501, 43] on button "Browse" at bounding box center [1531, 57] width 61 height 28
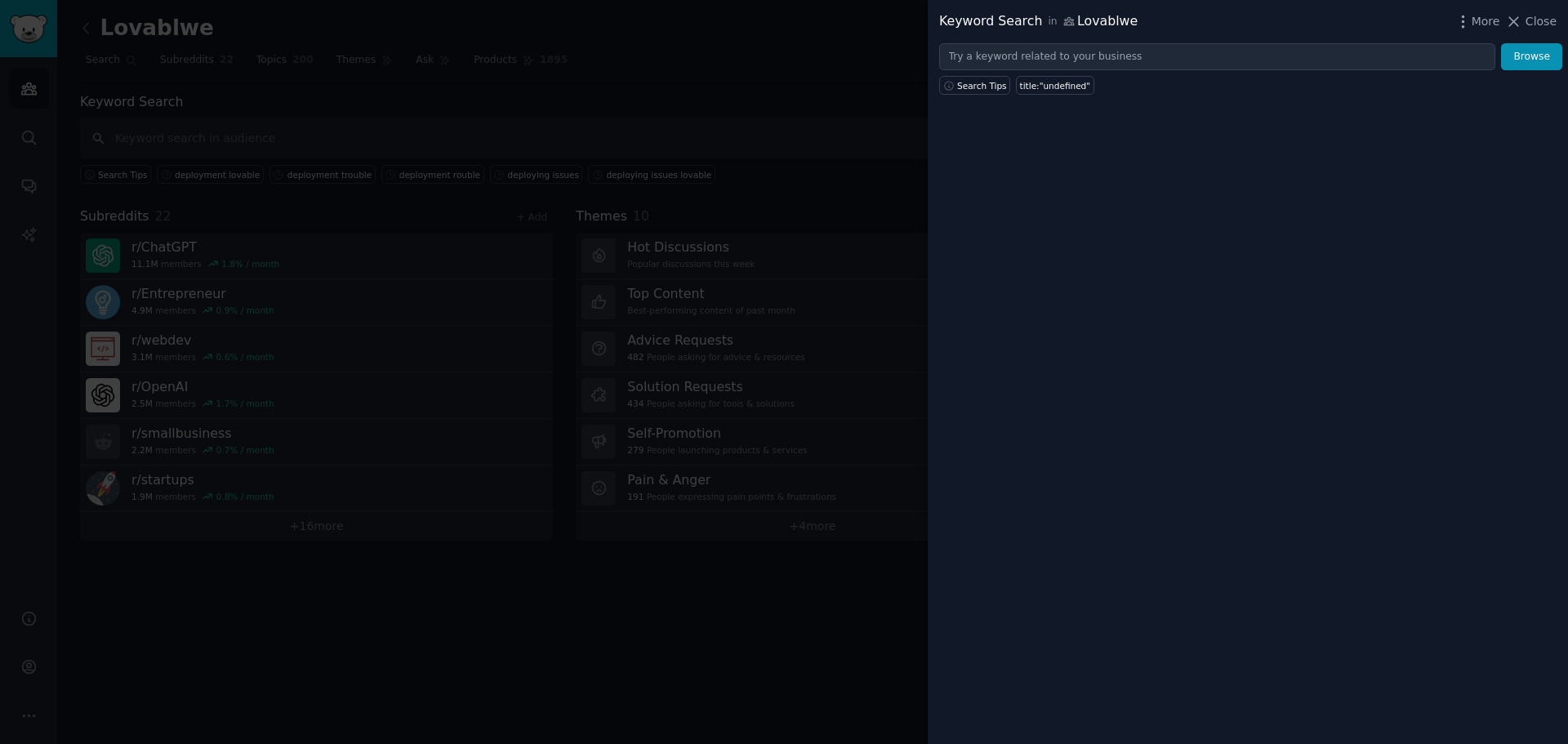
click at [675, 112] on div at bounding box center [784, 372] width 1568 height 744
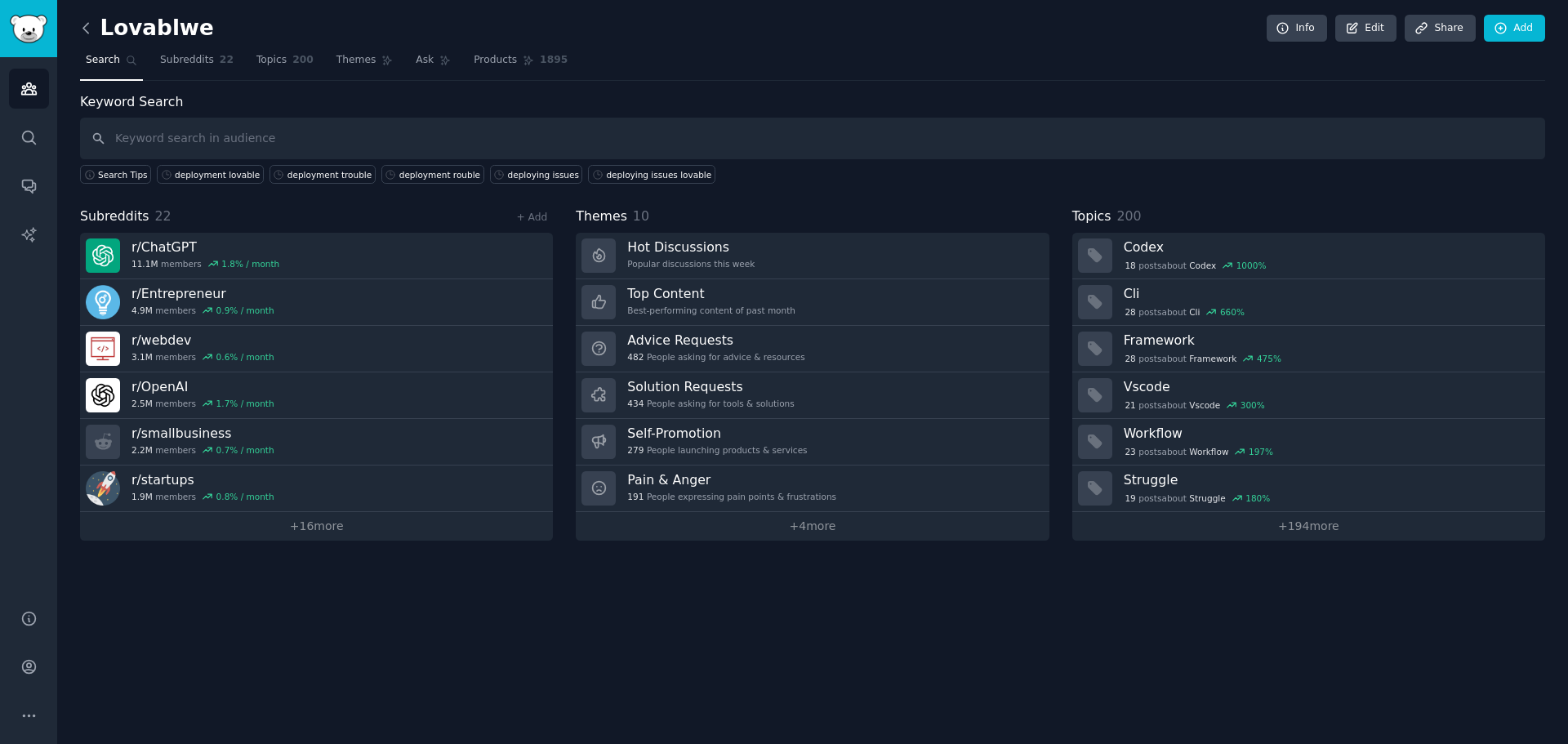
click at [92, 32] on icon at bounding box center [86, 28] width 17 height 17
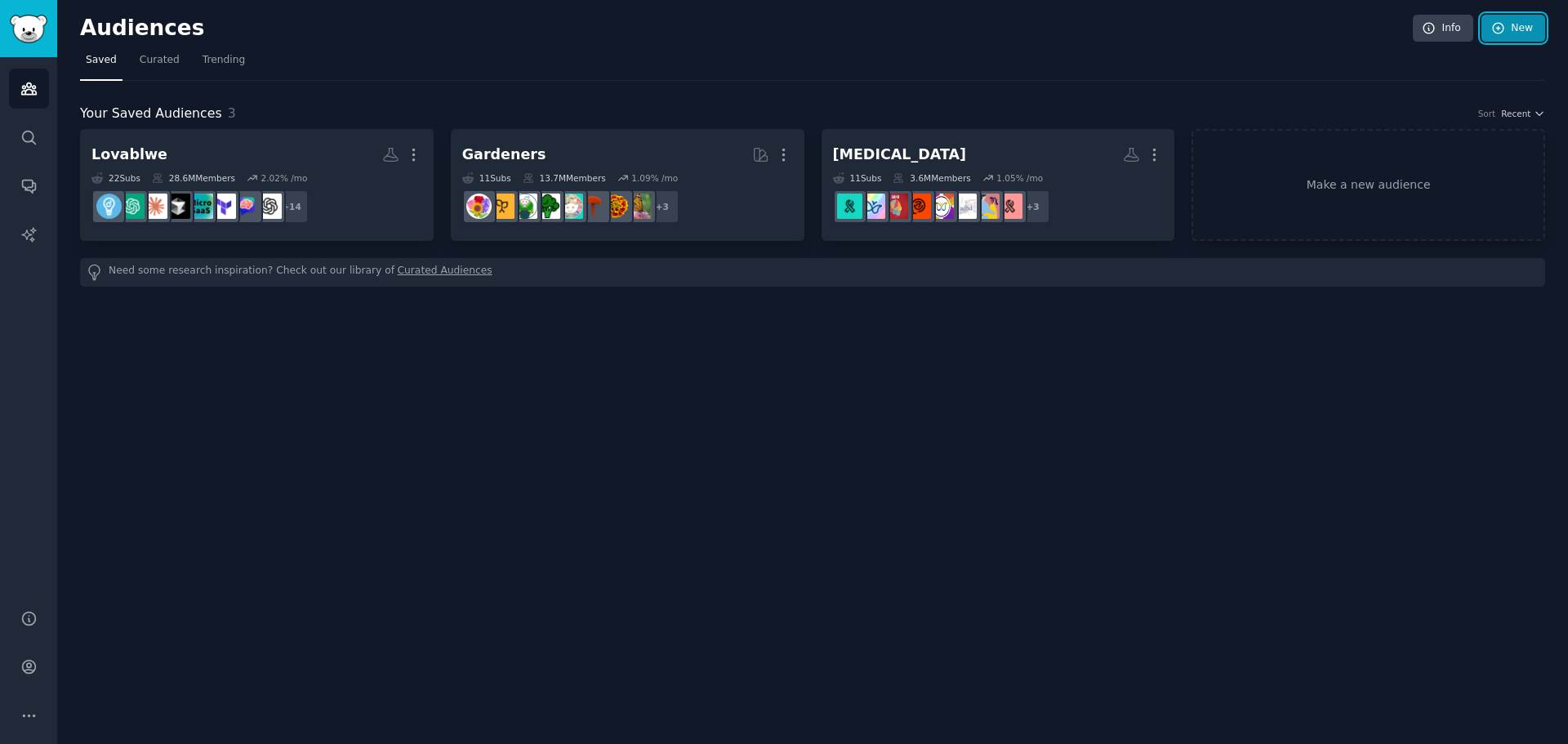
click at [1512, 30] on link "New" at bounding box center [1513, 29] width 64 height 28
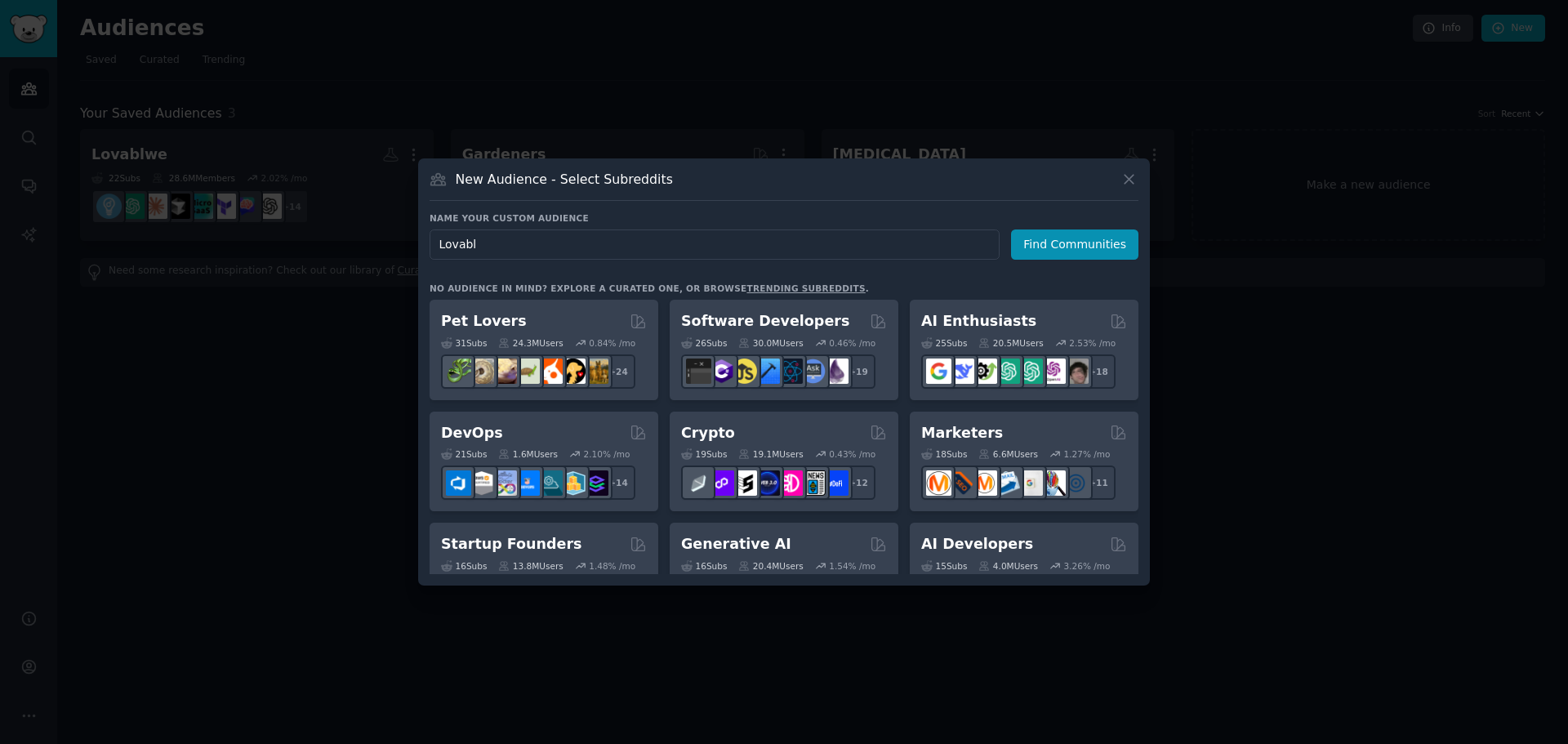
type input "Lovable"
click button "Find Communities" at bounding box center [1074, 244] width 127 height 30
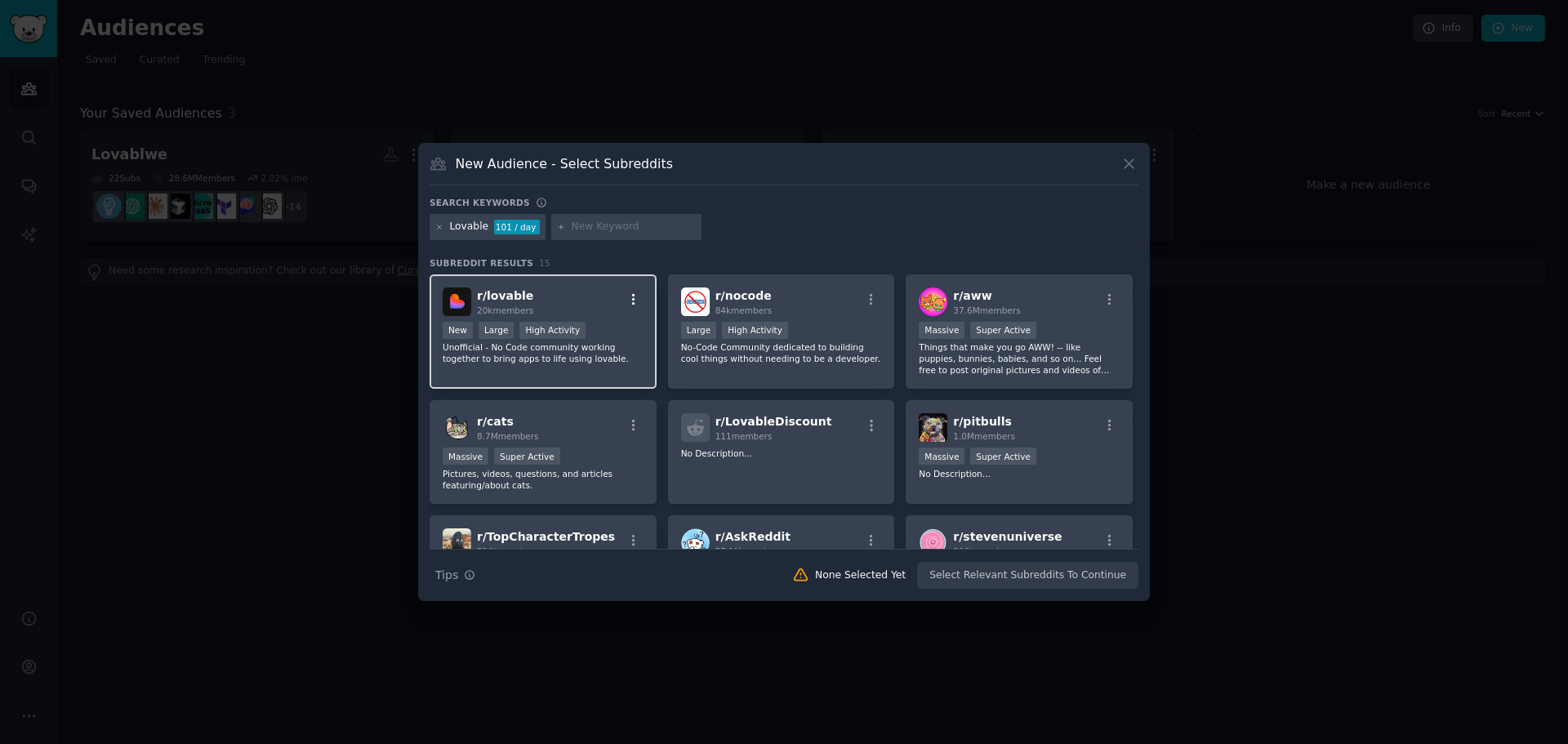
click at [634, 305] on icon "button" at bounding box center [633, 299] width 15 height 15
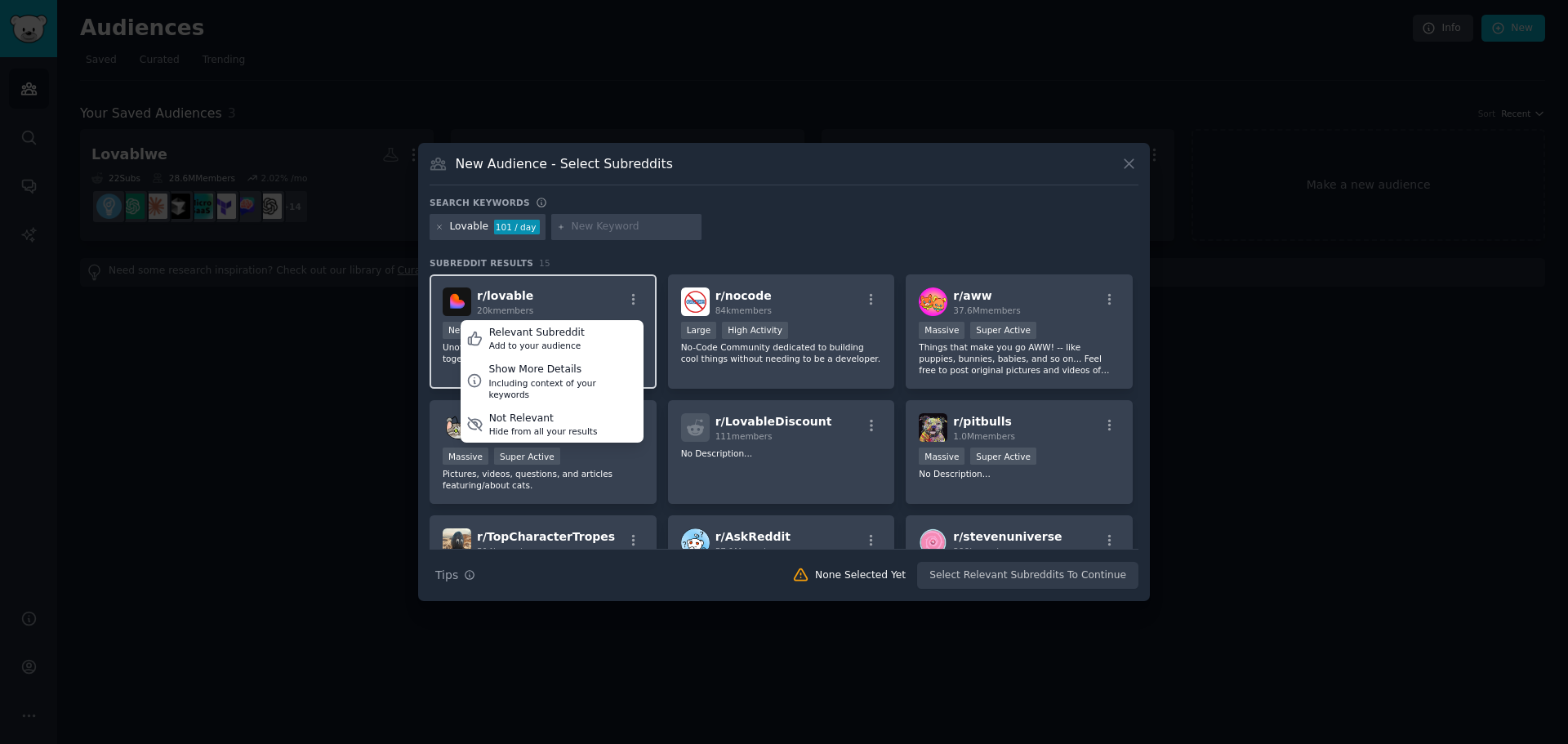
click at [555, 294] on div "r/ lovable 20k members Relevant Subreddit Add to your audience Show More Detail…" at bounding box center [542, 301] width 201 height 29
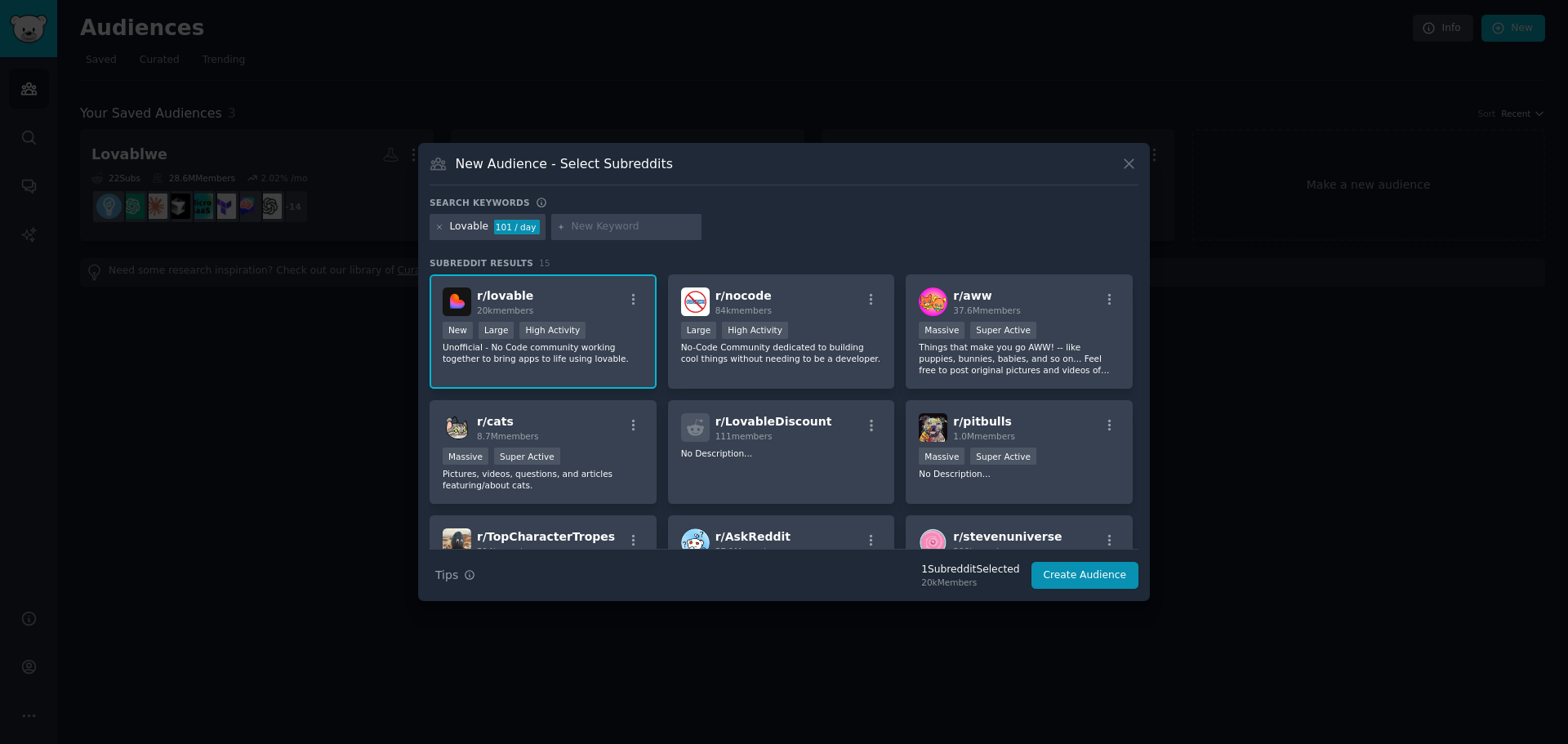
click at [634, 227] on input "text" at bounding box center [633, 227] width 124 height 15
type input "Bolt"
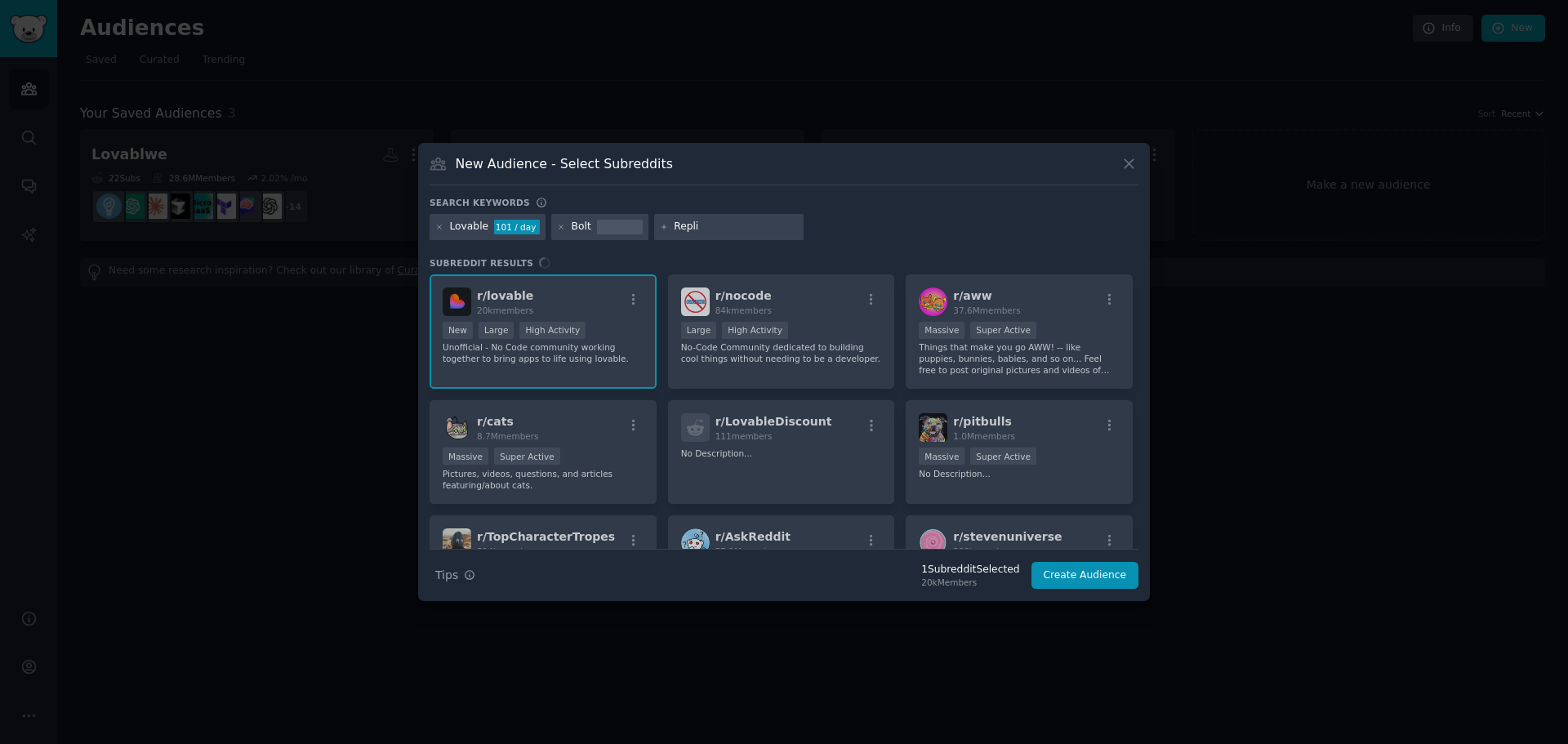
type input "Replit"
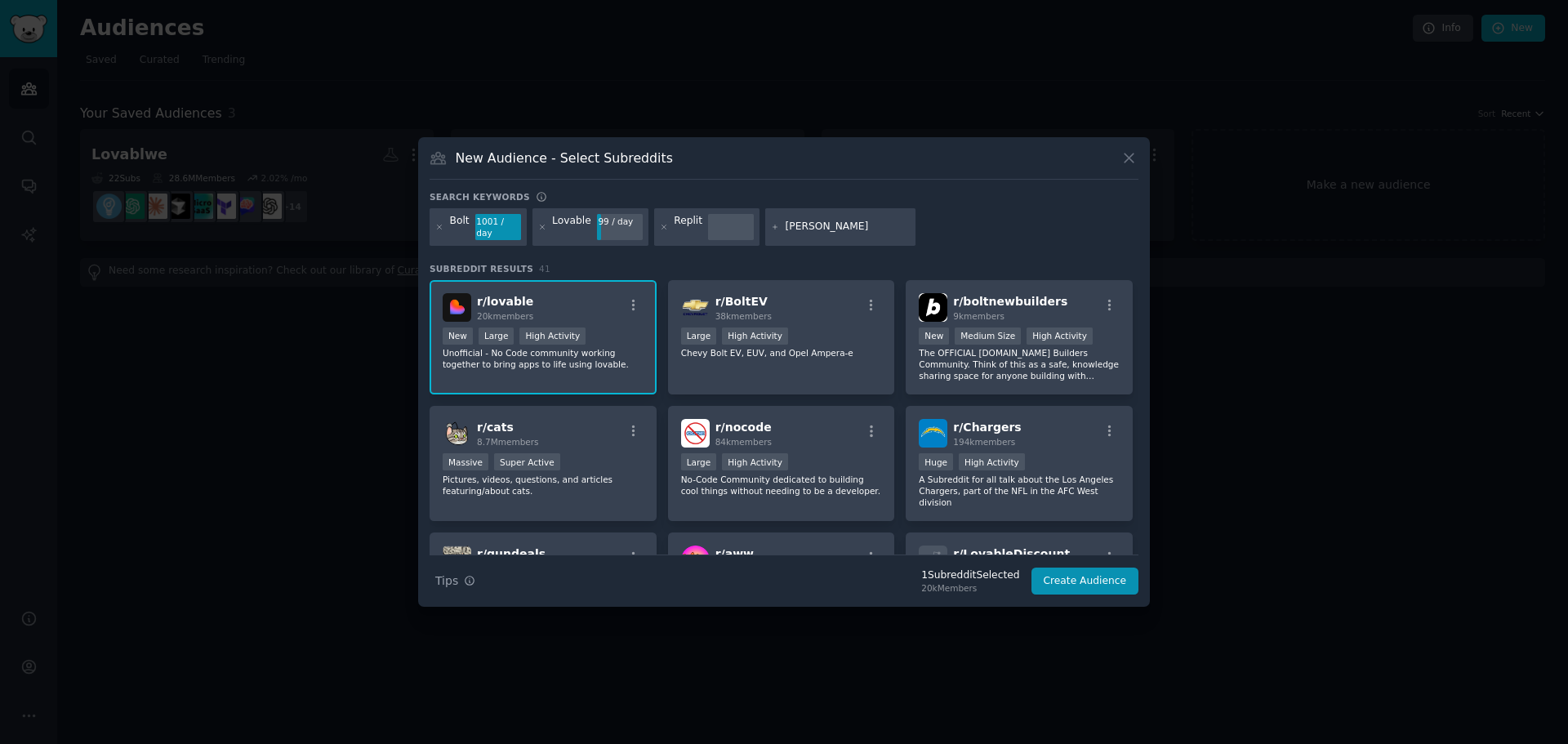
type input "Claude Code"
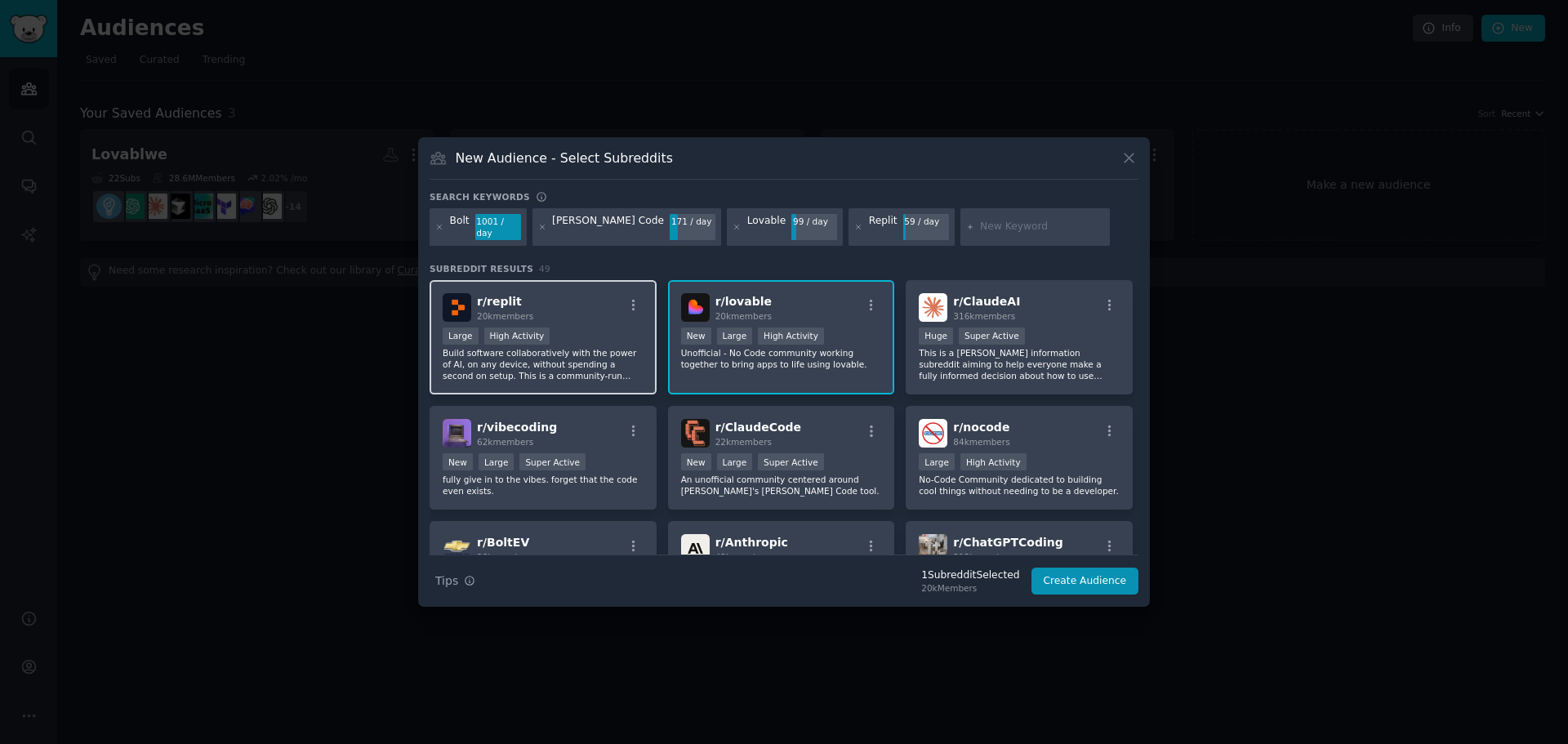
click at [536, 300] on div "r/ replit 20k members" at bounding box center [542, 307] width 201 height 29
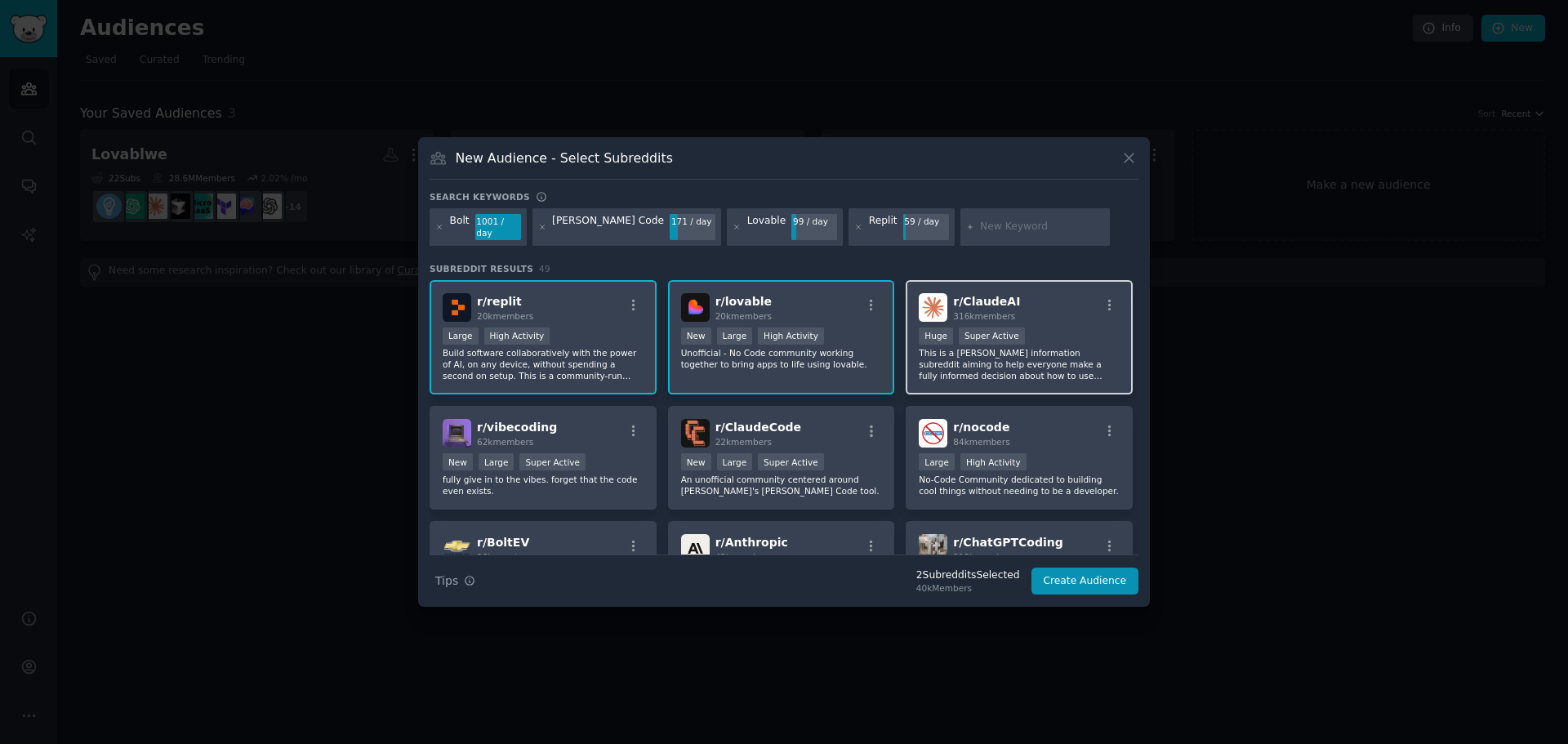
click at [1011, 297] on div "r/ ClaudeAI 316k members" at bounding box center [1018, 307] width 201 height 29
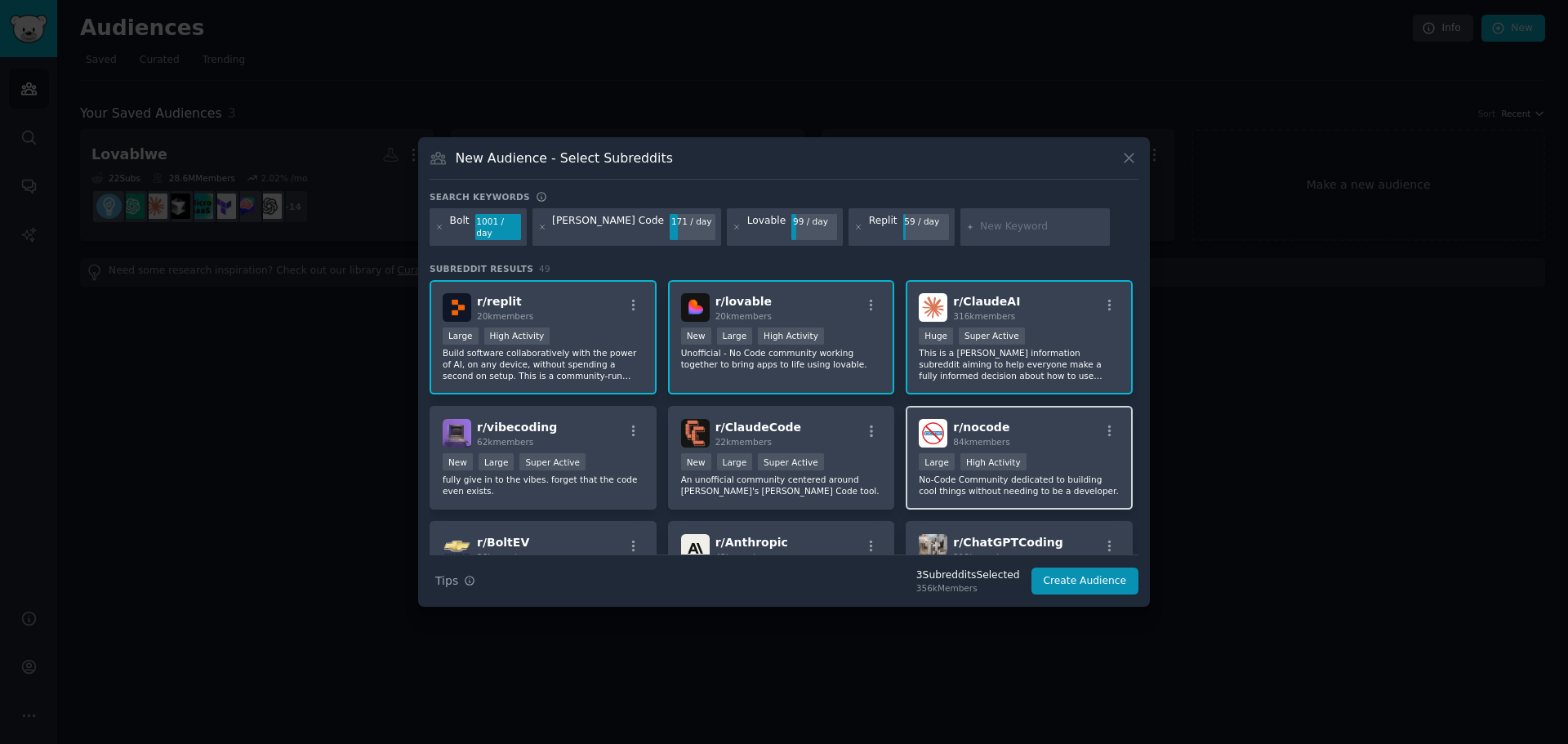
click at [998, 419] on h2 "r/ nocode 84k members" at bounding box center [981, 433] width 56 height 29
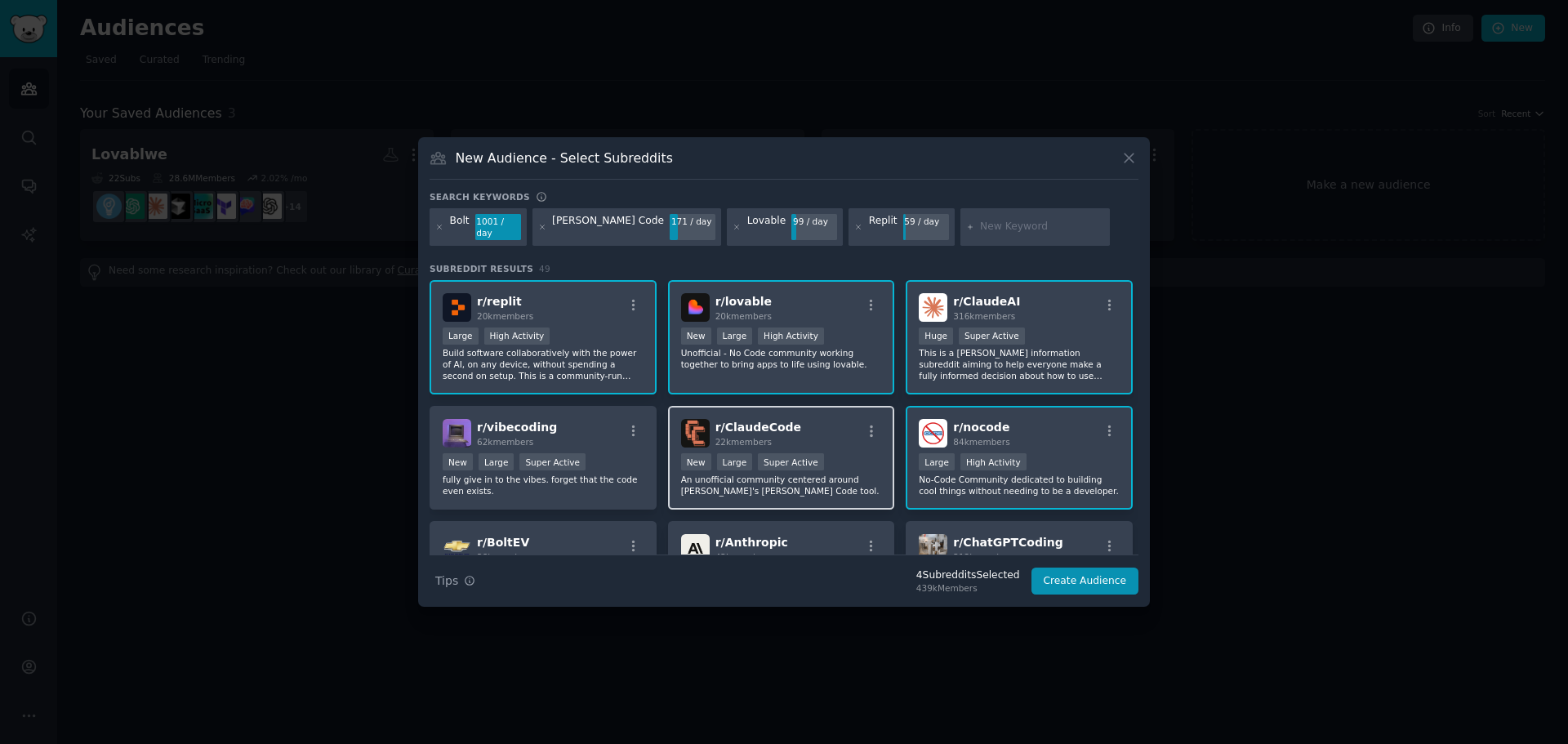
click at [738, 412] on div "r/ ClaudeCode 22k members New Large Super Active An unofficial community center…" at bounding box center [781, 458] width 227 height 104
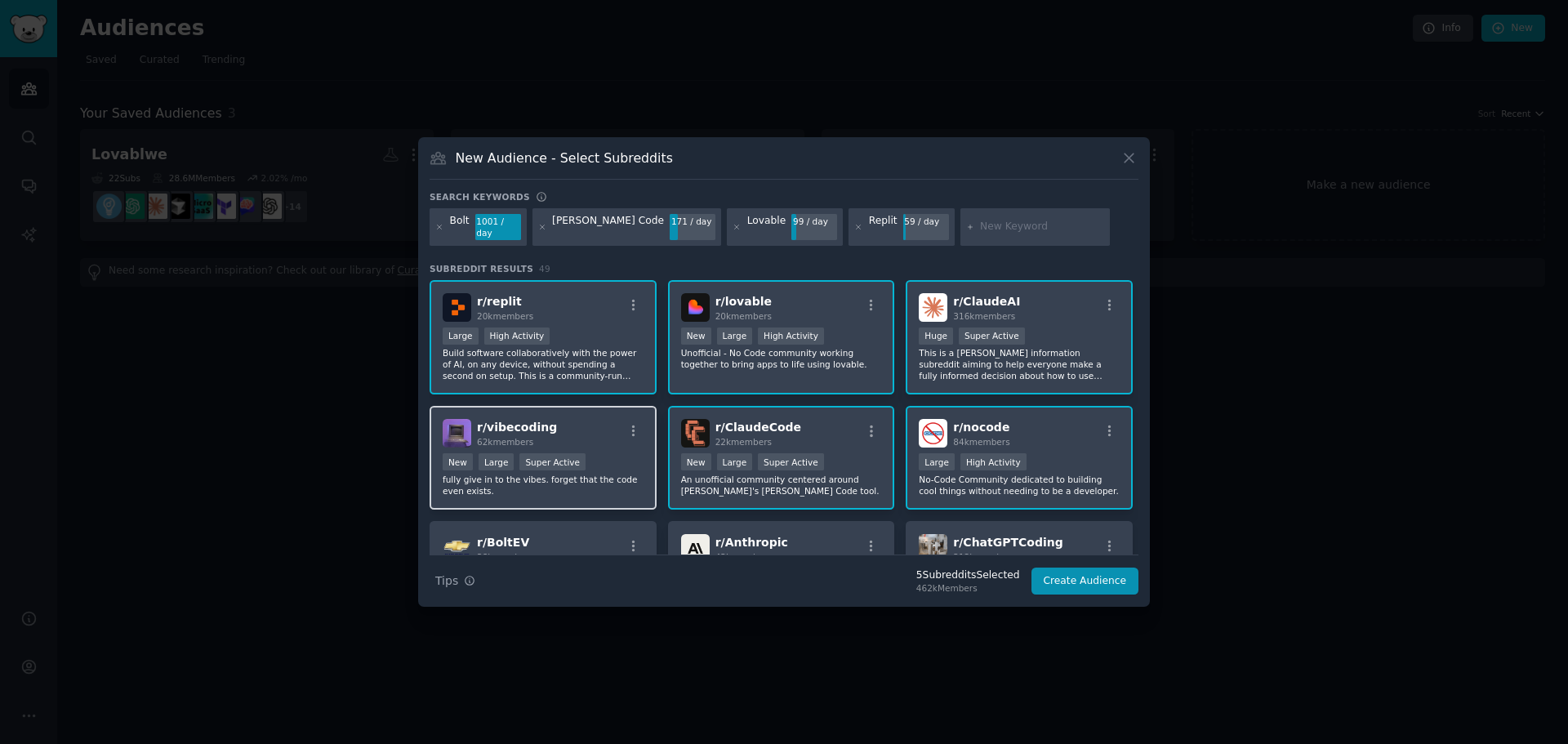
click at [539, 413] on div "r/ vibecoding 62k members New Large Super Active fully give in to the vibes. fo…" at bounding box center [542, 458] width 227 height 104
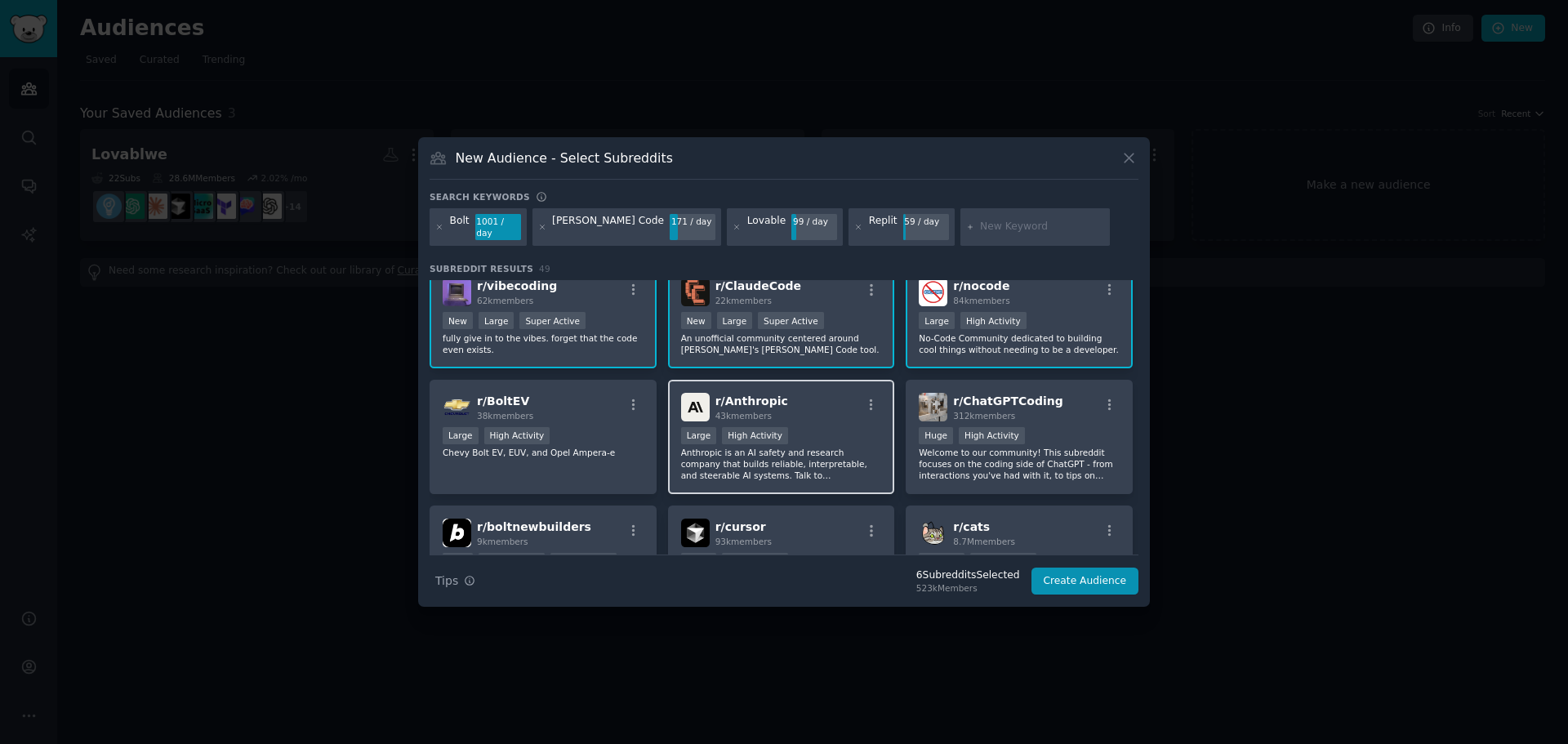
scroll to position [245, 0]
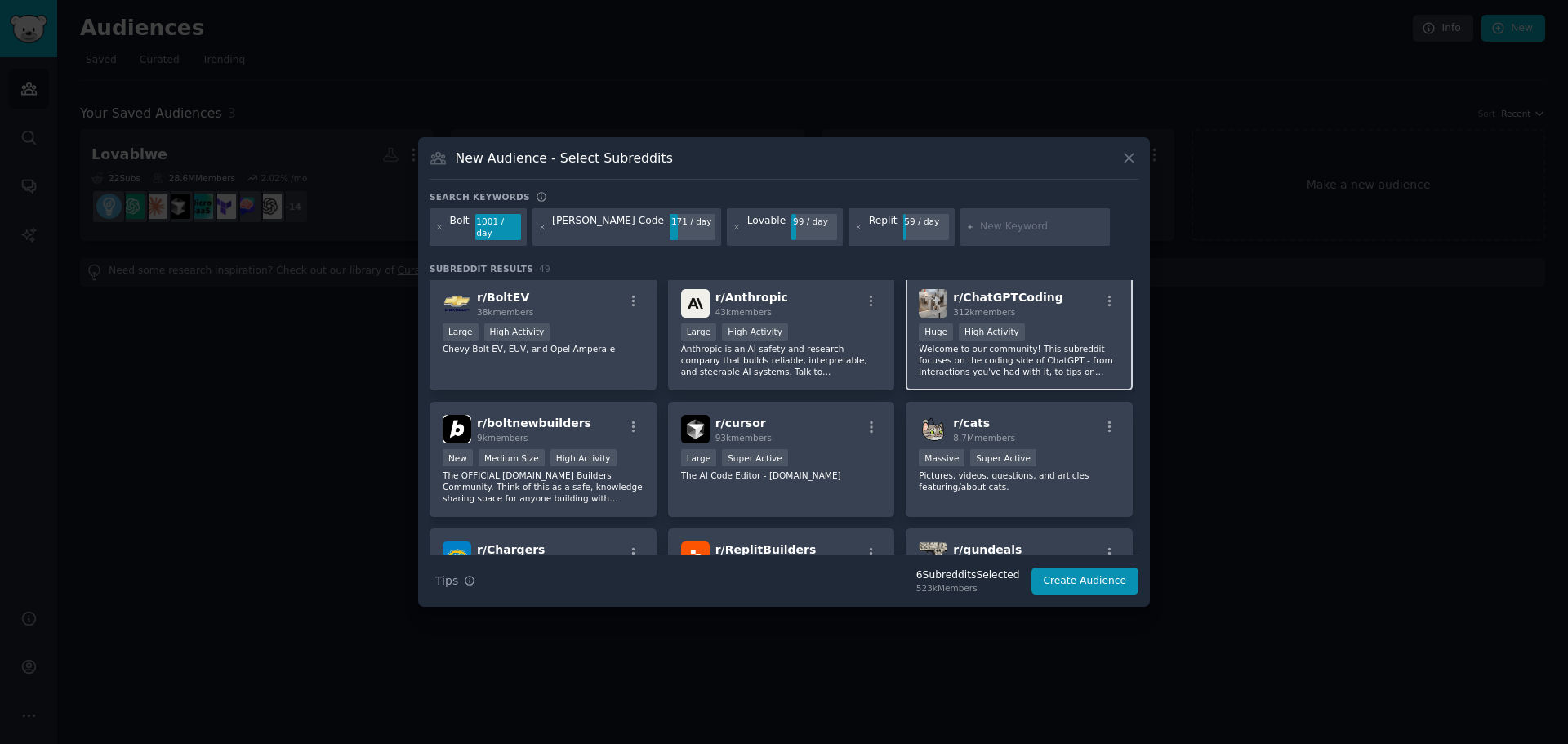
click at [1011, 291] on span "r/ ChatGPTCoding" at bounding box center [1007, 297] width 109 height 13
click at [596, 408] on div "r/ boltnewbuilders 9k members >= 80th percentile for submissions / day New Medi…" at bounding box center [542, 459] width 227 height 115
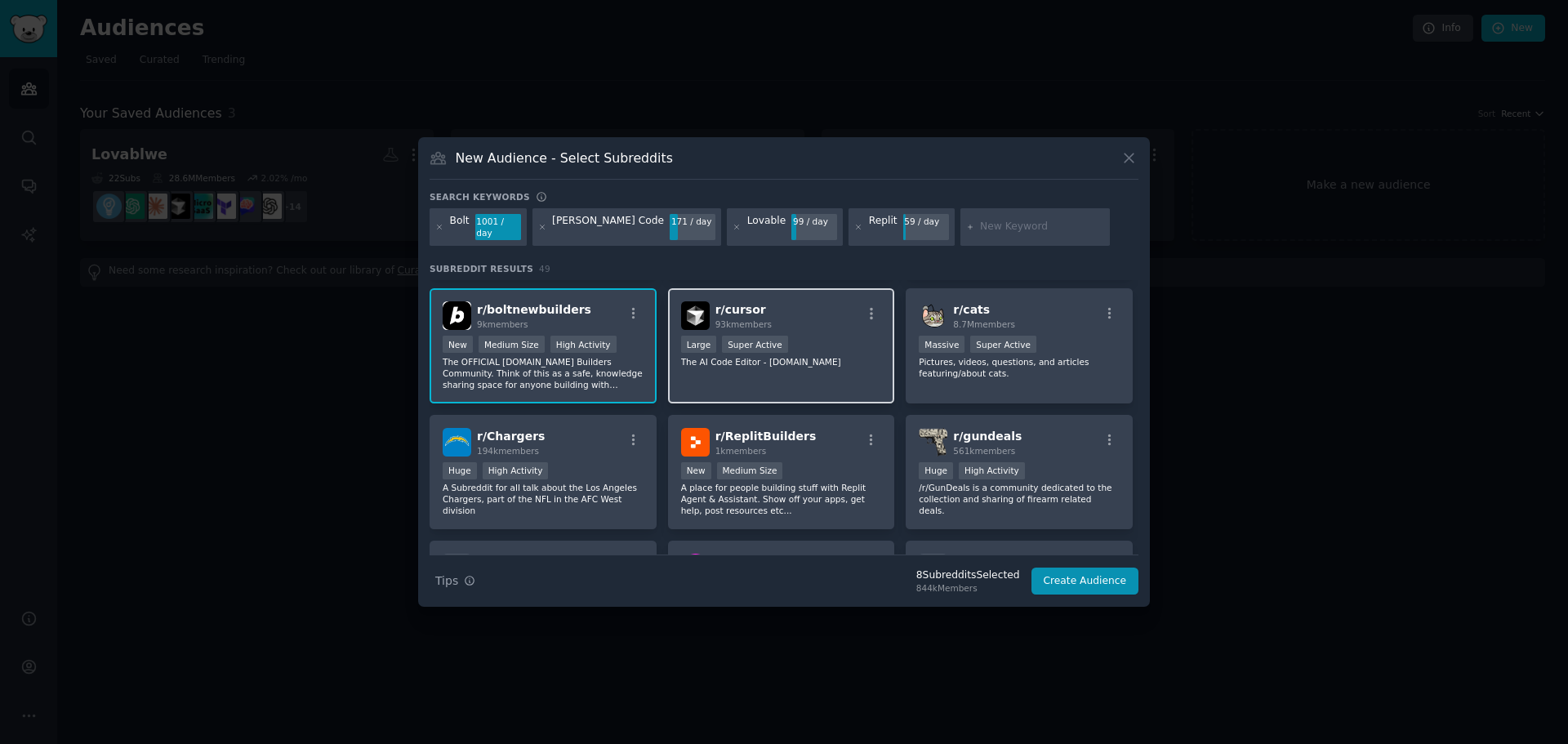
scroll to position [490, 0]
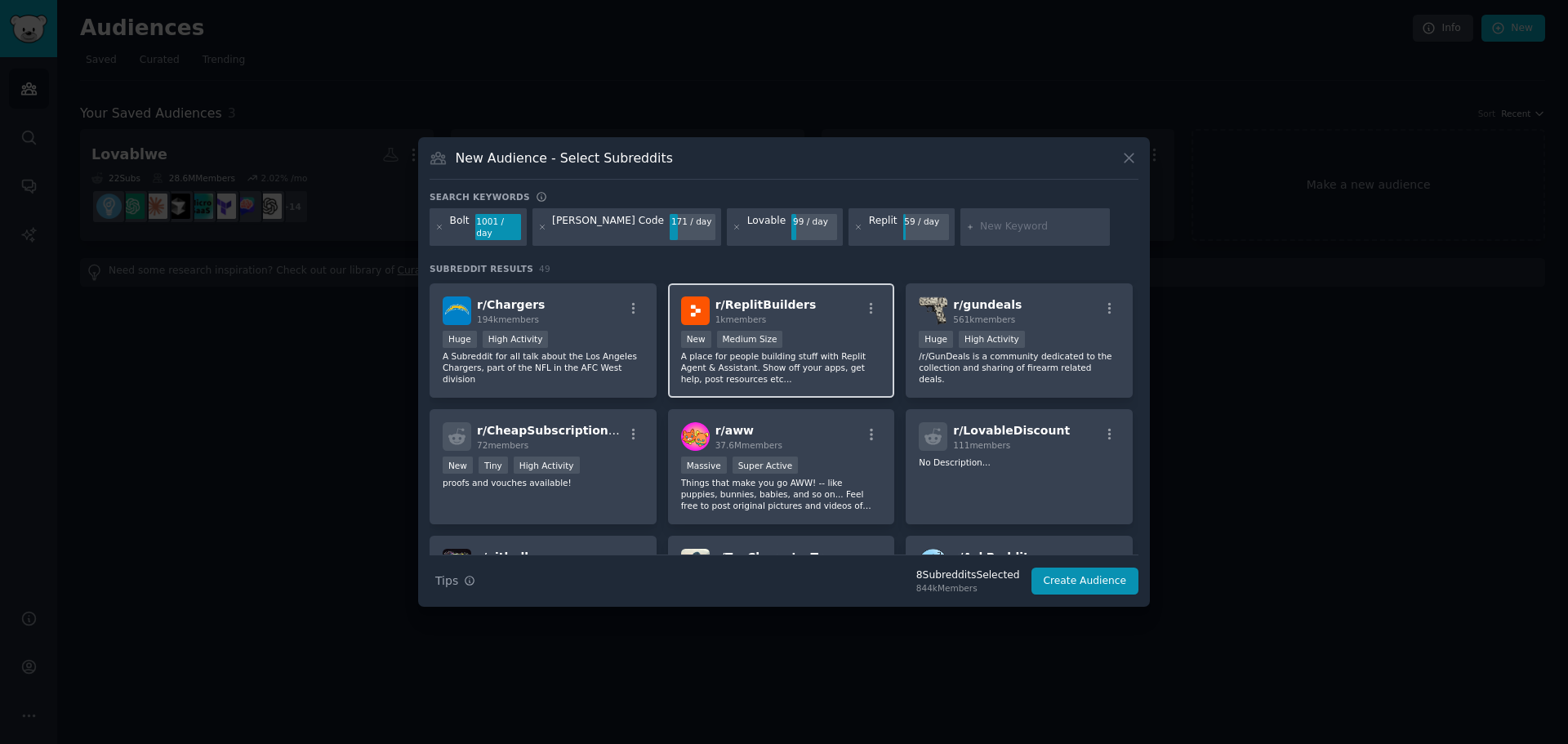
click at [813, 339] on div "1000 - 10,000 members New Medium Size" at bounding box center [781, 341] width 201 height 20
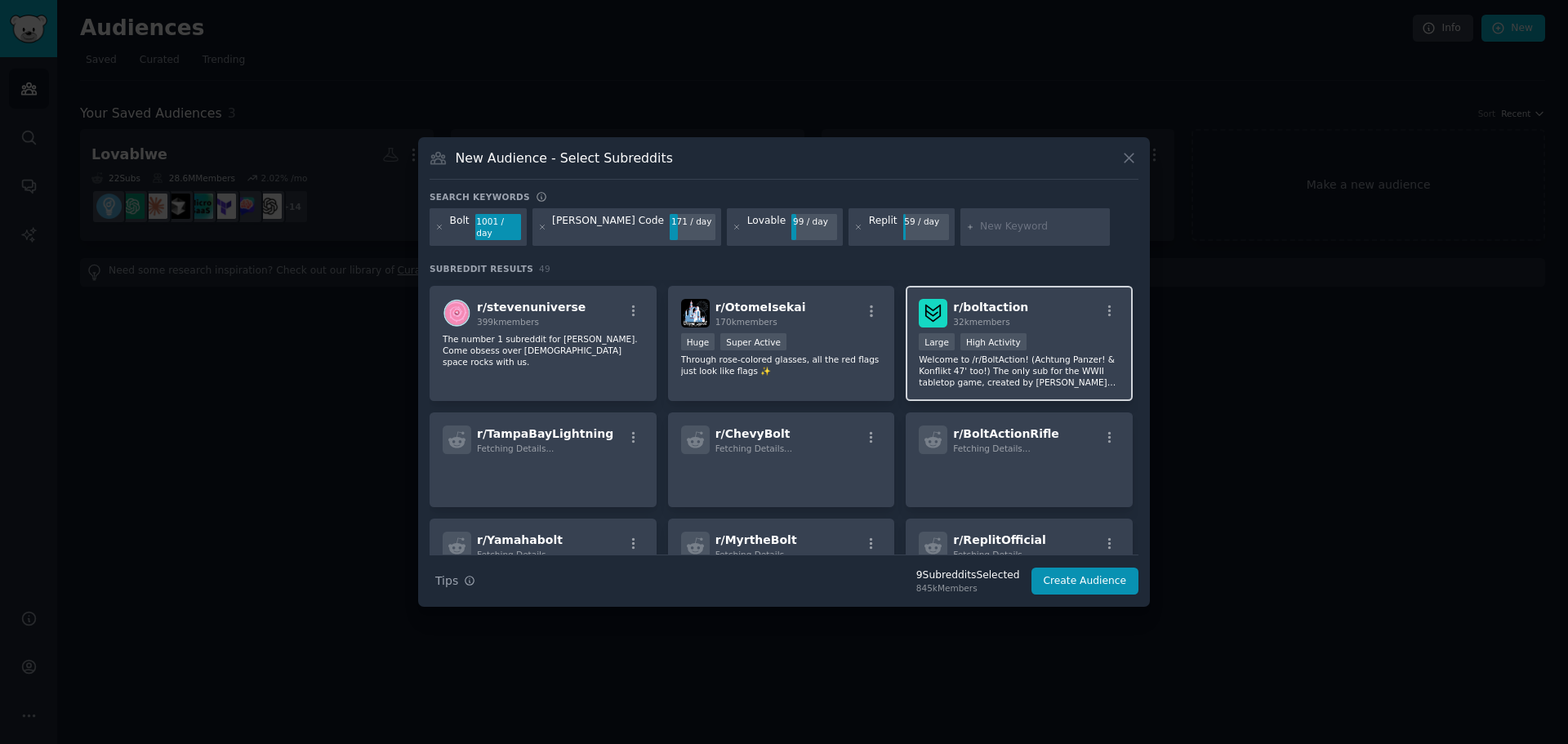
scroll to position [993, 0]
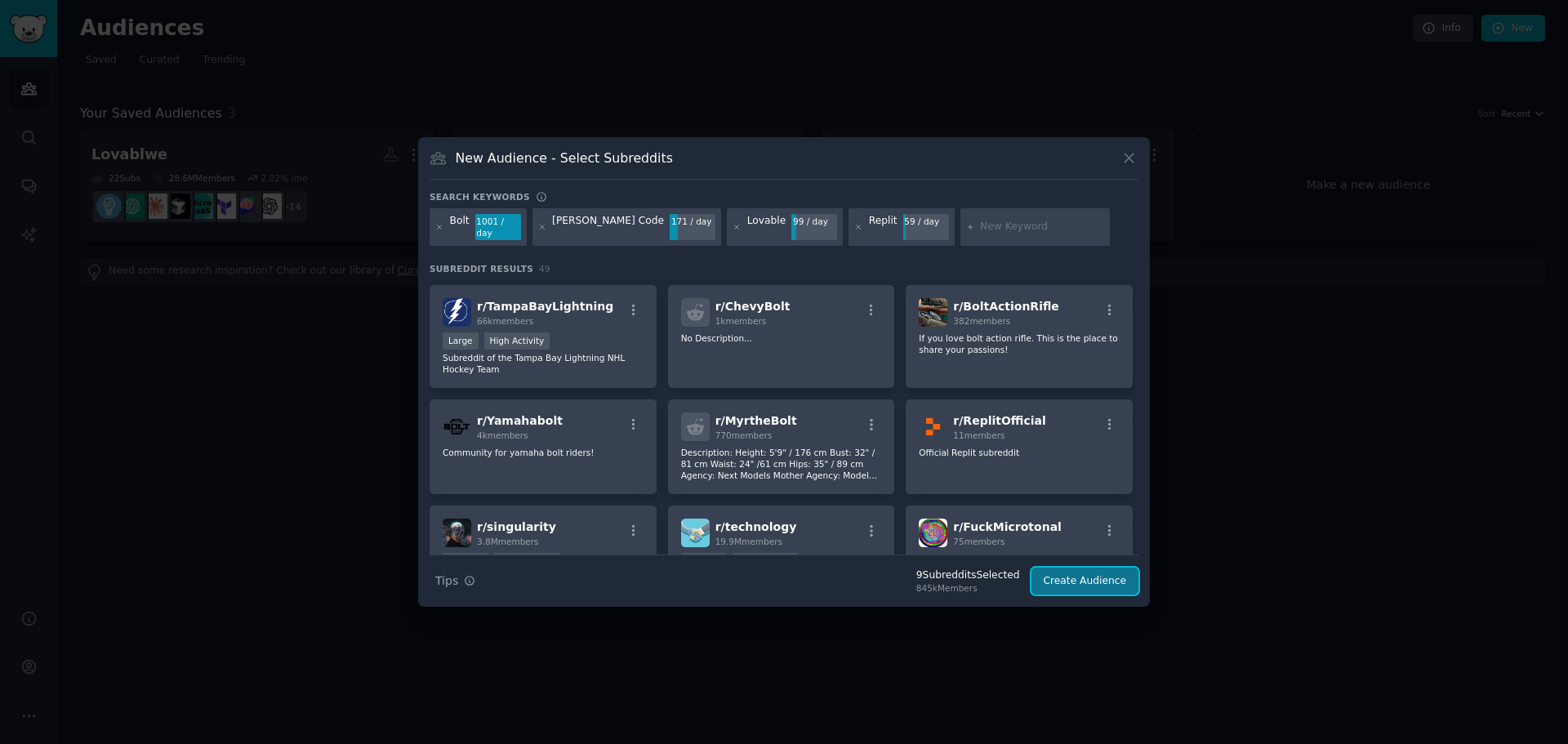
click at [1076, 575] on button "Create Audience" at bounding box center [1085, 581] width 108 height 28
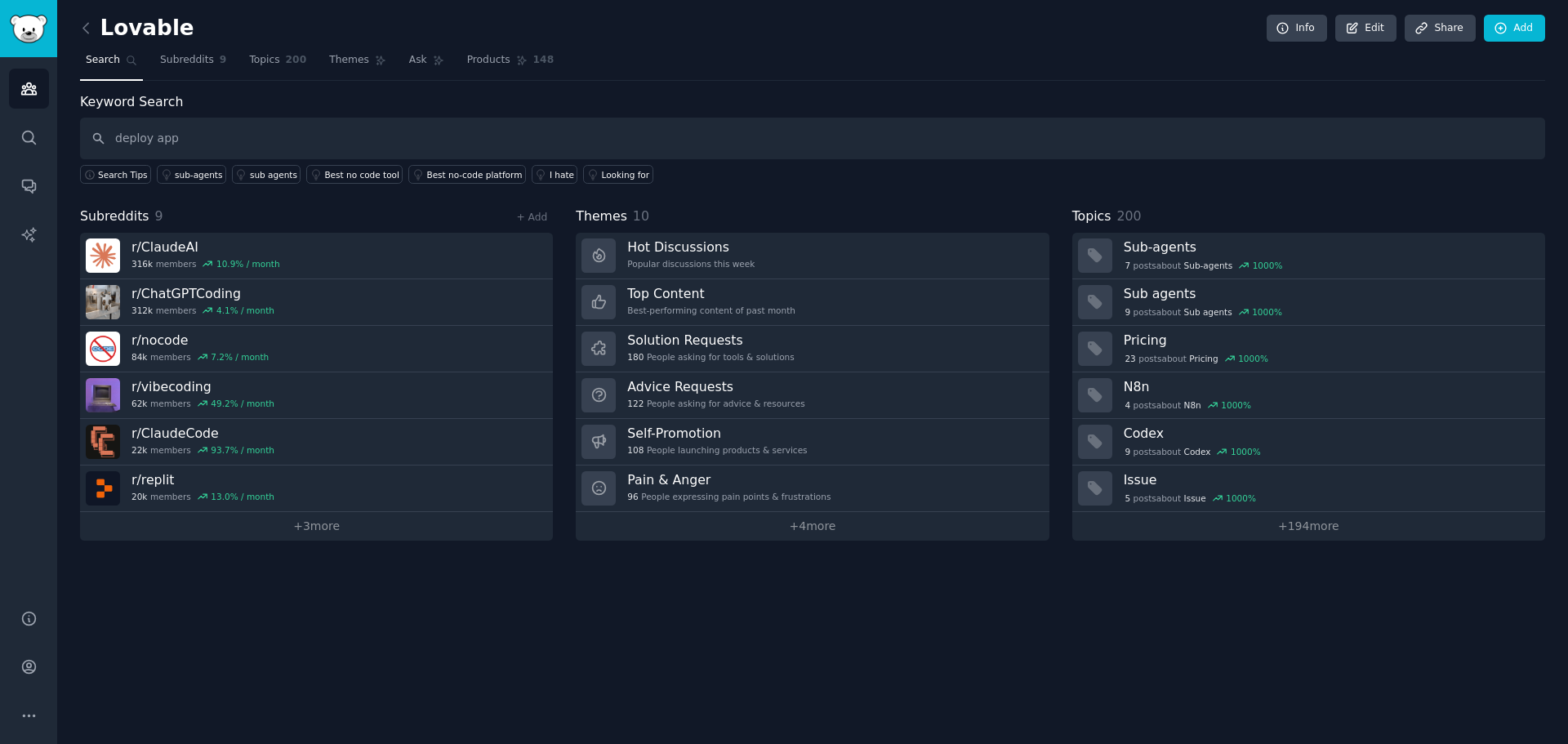
type input "deploy app"
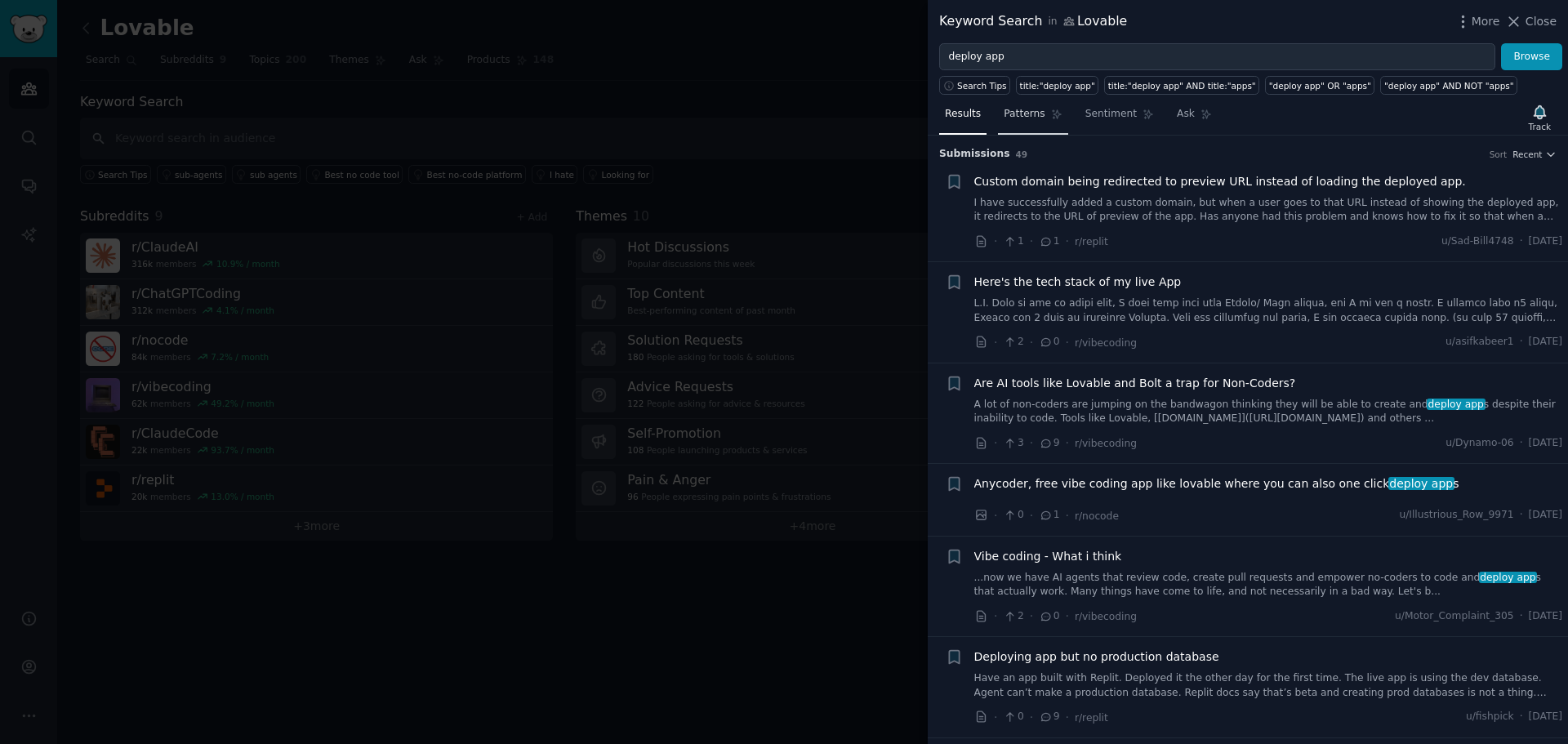
click at [1034, 118] on span "Patterns" at bounding box center [1023, 114] width 41 height 15
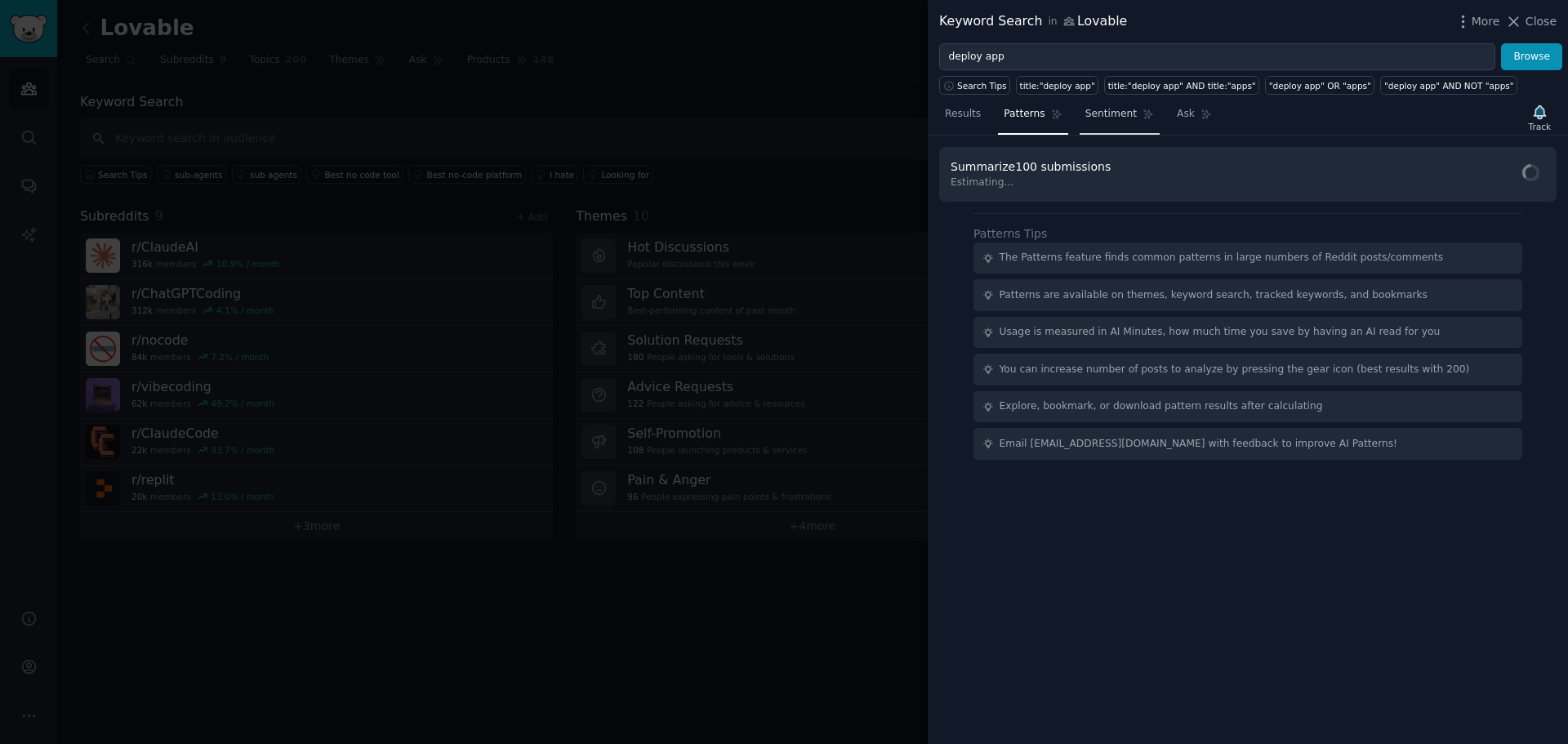
click at [1142, 114] on icon at bounding box center [1147, 114] width 11 height 11
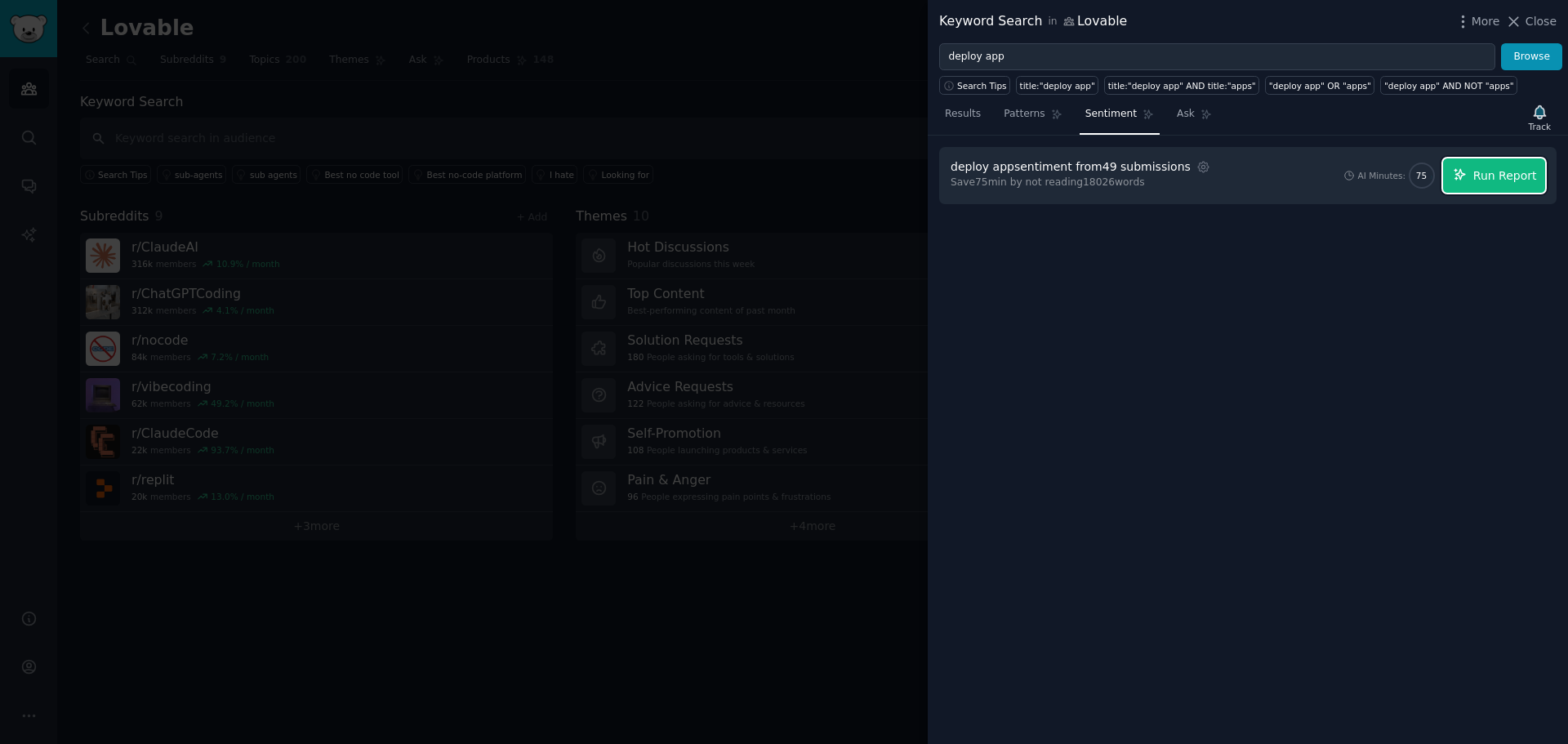
click at [1504, 168] on span "Run Report" at bounding box center [1505, 175] width 64 height 17
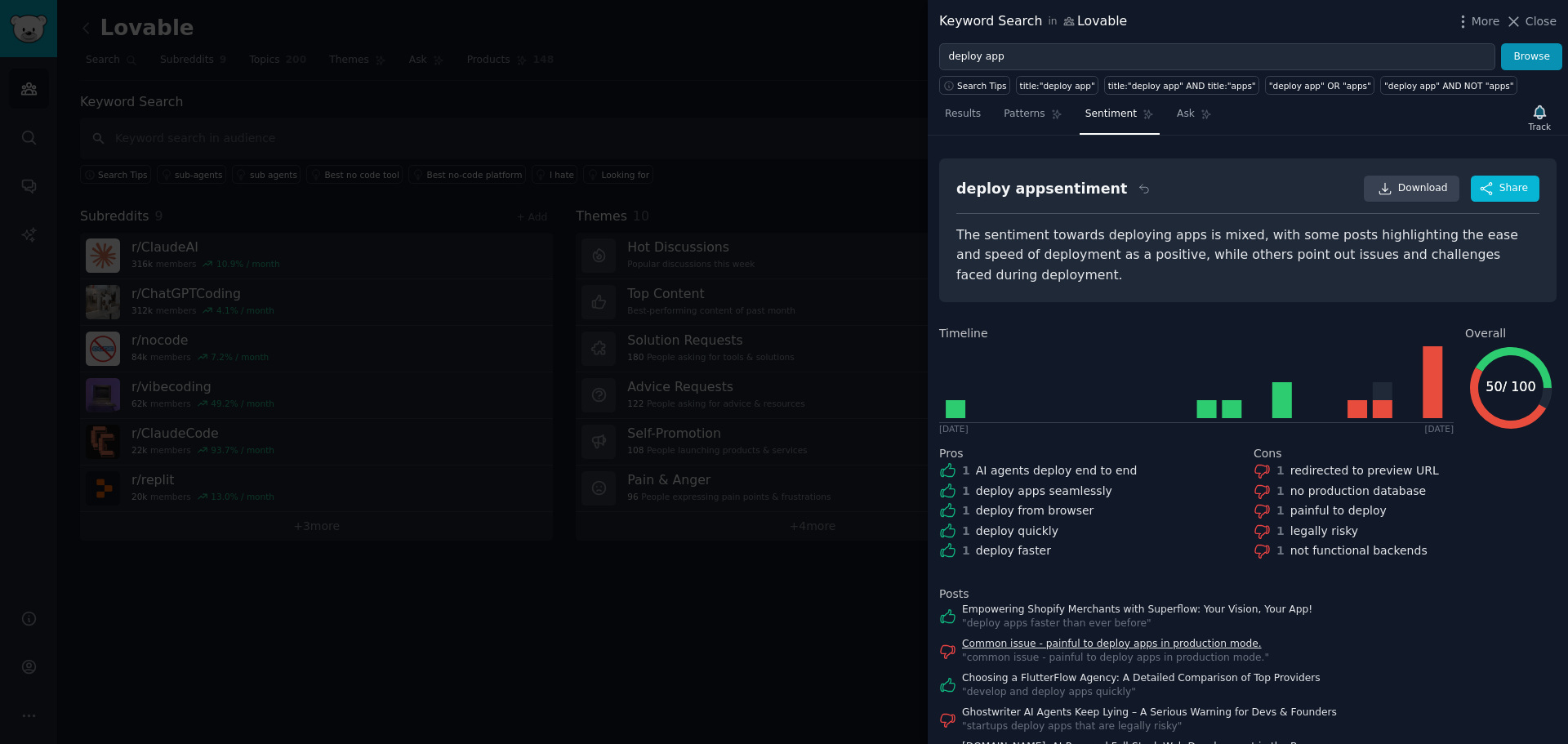
click at [1207, 637] on link "Common issue - painful to deploy apps in production mode." at bounding box center [1115, 644] width 307 height 15
click at [1156, 637] on link "Common issue - painful to deploy apps in production mode." at bounding box center [1115, 644] width 307 height 15
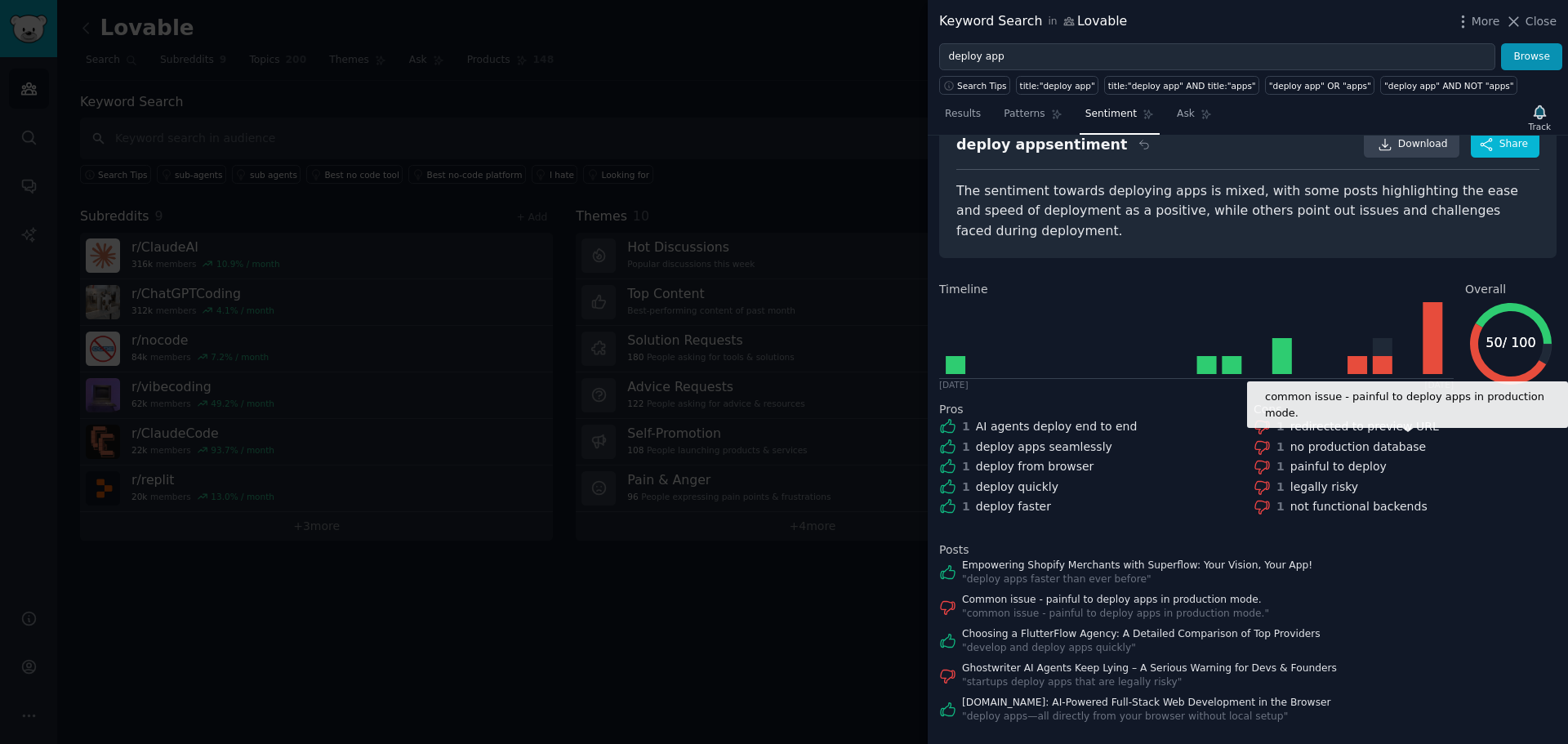
click at [1324, 458] on div "painful to deploy" at bounding box center [1338, 466] width 96 height 17
click at [1255, 461] on icon at bounding box center [1262, 467] width 14 height 13
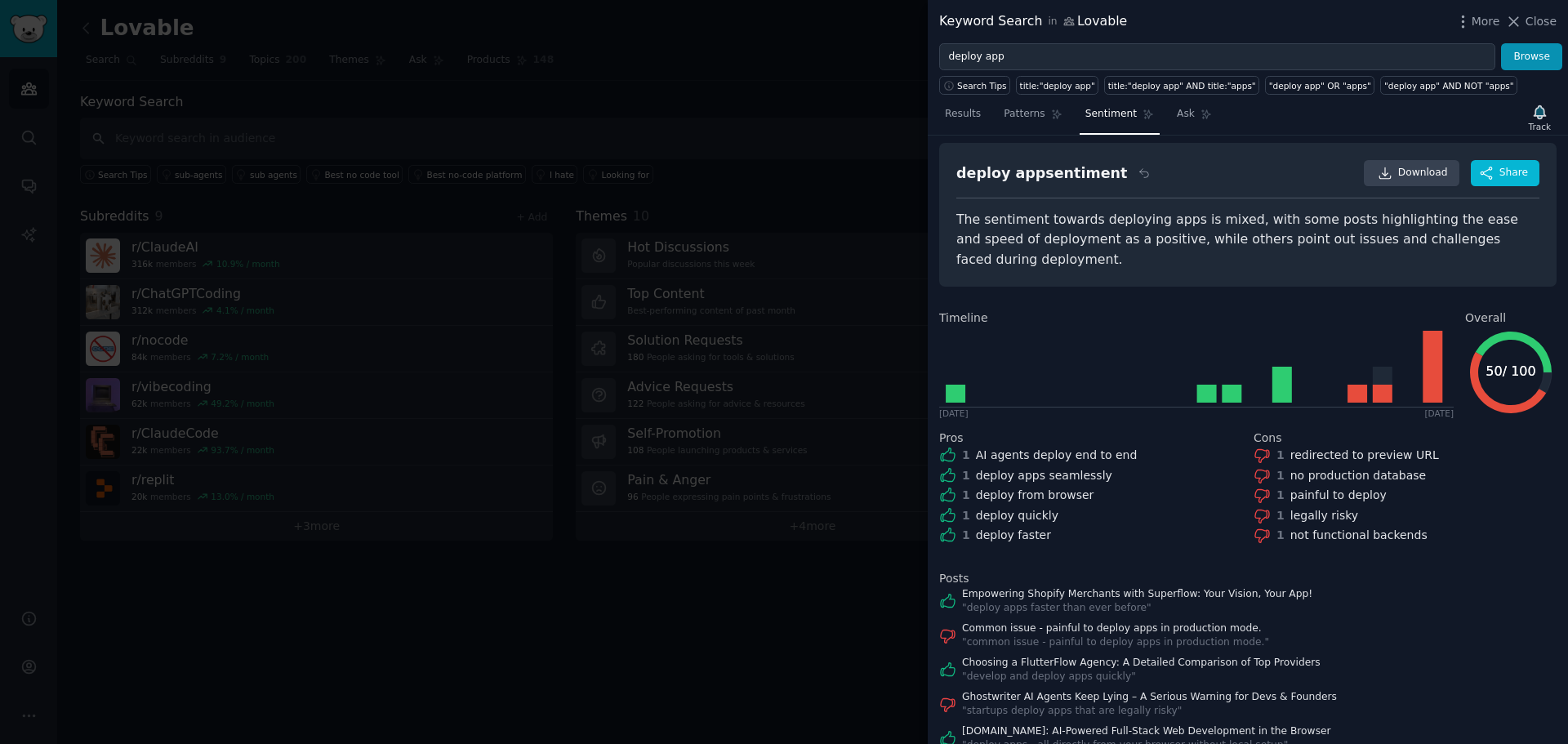
scroll to position [0, 0]
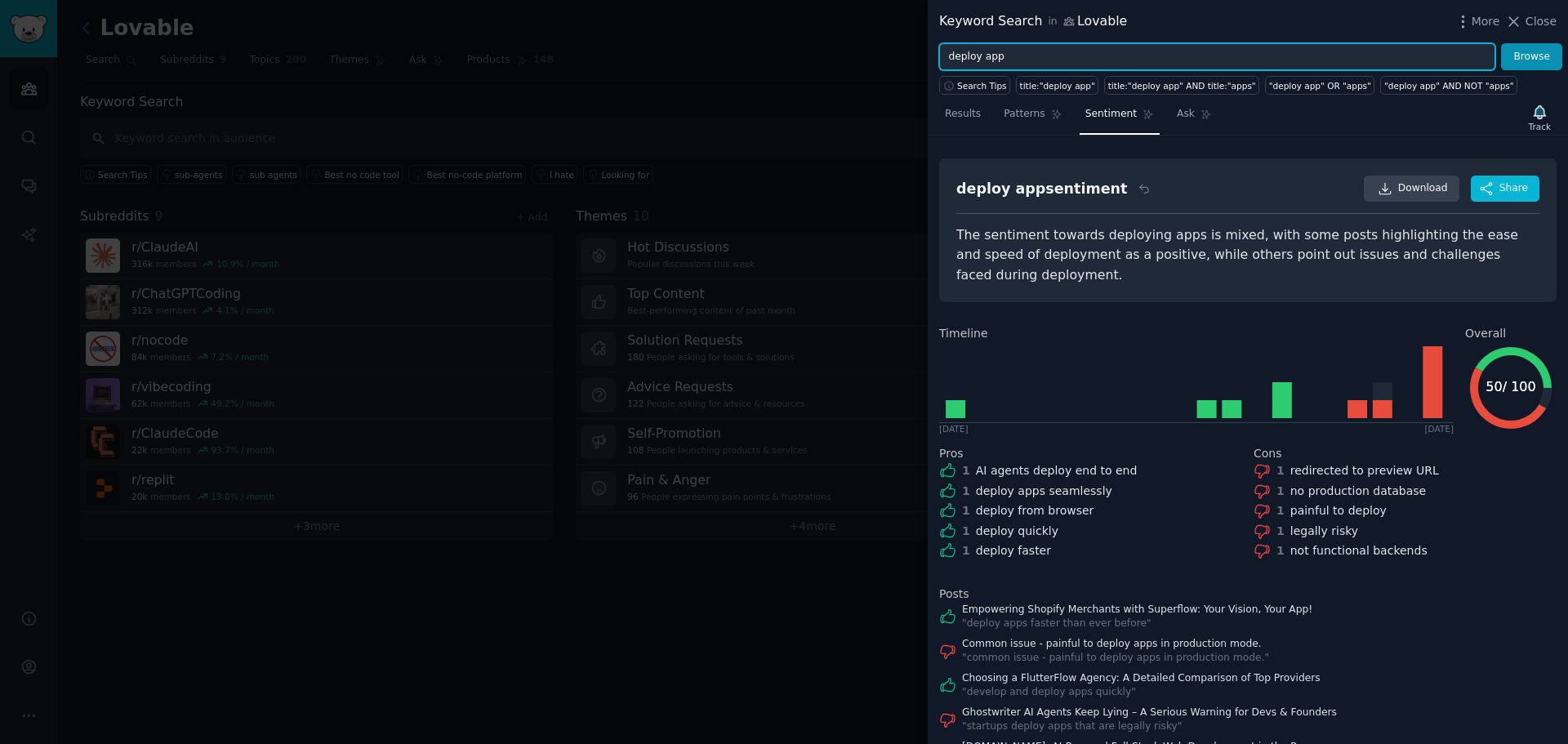
click at [1008, 46] on input "deploy app" at bounding box center [1217, 57] width 556 height 28
click at [1008, 45] on input "deploy app" at bounding box center [1217, 57] width 556 height 28
click at [1007, 45] on input "deploy app" at bounding box center [1217, 57] width 556 height 28
click at [1501, 43] on button "Browse" at bounding box center [1531, 57] width 61 height 28
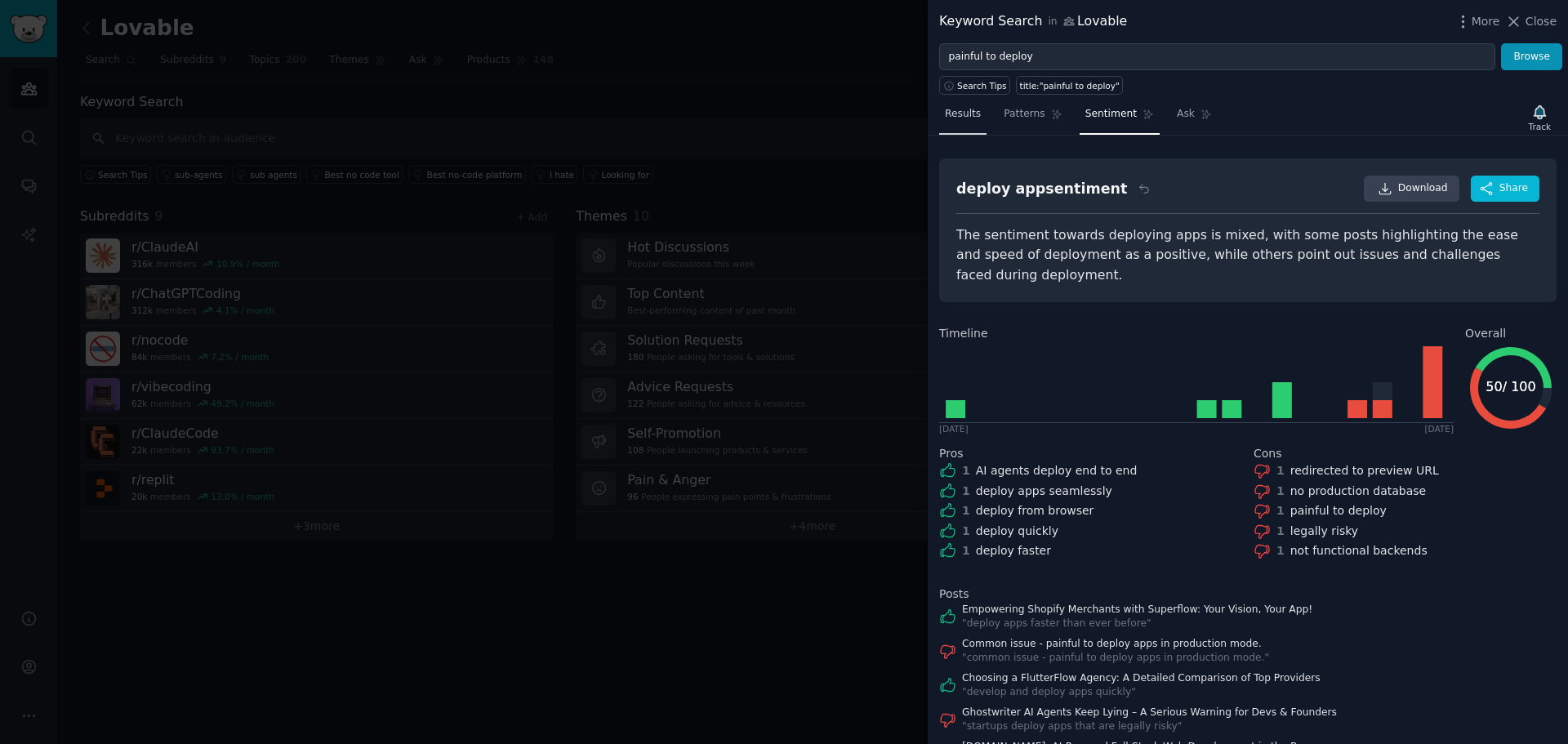
click at [967, 114] on span "Results" at bounding box center [963, 114] width 36 height 15
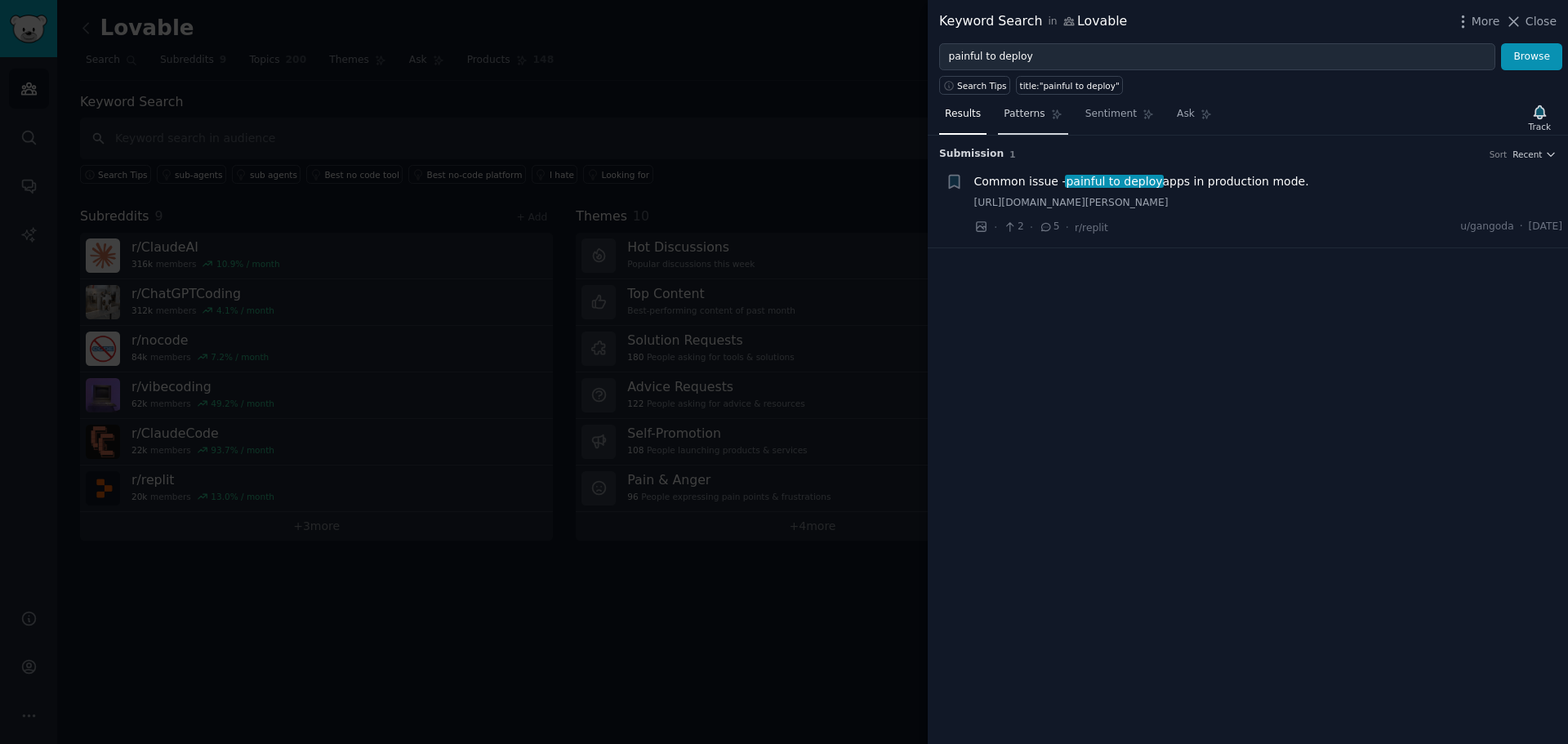
click at [1018, 109] on span "Patterns" at bounding box center [1023, 114] width 41 height 15
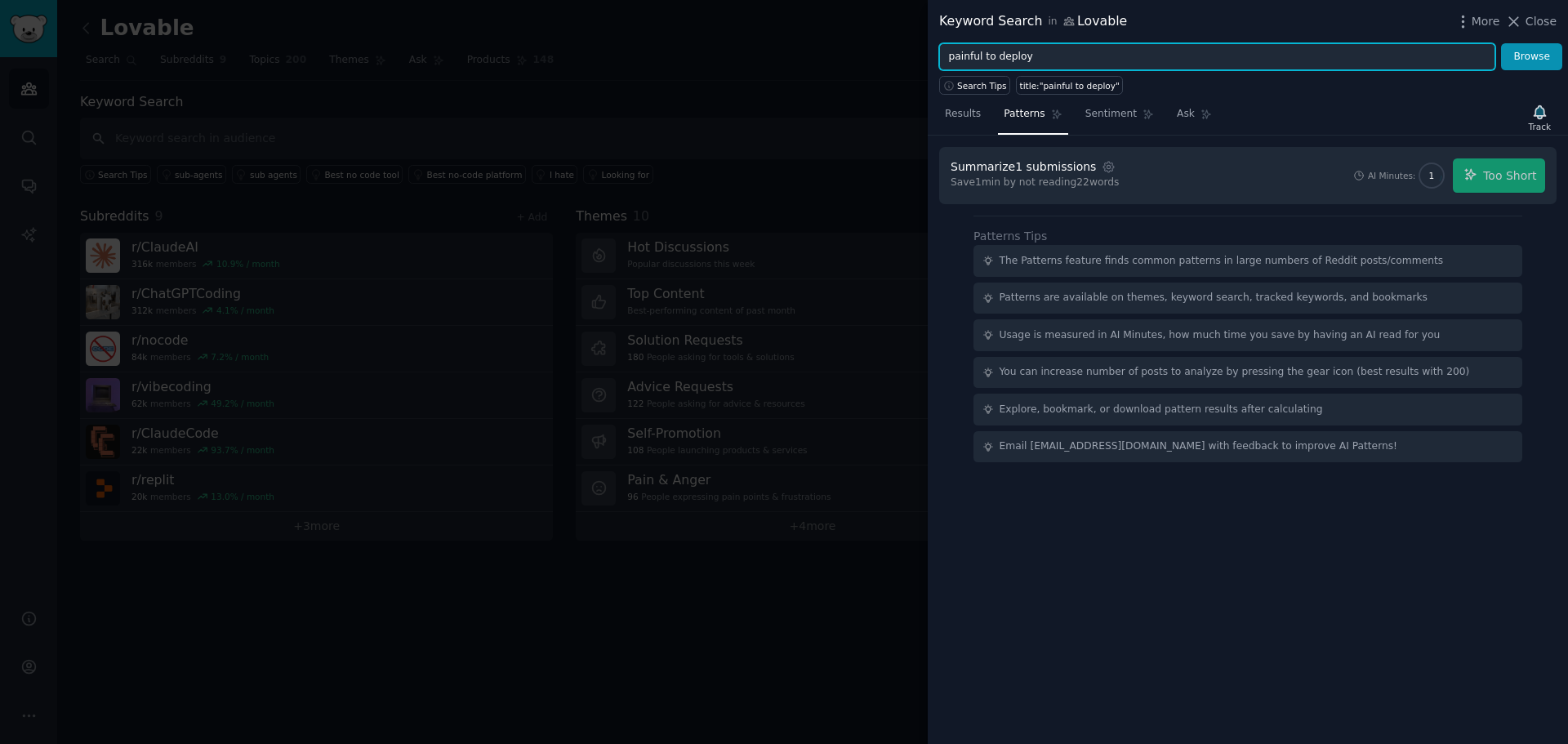
click at [1021, 43] on input "painful to deploy" at bounding box center [1217, 57] width 556 height 28
type input "deploy"
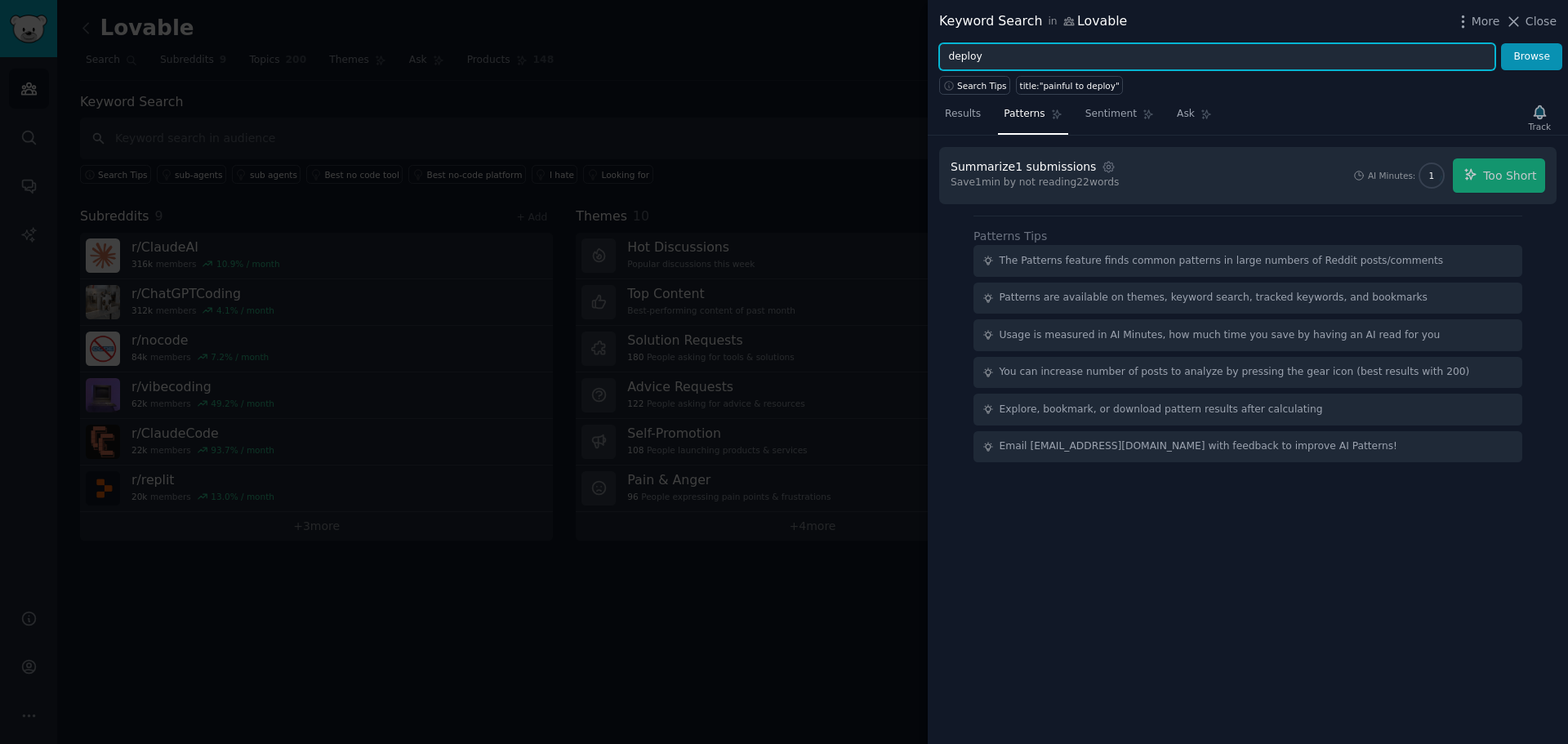
click at [1501, 43] on button "Browse" at bounding box center [1531, 57] width 61 height 28
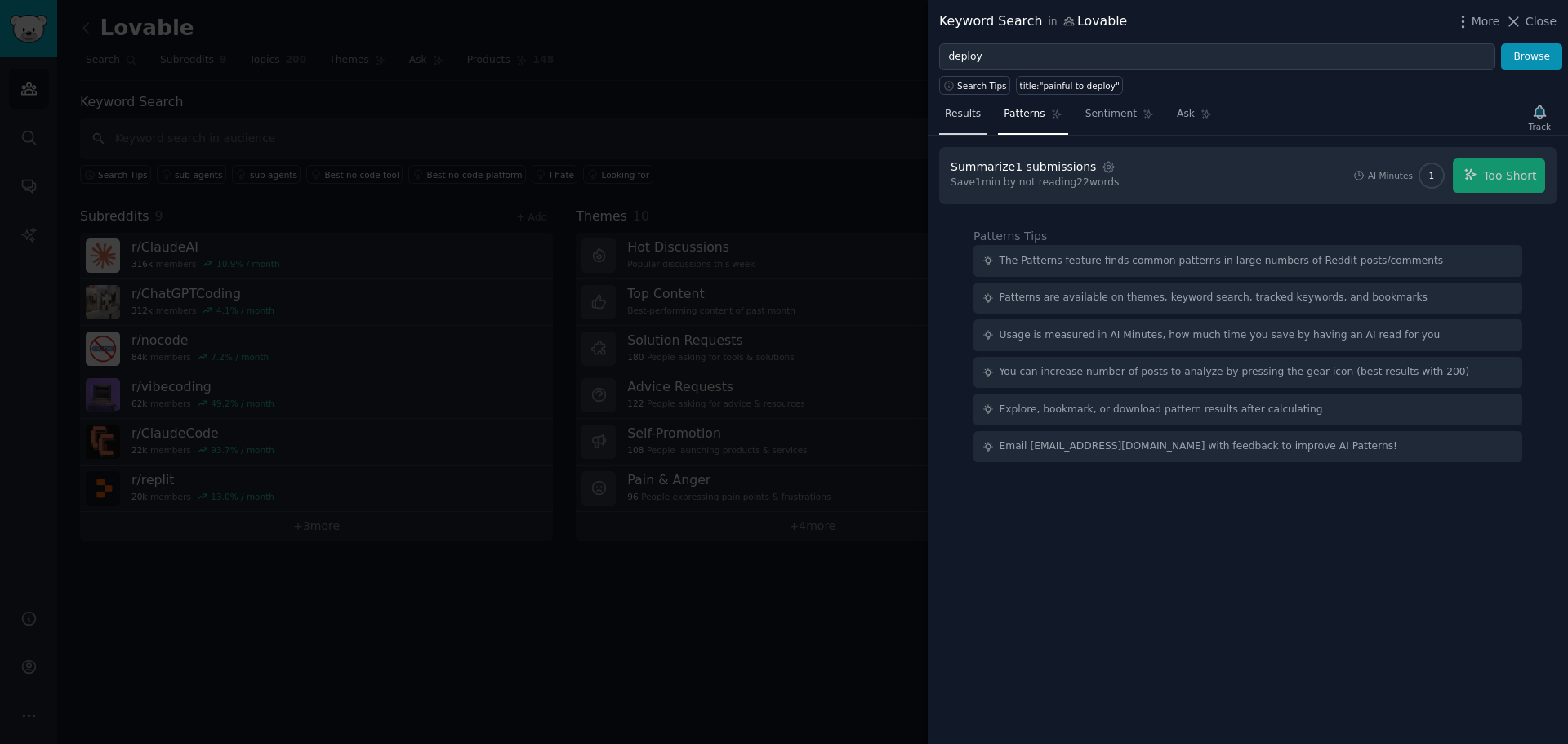
click at [960, 111] on span "Results" at bounding box center [963, 114] width 36 height 15
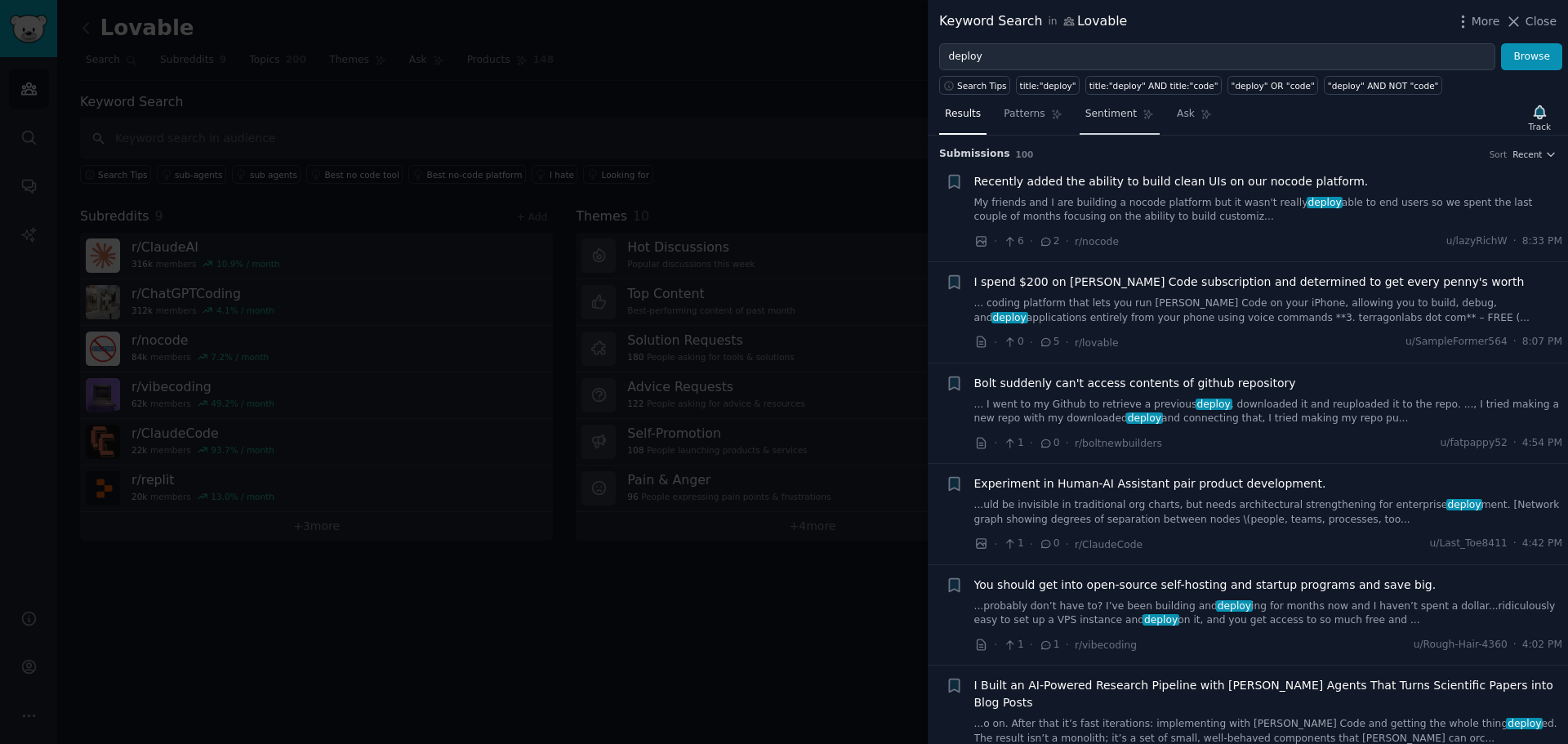
click at [1115, 115] on span "Sentiment" at bounding box center [1110, 114] width 51 height 15
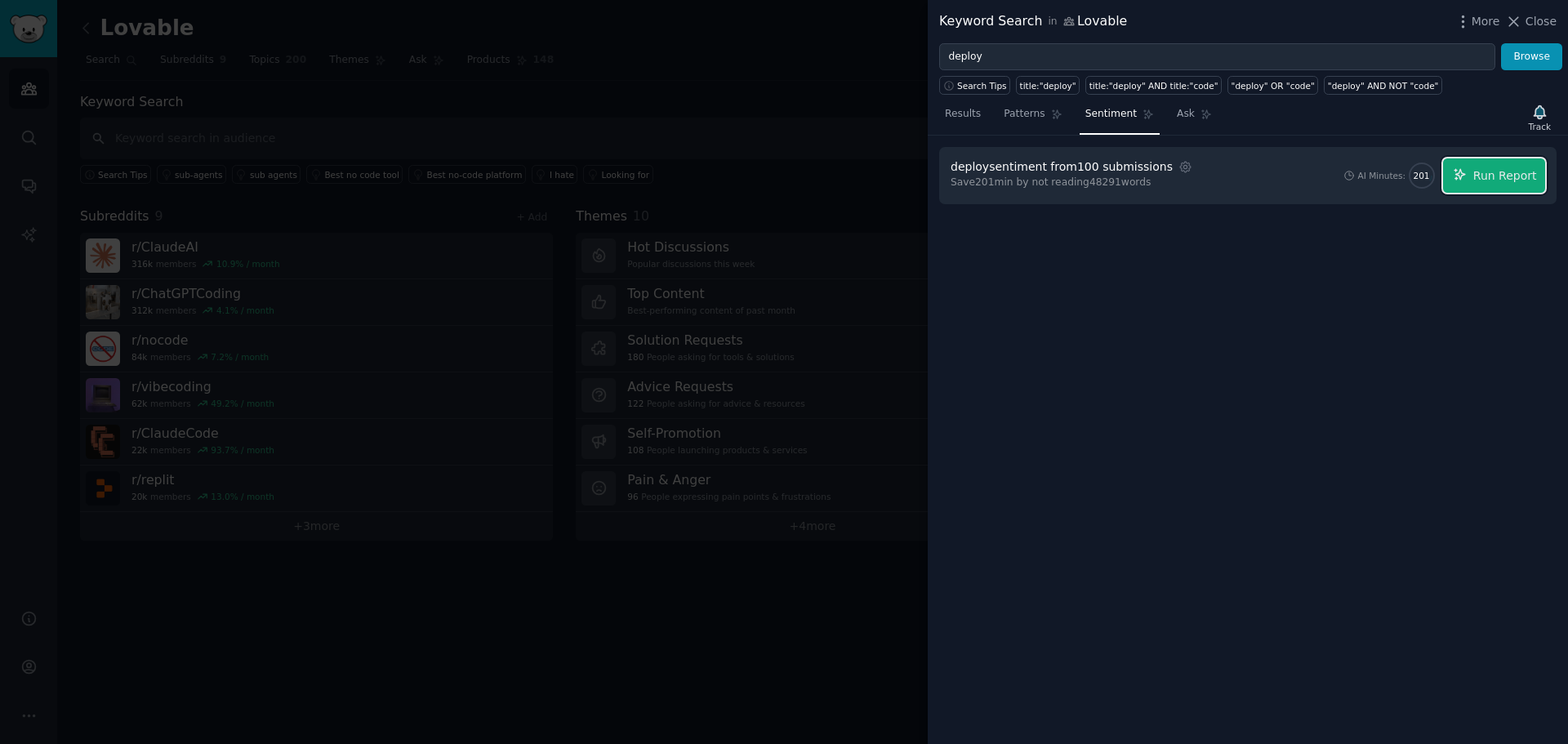
click at [1512, 184] on span "Run Report" at bounding box center [1505, 175] width 64 height 17
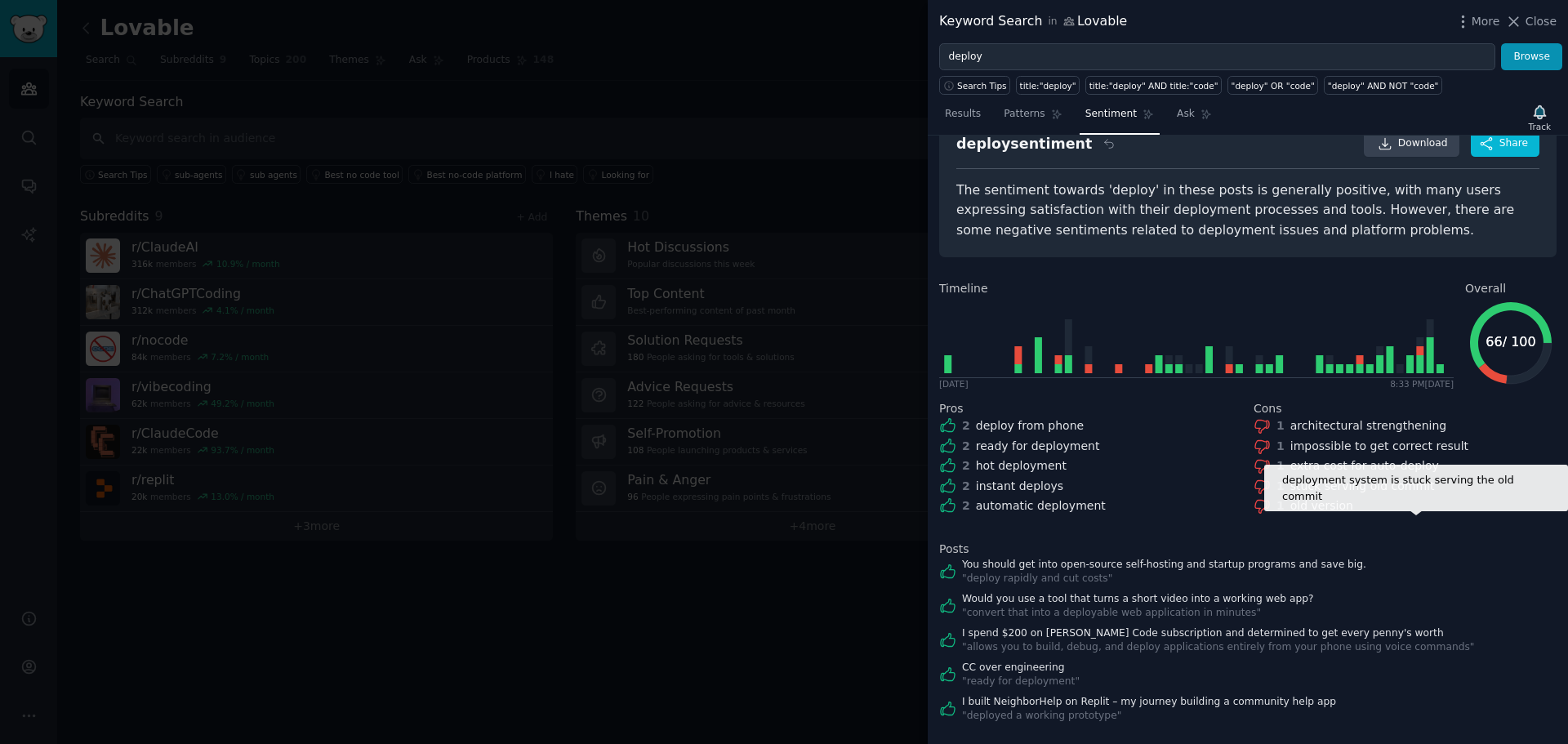
scroll to position [64, 0]
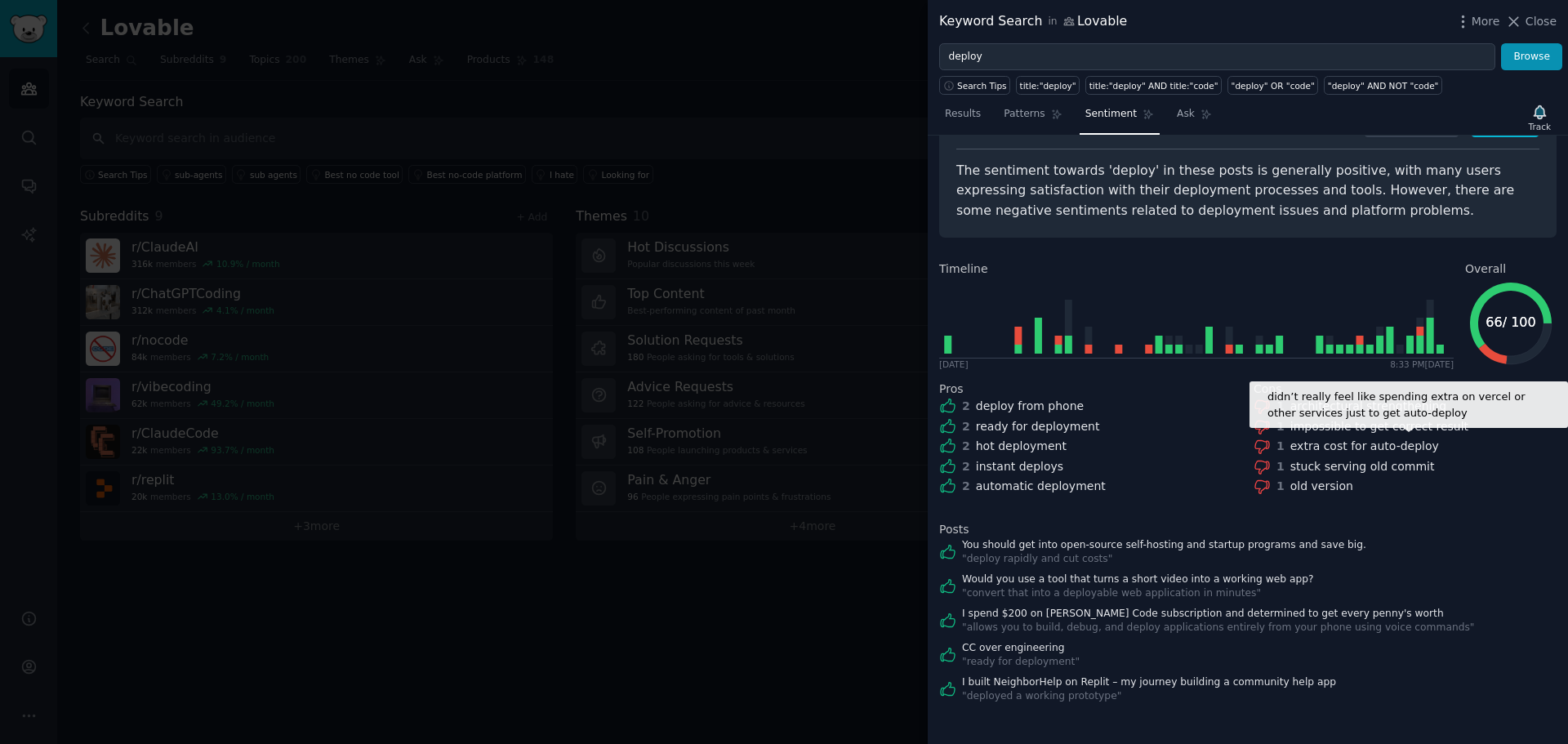
click at [1297, 449] on div "extra cost for auto-deploy" at bounding box center [1364, 446] width 149 height 17
click at [1324, 441] on div "extra cost for auto-deploy" at bounding box center [1364, 446] width 149 height 17
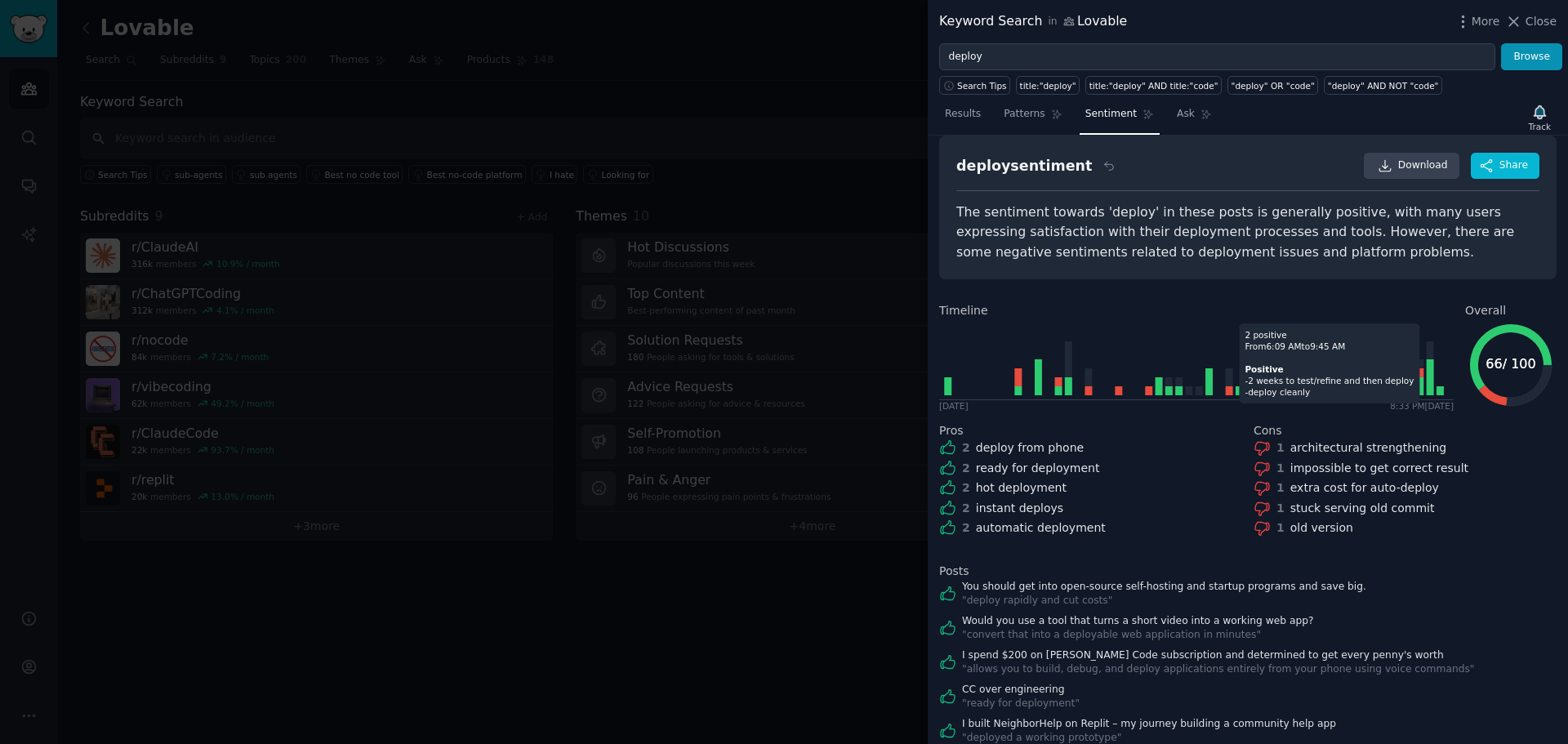
scroll to position [0, 0]
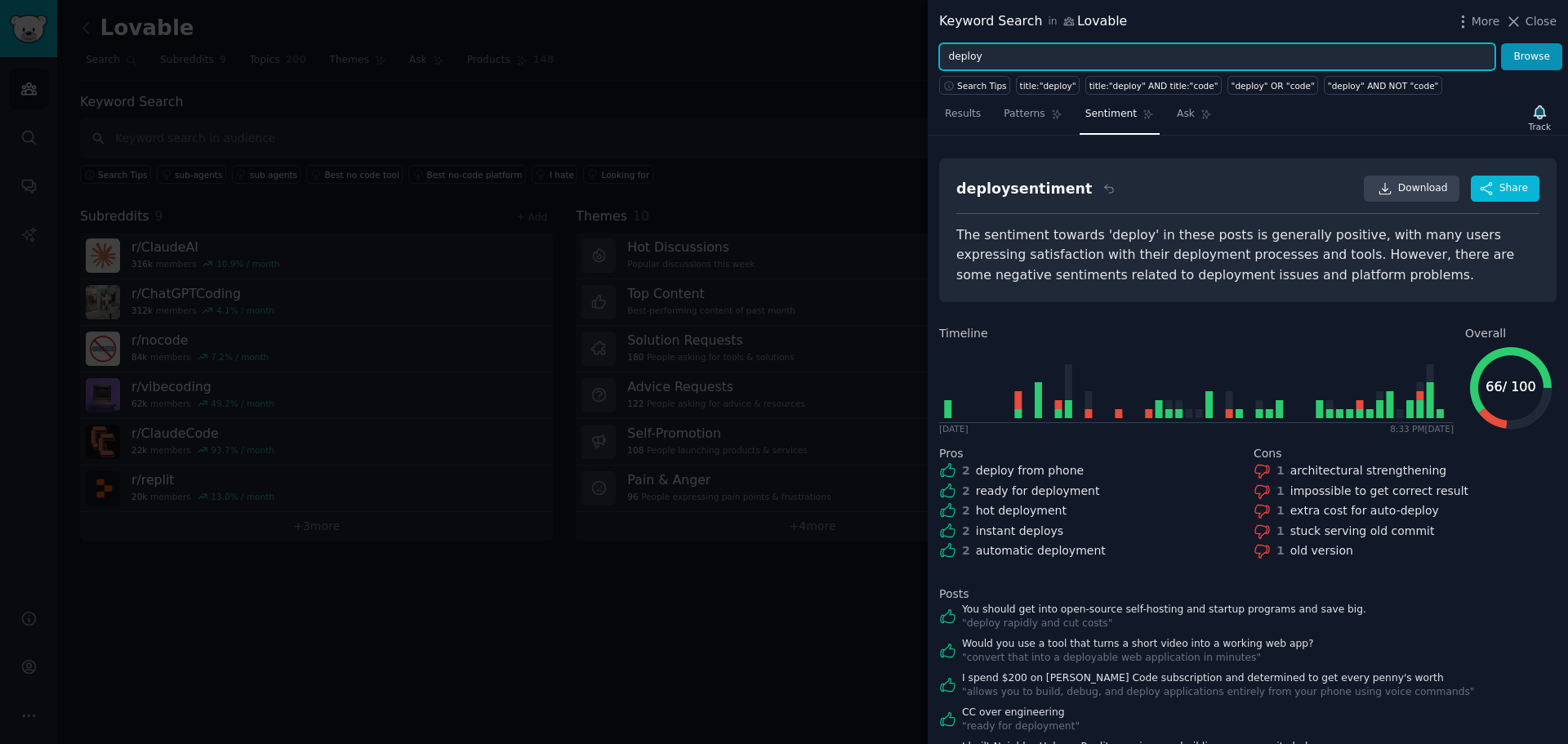
click at [1167, 49] on input "deploy" at bounding box center [1217, 57] width 556 height 28
drag, startPoint x: 1167, startPoint y: 49, endPoint x: 1167, endPoint y: 41, distance: 8.2
click at [1157, 52] on input "deploy" at bounding box center [1217, 57] width 556 height 28
